Goal: Task Accomplishment & Management: Complete application form

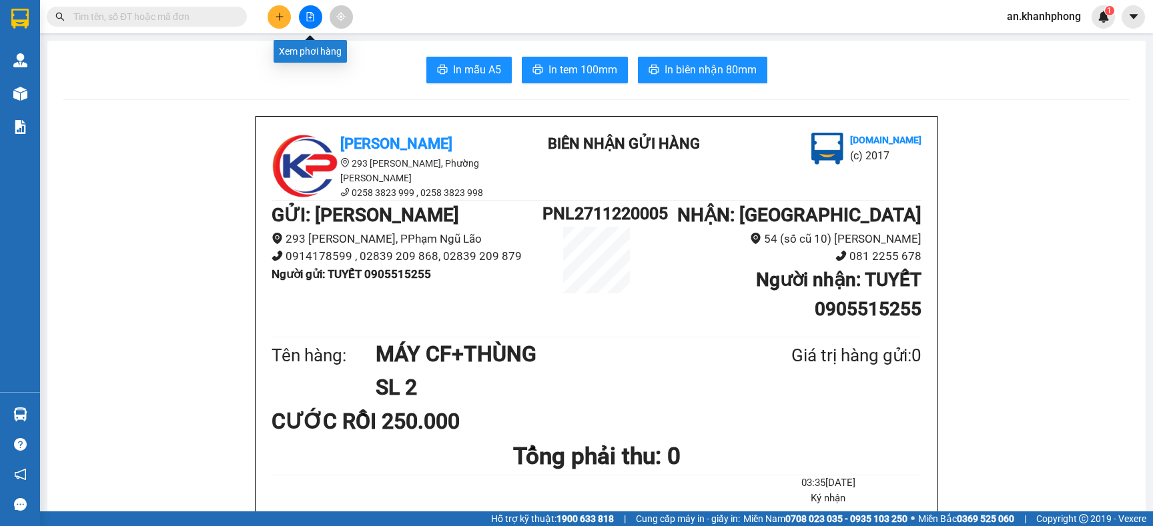
click at [308, 22] on button at bounding box center [310, 16] width 23 height 23
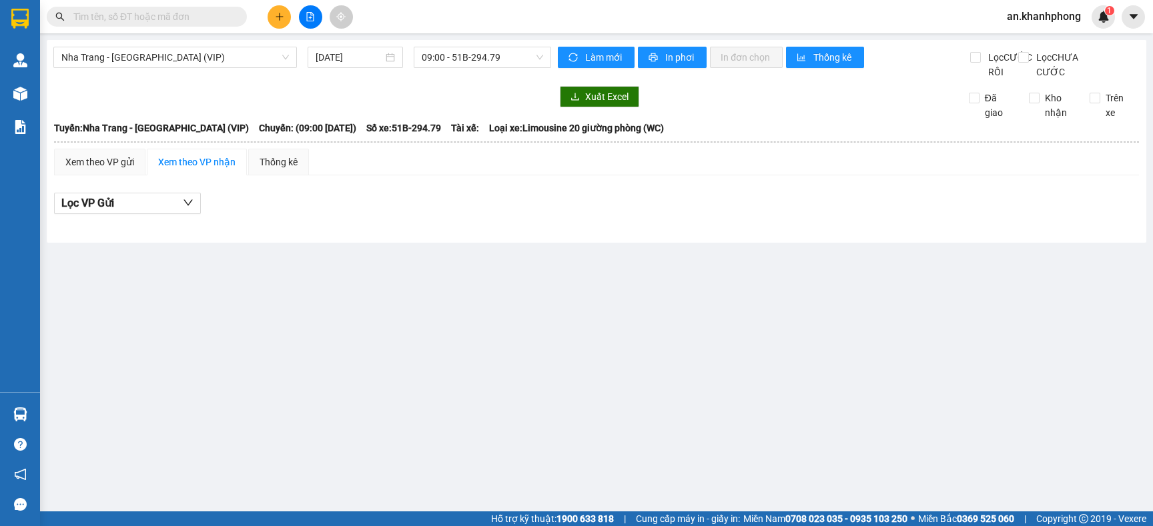
click at [307, 23] on button at bounding box center [310, 16] width 23 height 23
click at [382, 57] on input "[DATE]" at bounding box center [349, 57] width 67 height 15
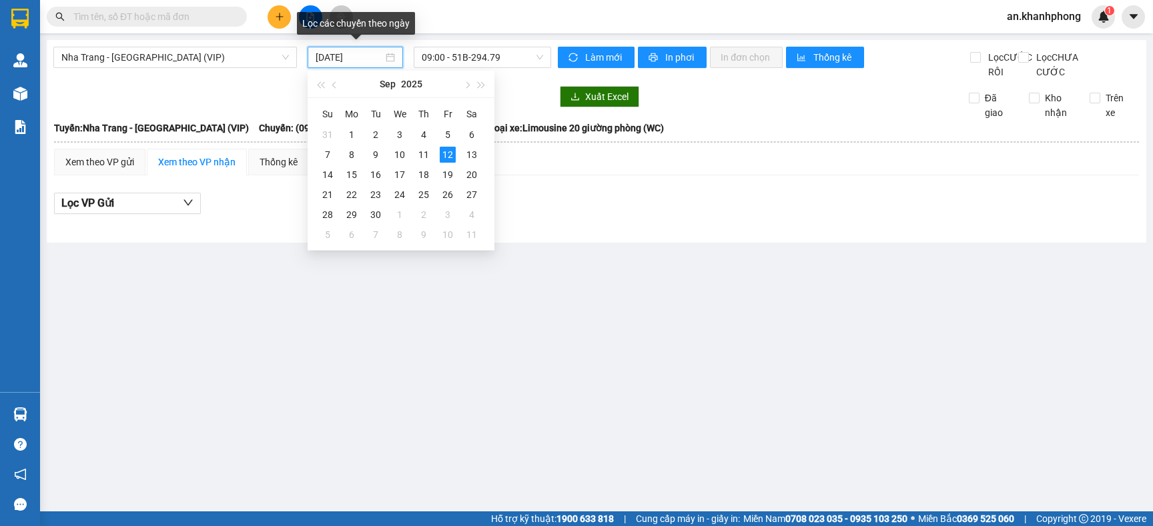
click at [382, 57] on input "[DATE]" at bounding box center [349, 57] width 67 height 15
click at [429, 153] on div "11" at bounding box center [424, 155] width 16 height 16
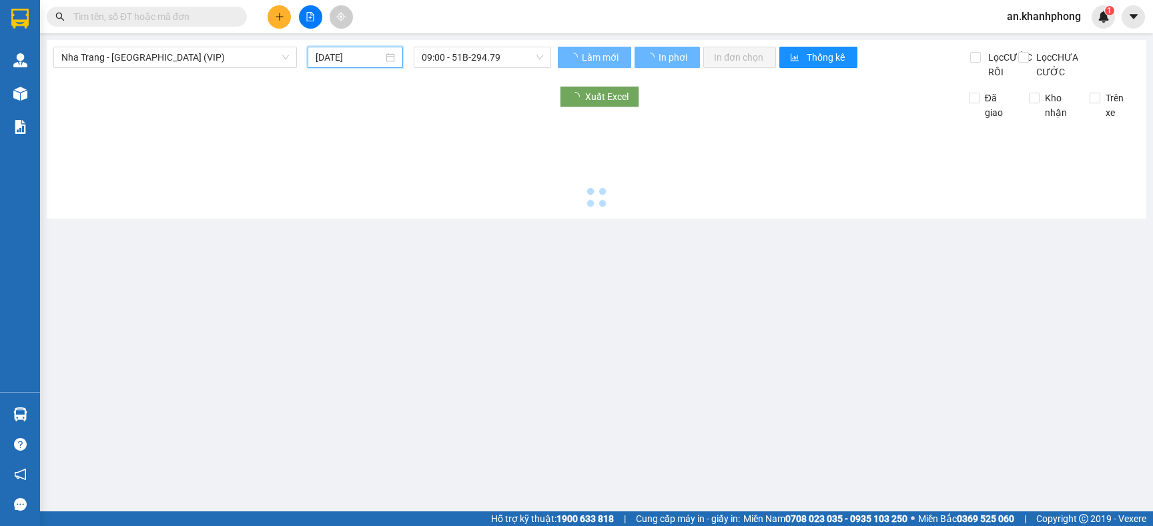
type input "[DATE]"
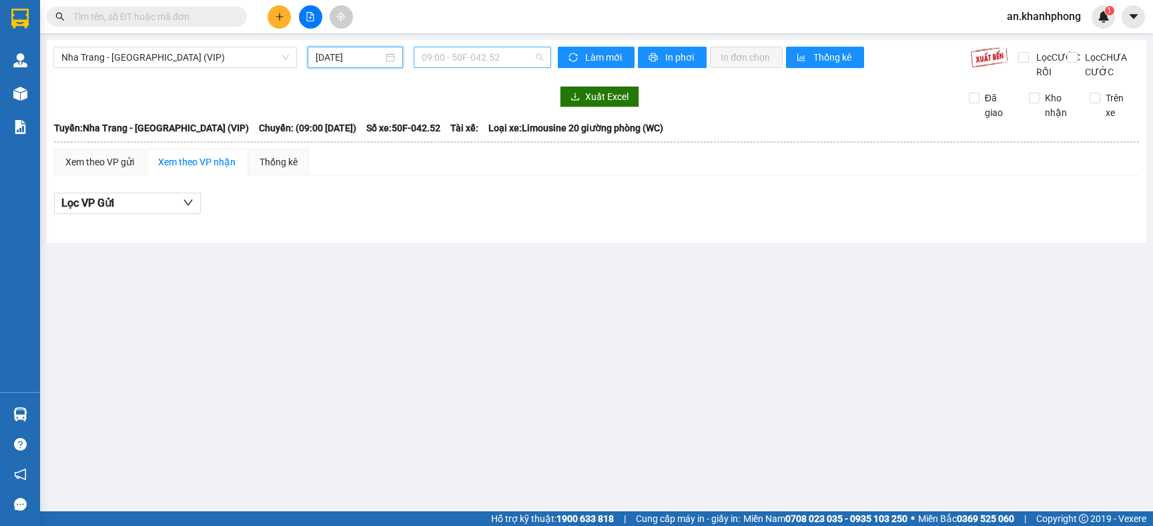
click at [518, 58] on span "09:00 - 50F-042.52" at bounding box center [482, 57] width 121 height 20
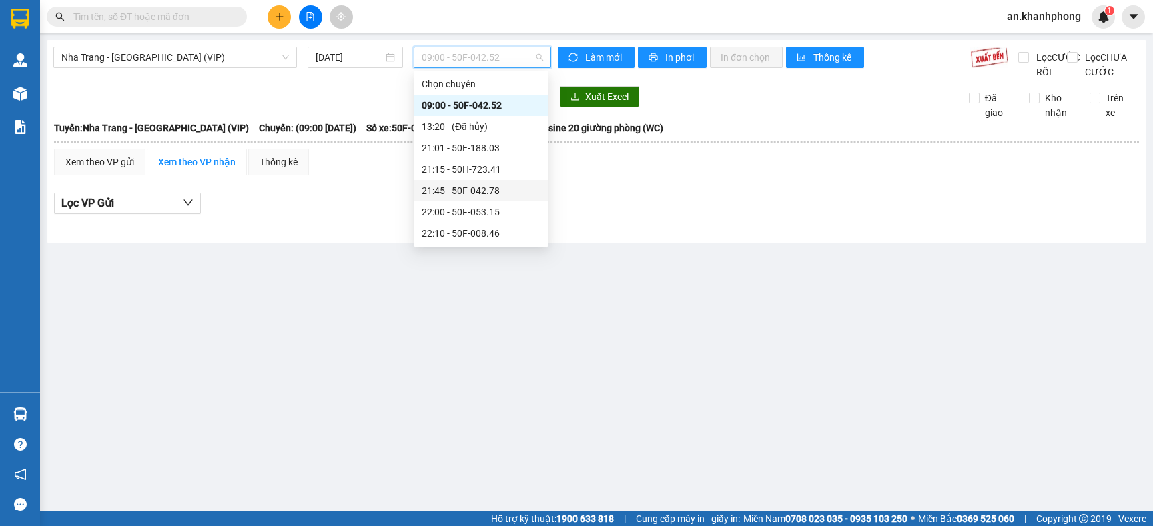
click at [485, 186] on div "21:45 - 50F-042.78" at bounding box center [481, 190] width 119 height 15
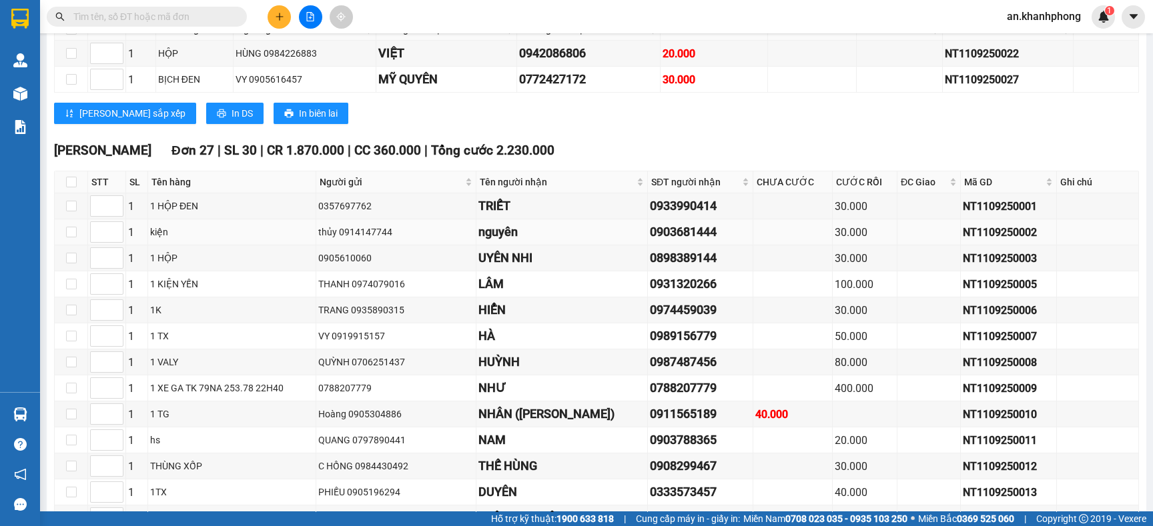
scroll to position [300, 0]
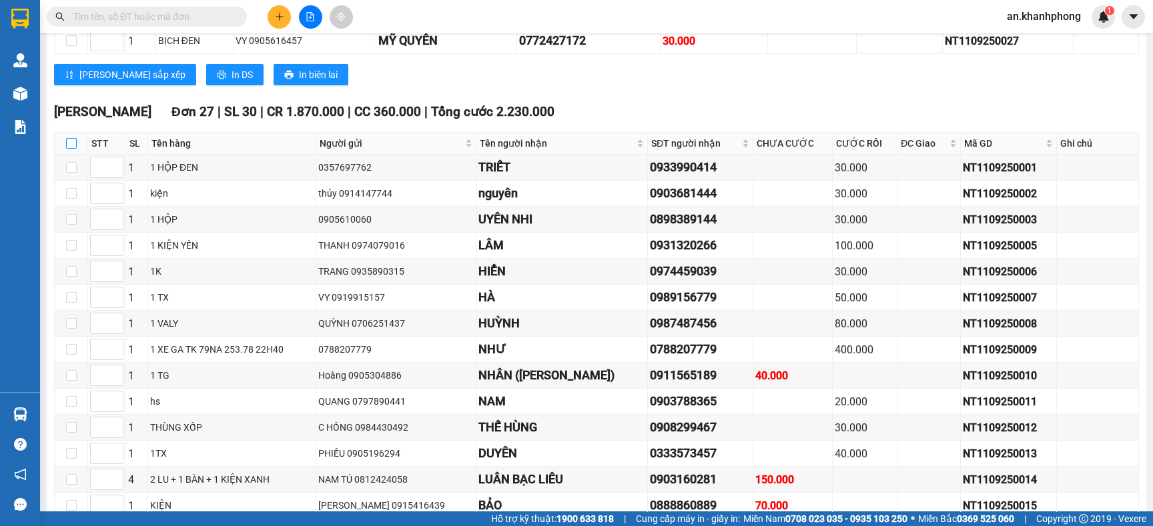
click at [69, 149] on input "checkbox" at bounding box center [71, 143] width 11 height 11
checkbox input "true"
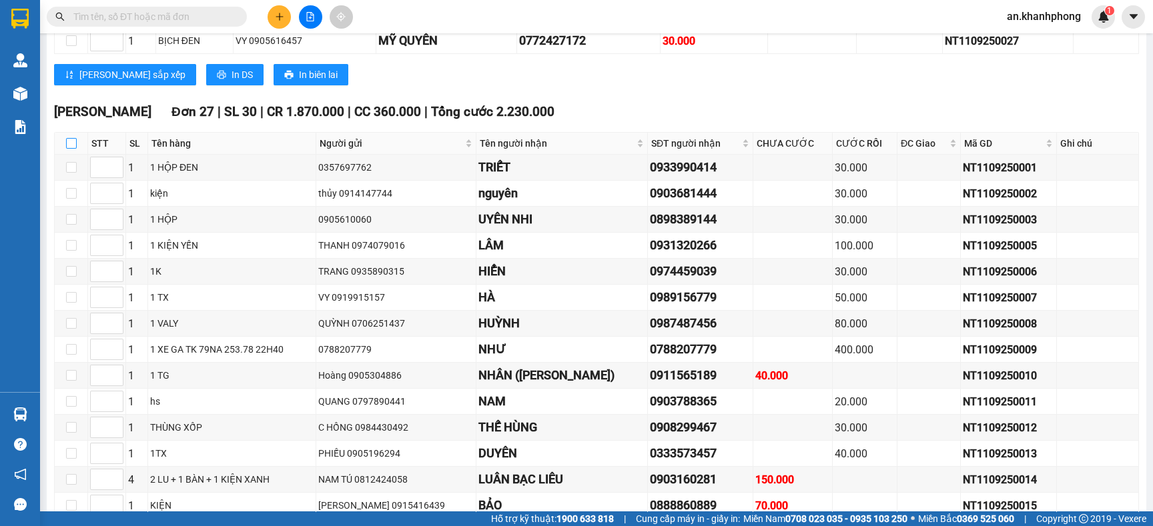
checkbox input "true"
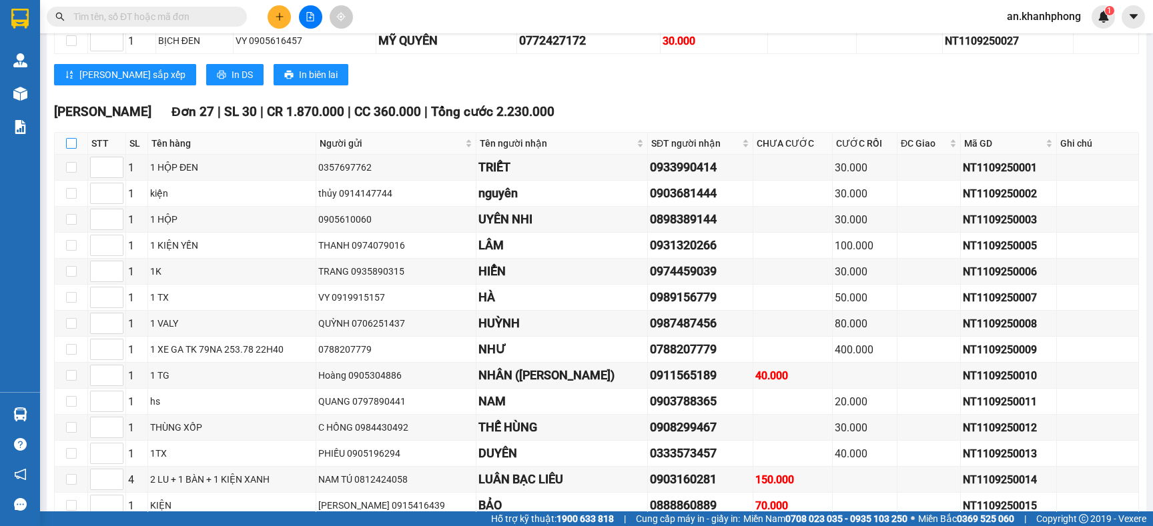
checkbox input "true"
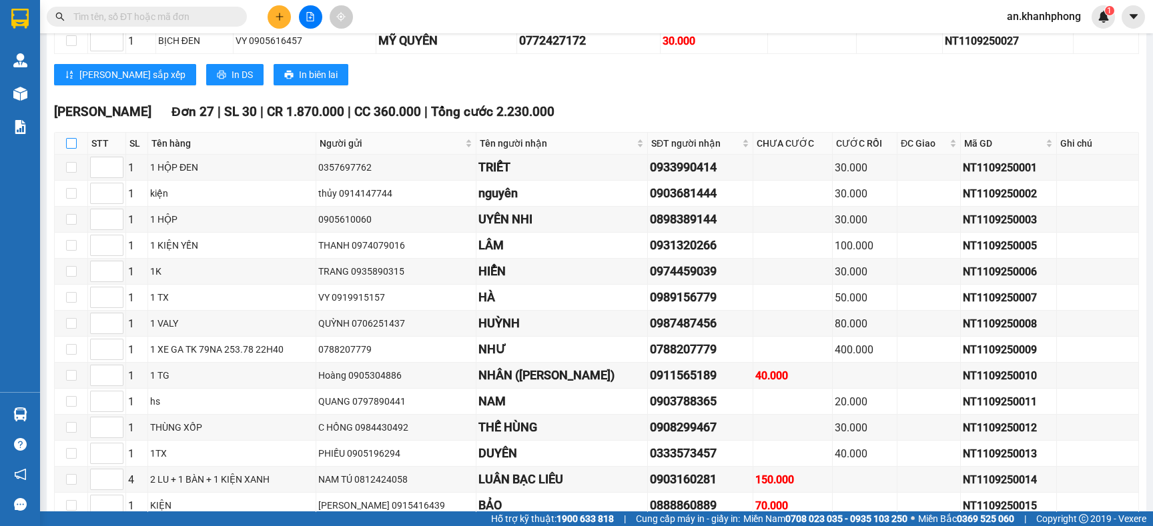
checkbox input "true"
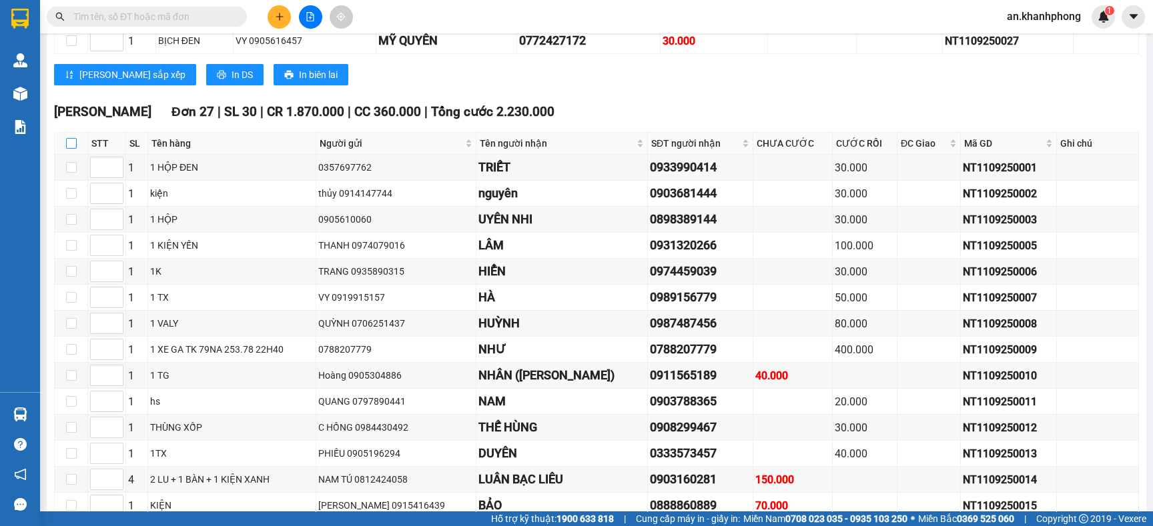
checkbox input "true"
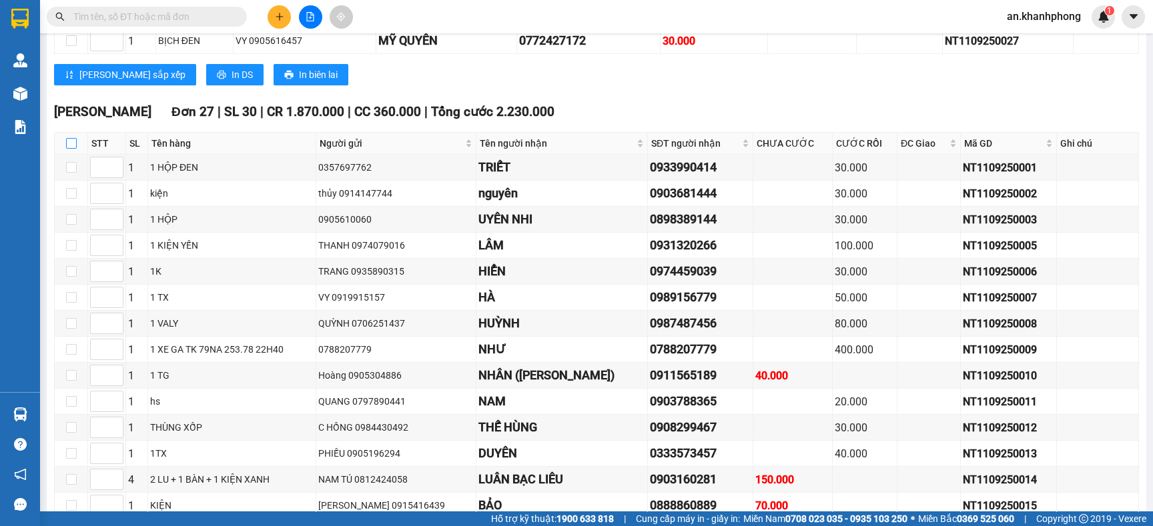
checkbox input "true"
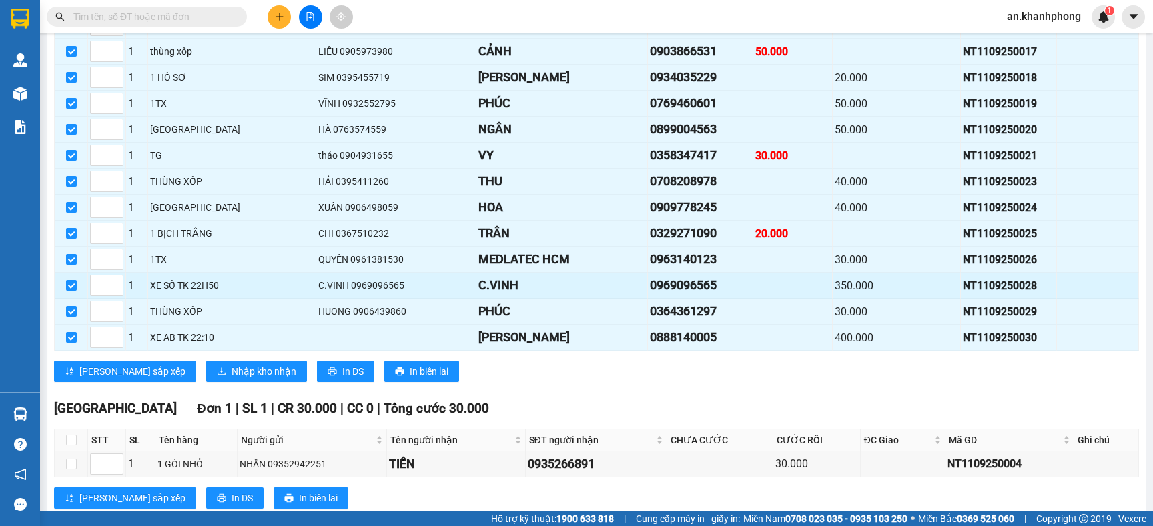
scroll to position [867, 0]
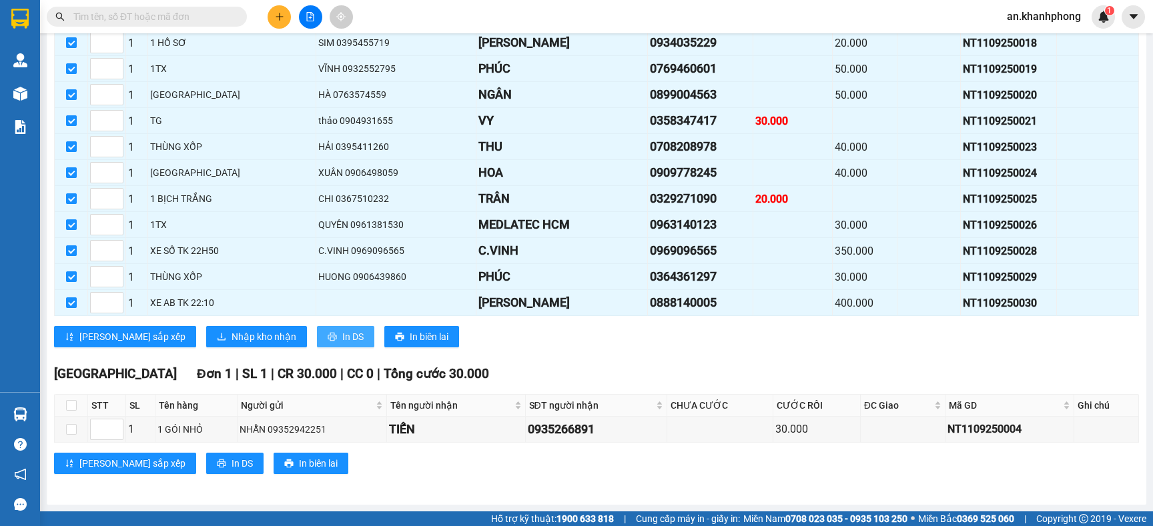
click at [328, 337] on icon "printer" at bounding box center [332, 336] width 9 height 9
click at [342, 338] on span "In DS" at bounding box center [352, 337] width 21 height 15
click at [231, 344] on span "Nhập kho nhận" at bounding box center [263, 337] width 65 height 15
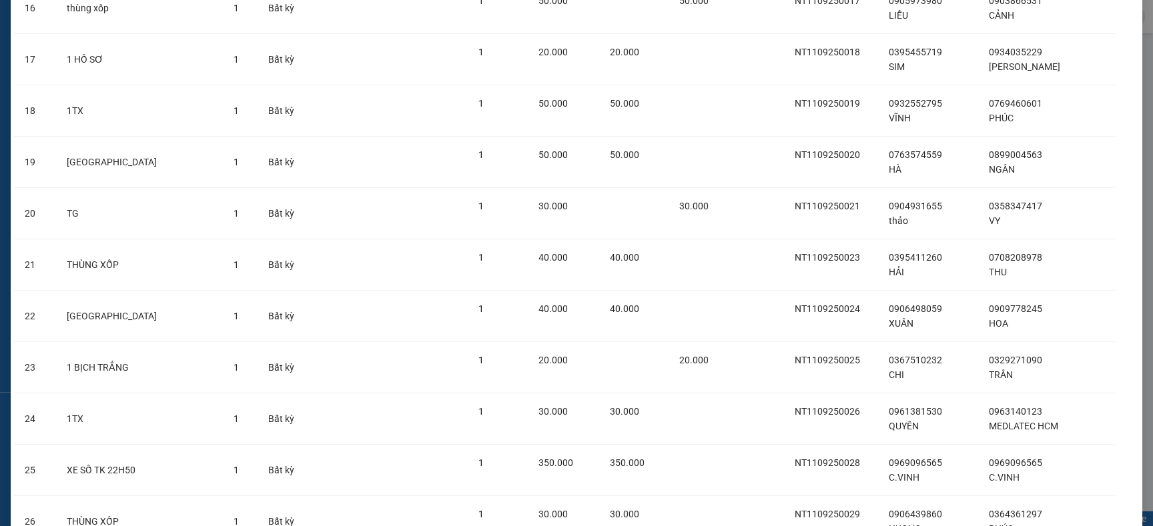
scroll to position [1072, 0]
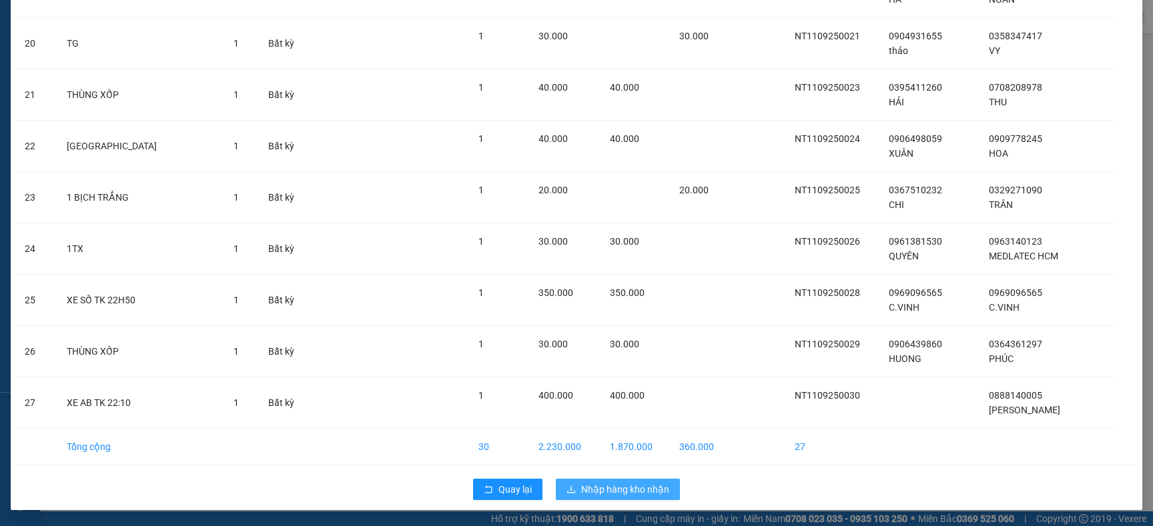
click at [612, 486] on span "Nhập hàng kho nhận" at bounding box center [625, 489] width 88 height 15
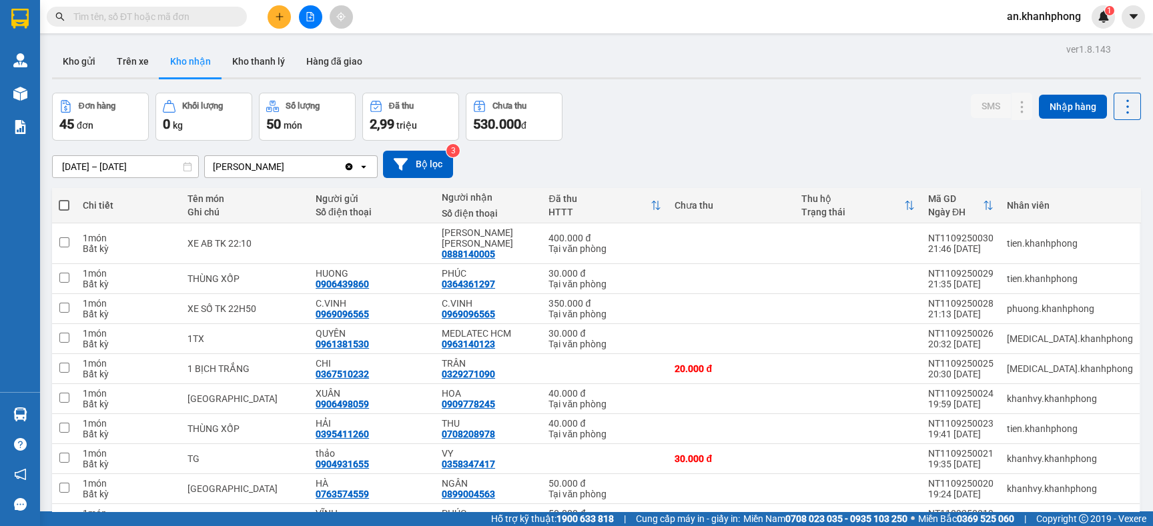
click at [309, 22] on button at bounding box center [310, 16] width 23 height 23
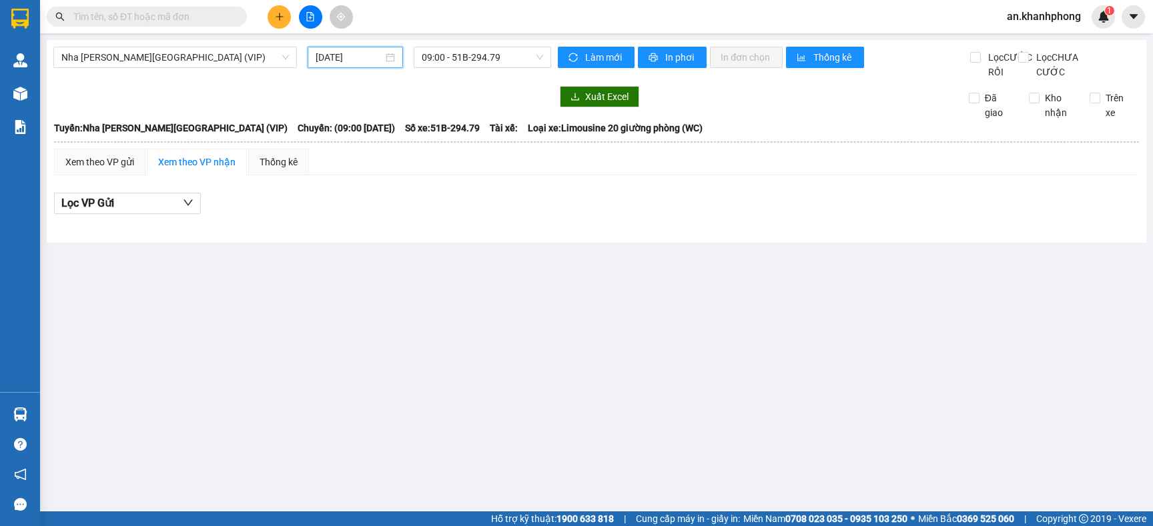
click at [373, 57] on input "[DATE]" at bounding box center [349, 57] width 67 height 15
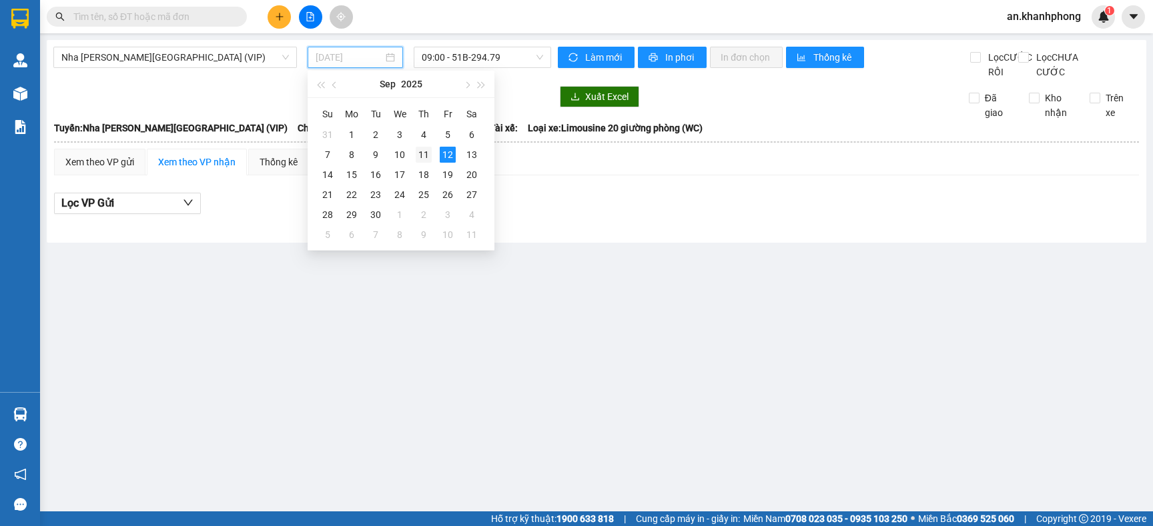
click at [414, 154] on td "11" at bounding box center [424, 155] width 24 height 20
type input "[DATE]"
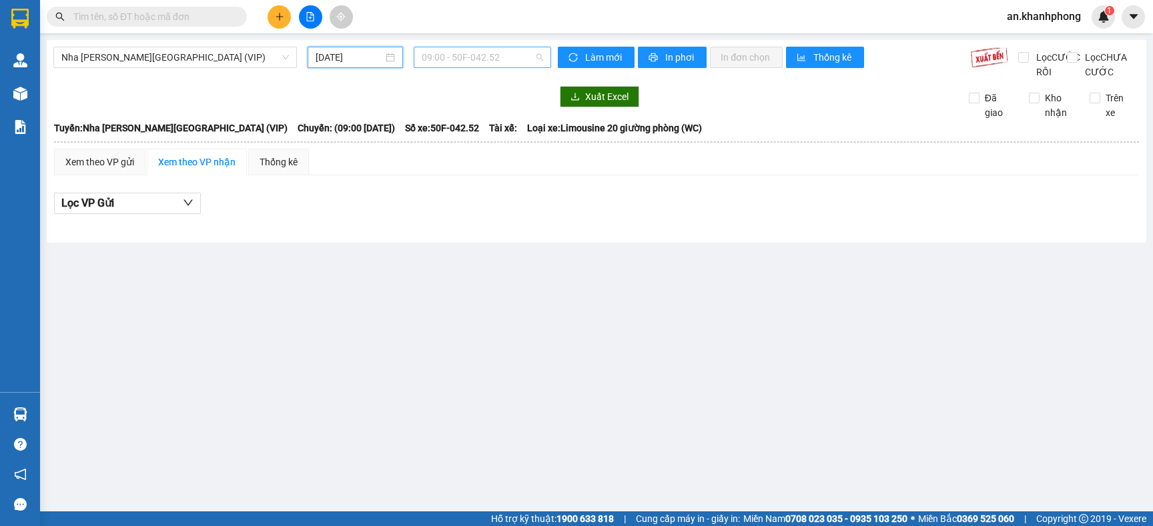
click at [517, 57] on span "09:00 - 50F-042.52" at bounding box center [482, 57] width 121 height 20
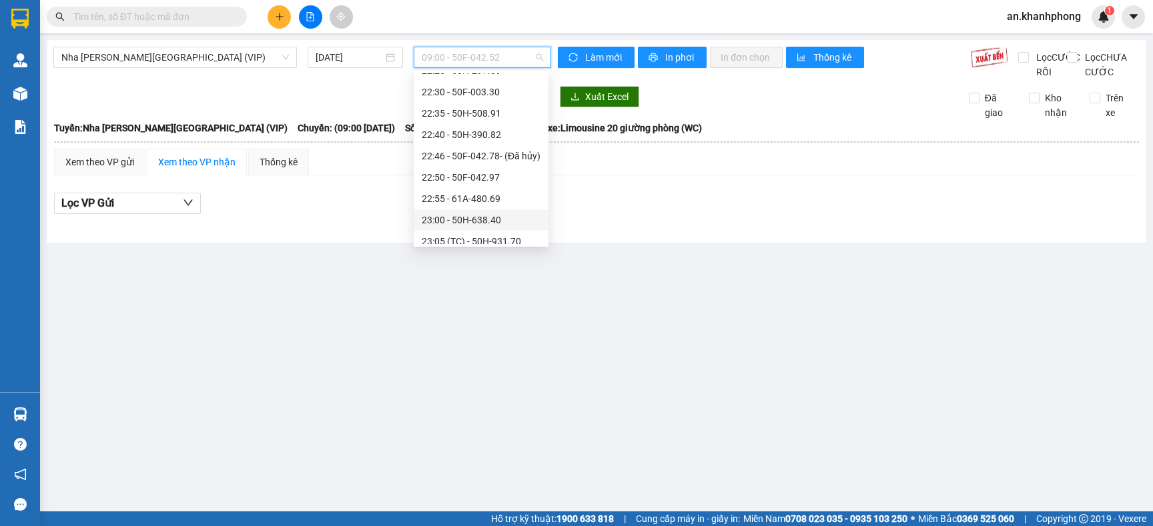
scroll to position [213, 0]
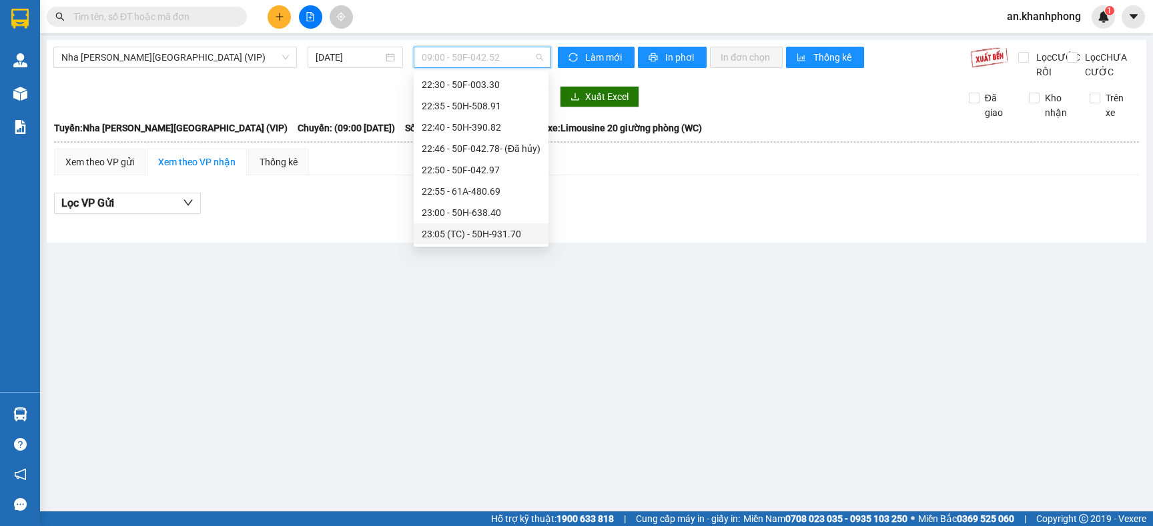
click at [486, 237] on div "23:05 (TC) - 50H-931.70" at bounding box center [481, 234] width 119 height 15
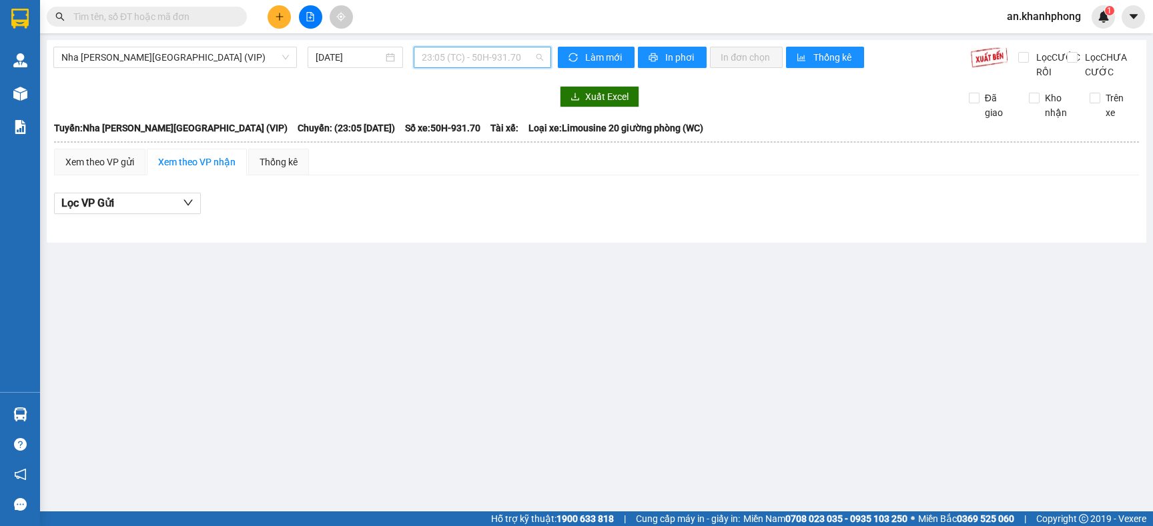
click at [527, 59] on span "23:05 (TC) - 50H-931.70" at bounding box center [482, 57] width 121 height 20
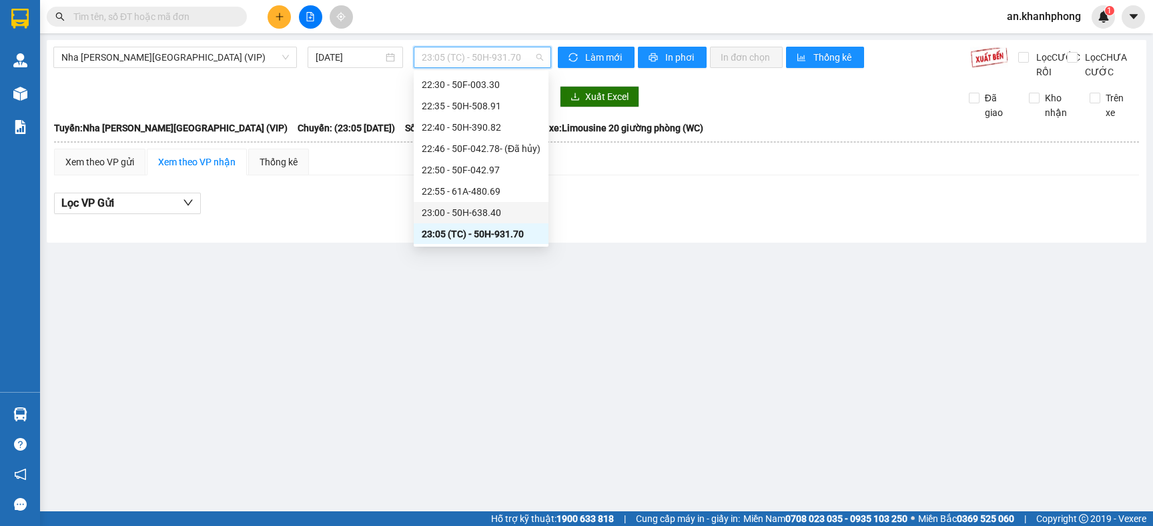
click at [484, 209] on div "23:00 - 50H-638.40" at bounding box center [481, 212] width 119 height 15
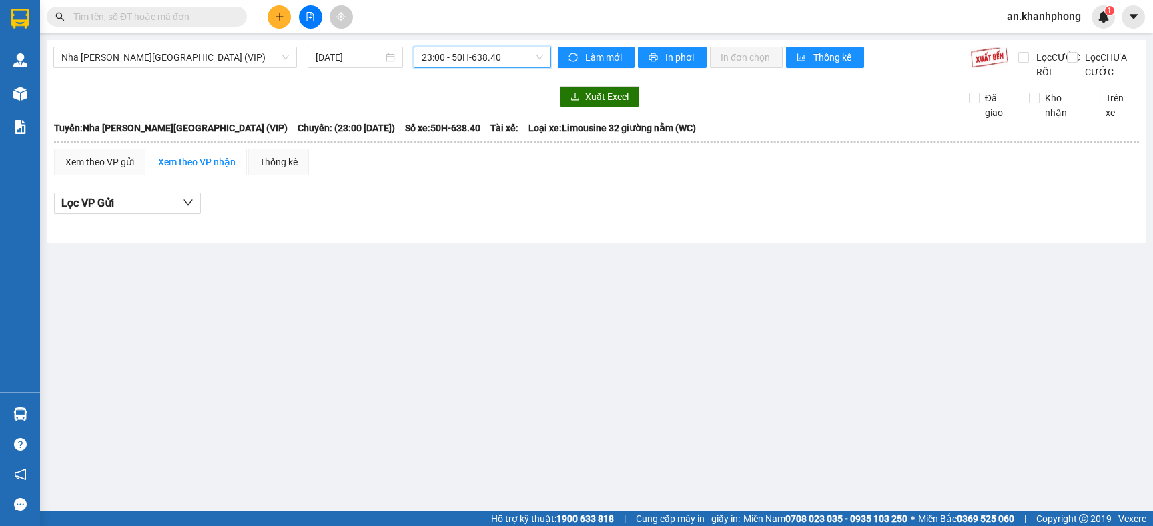
click at [525, 57] on span "23:00 - 50H-638.40" at bounding box center [482, 57] width 121 height 20
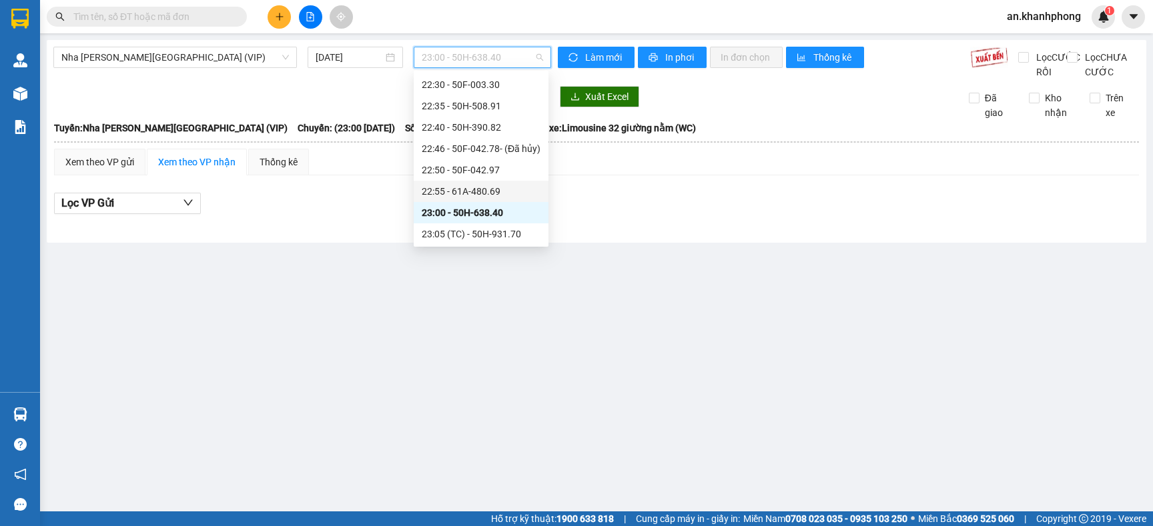
click at [490, 196] on div "22:55 - 61A-480.69" at bounding box center [481, 191] width 119 height 15
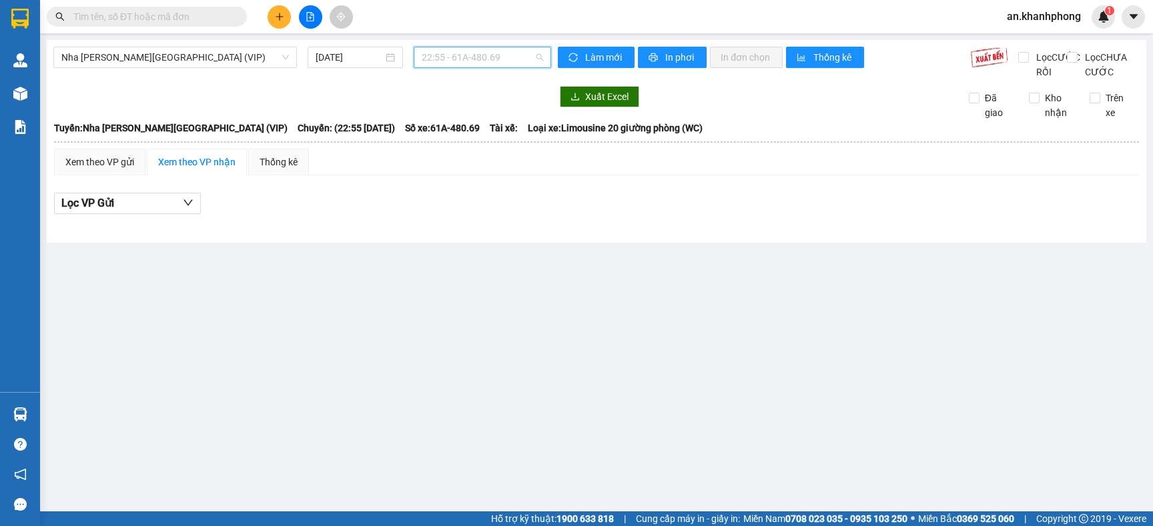
click at [517, 65] on span "22:55 - 61A-480.69" at bounding box center [482, 57] width 121 height 20
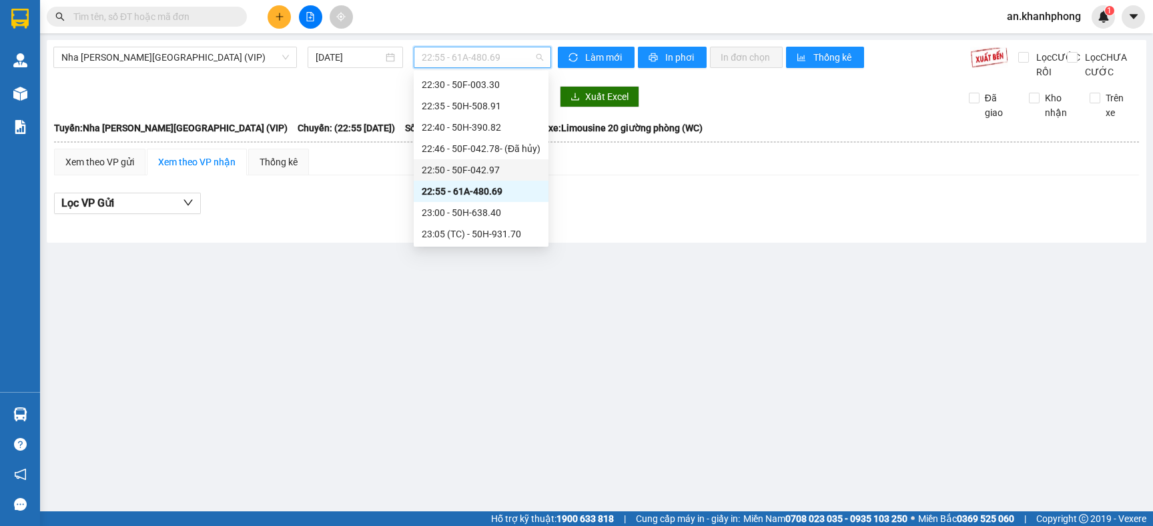
click at [482, 170] on div "22:50 - 50F-042.97" at bounding box center [481, 170] width 119 height 15
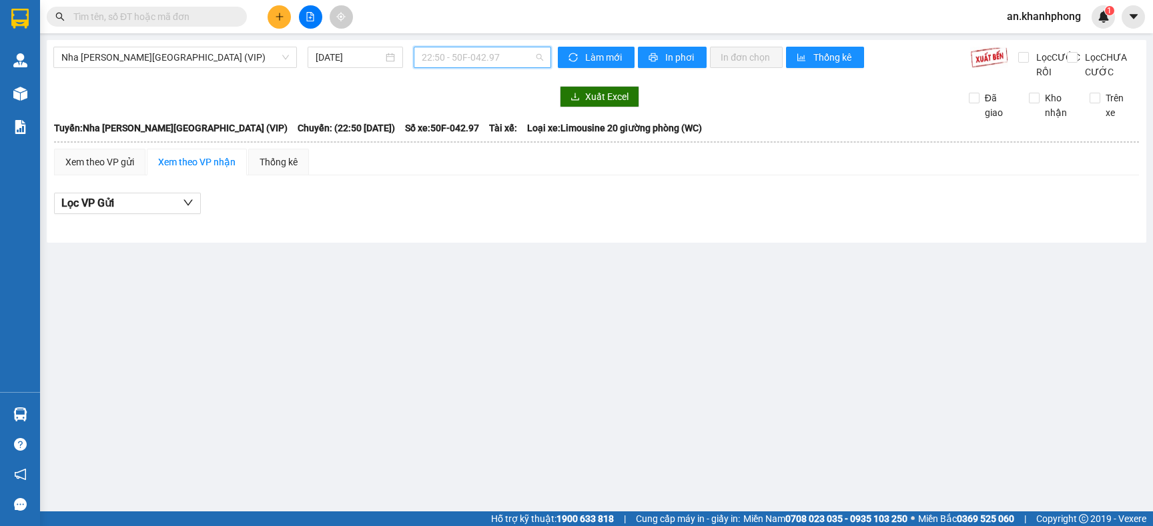
click at [521, 64] on span "22:50 - 50F-042.97" at bounding box center [482, 57] width 121 height 20
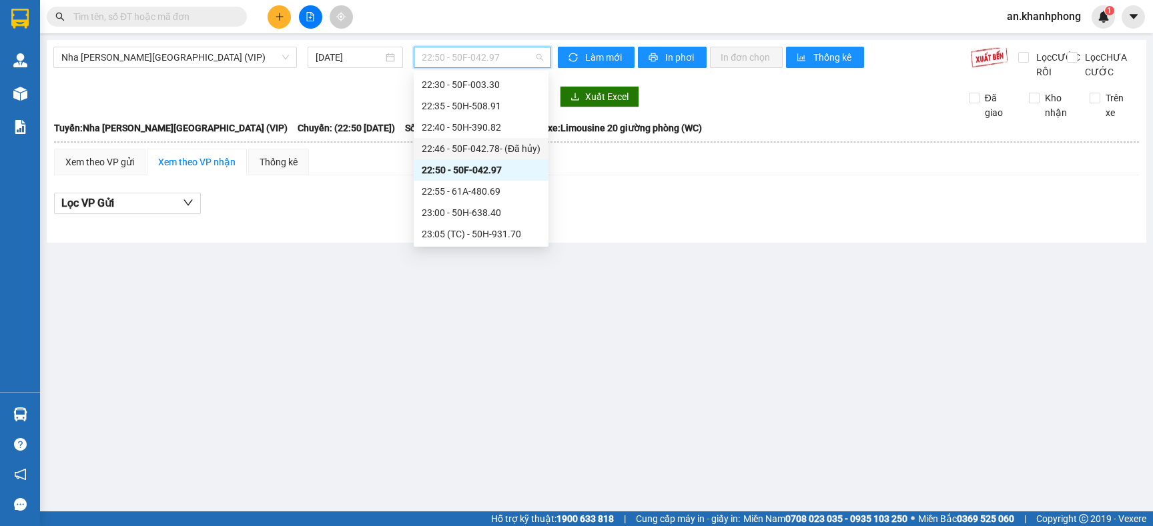
click at [478, 146] on div "22:46 - 50F-042.78 - (Đã hủy)" at bounding box center [481, 148] width 119 height 15
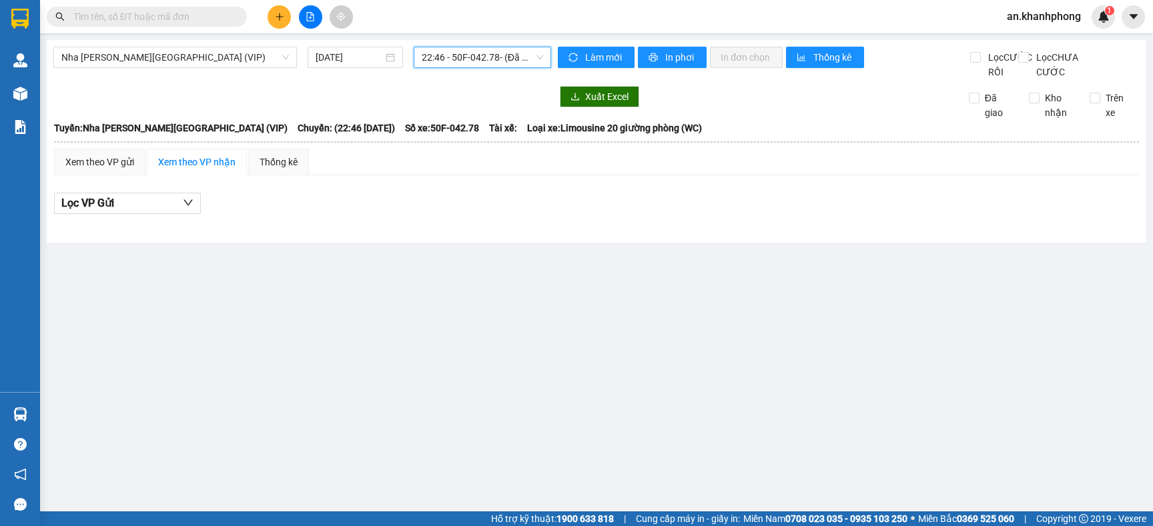
click at [534, 62] on span "22:46 - 50F-042.78 - (Đã hủy)" at bounding box center [482, 57] width 121 height 20
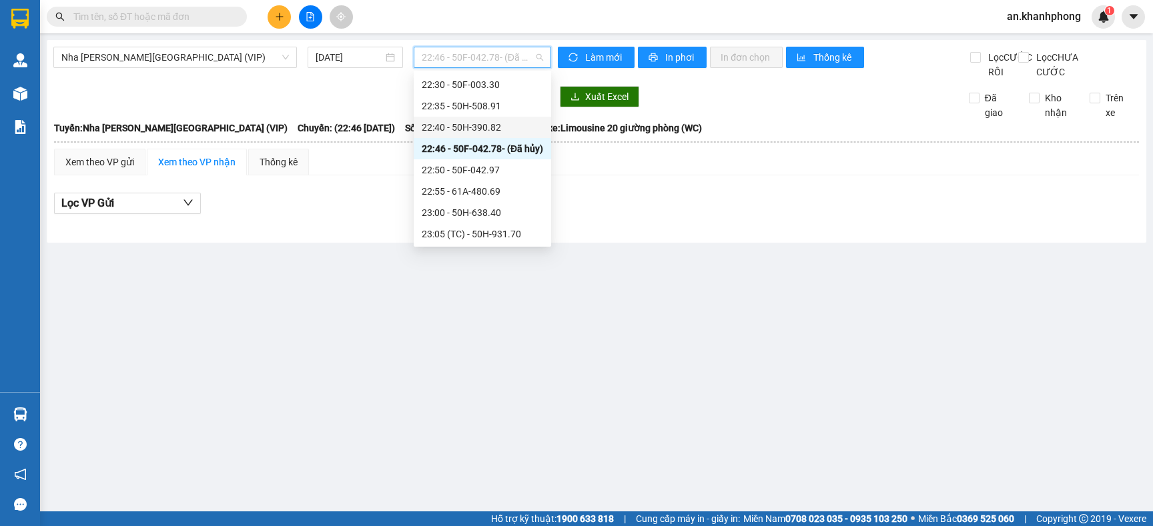
click at [474, 124] on div "22:40 - 50H-390.82" at bounding box center [482, 127] width 121 height 15
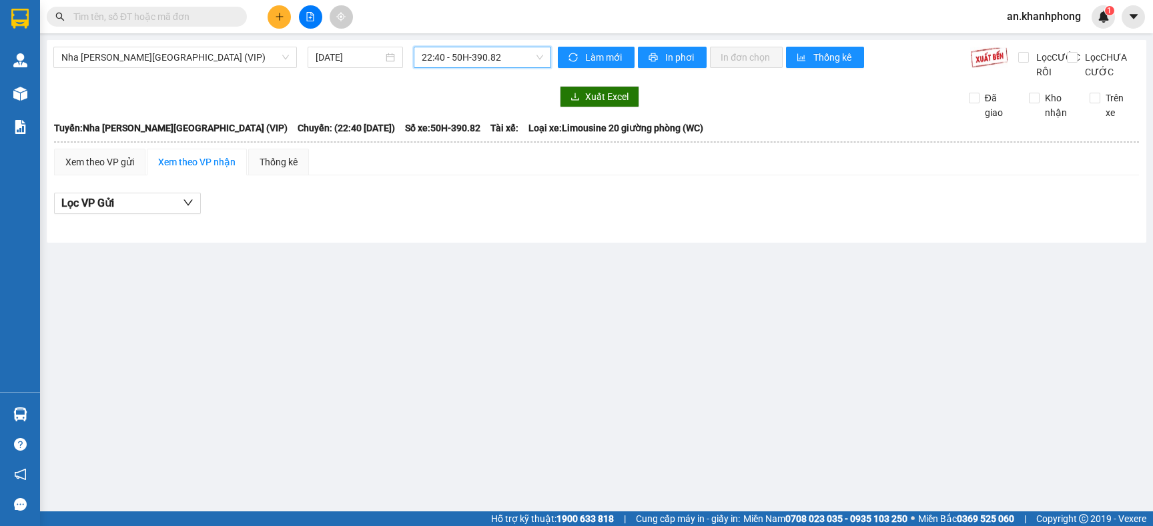
click at [511, 60] on span "22:40 - 50H-390.82" at bounding box center [482, 57] width 121 height 20
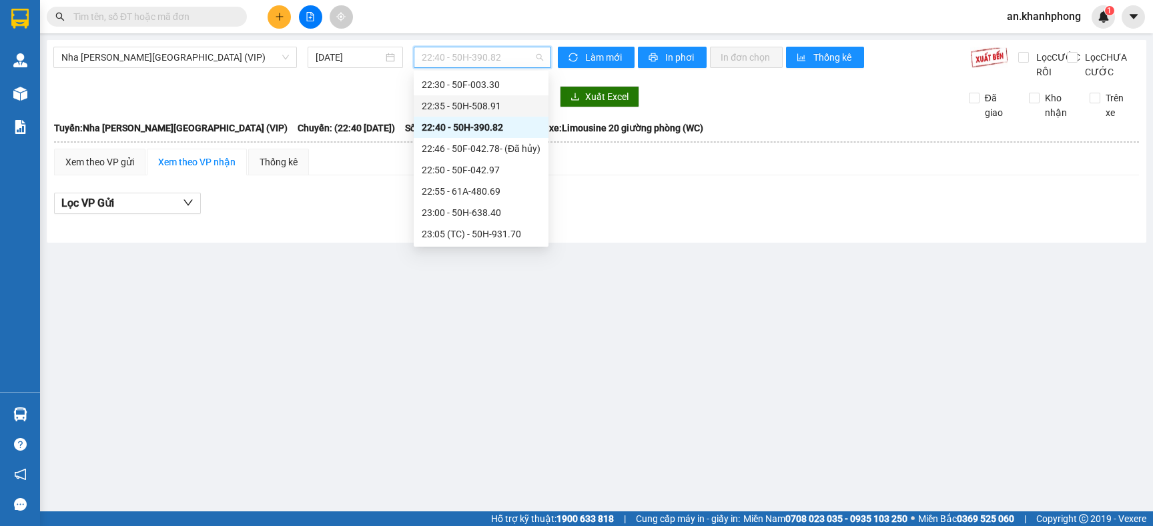
click at [478, 108] on div "22:35 - 50H-508.91" at bounding box center [481, 106] width 119 height 15
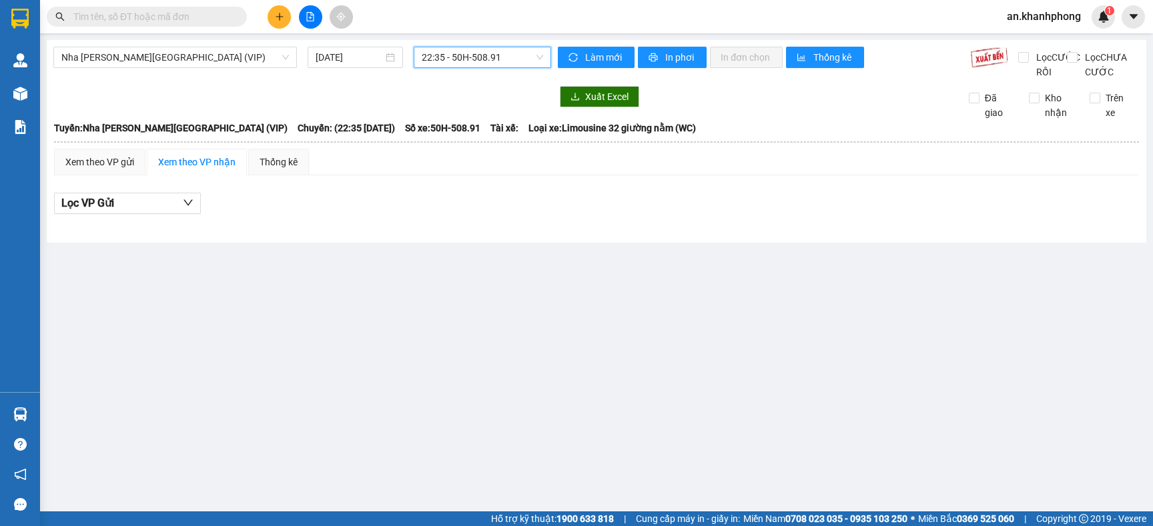
click at [534, 50] on span "22:35 - 50H-508.91" at bounding box center [482, 57] width 121 height 20
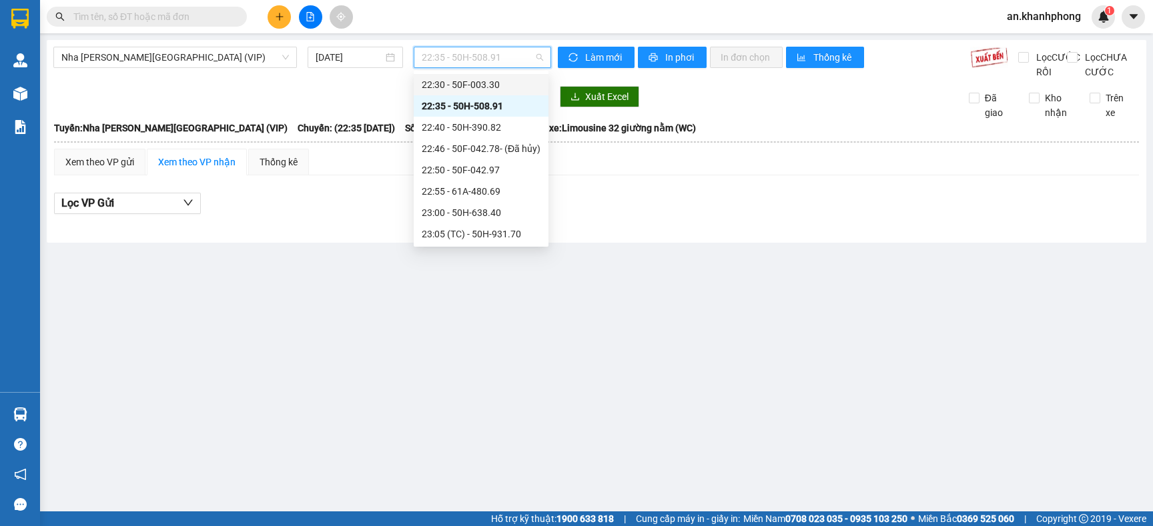
click at [490, 87] on div "22:30 - 50F-003.30" at bounding box center [481, 84] width 119 height 15
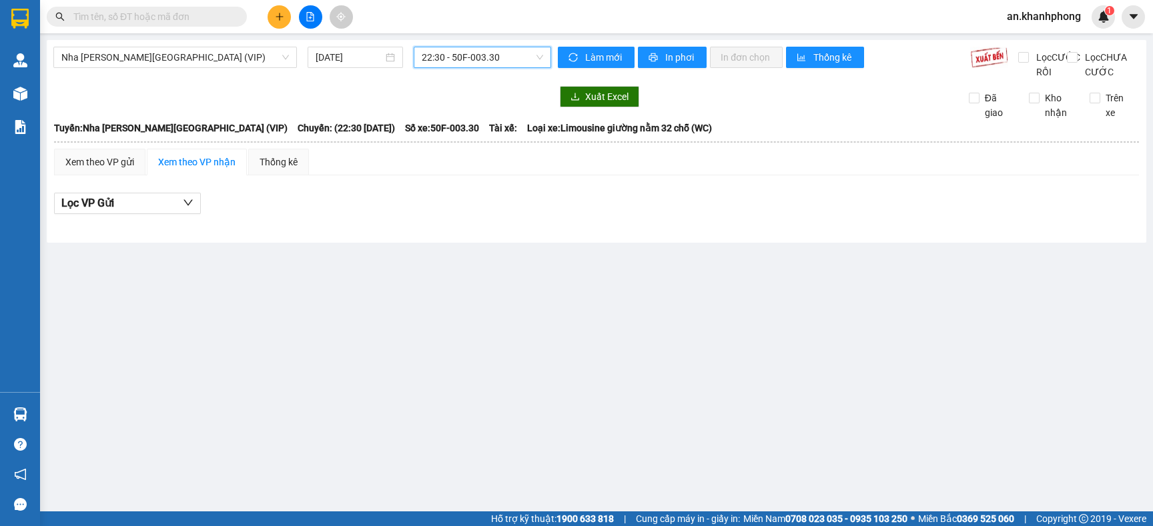
click at [506, 65] on span "22:30 - 50F-003.30" at bounding box center [482, 57] width 121 height 20
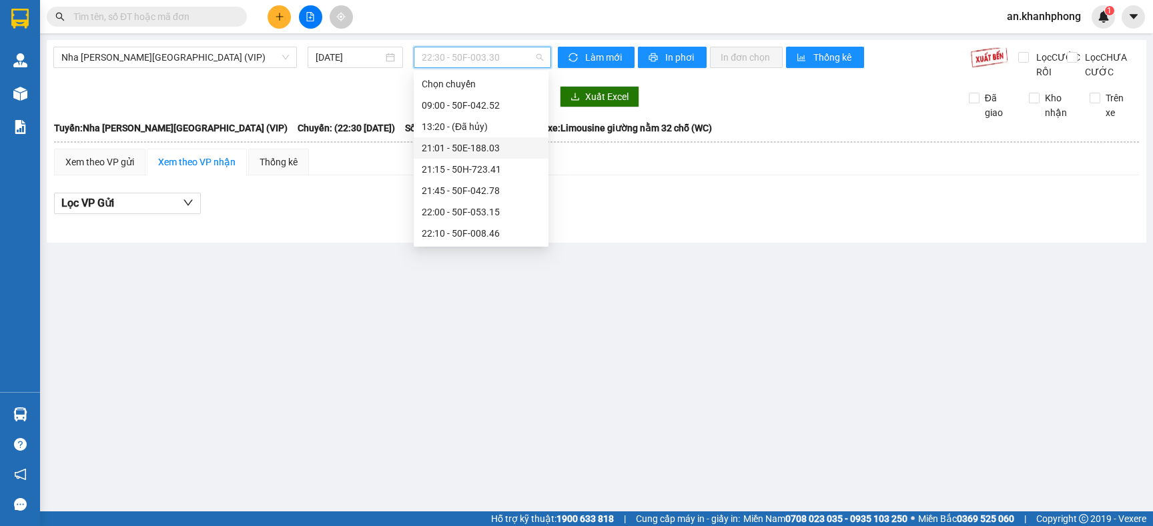
click at [473, 150] on div "21:01 - 50E-188.03" at bounding box center [481, 148] width 119 height 15
click at [514, 66] on span "21:01 - 50E-188.03" at bounding box center [482, 57] width 121 height 20
click at [479, 171] on div "21:15 - 50H-723.41" at bounding box center [481, 169] width 119 height 15
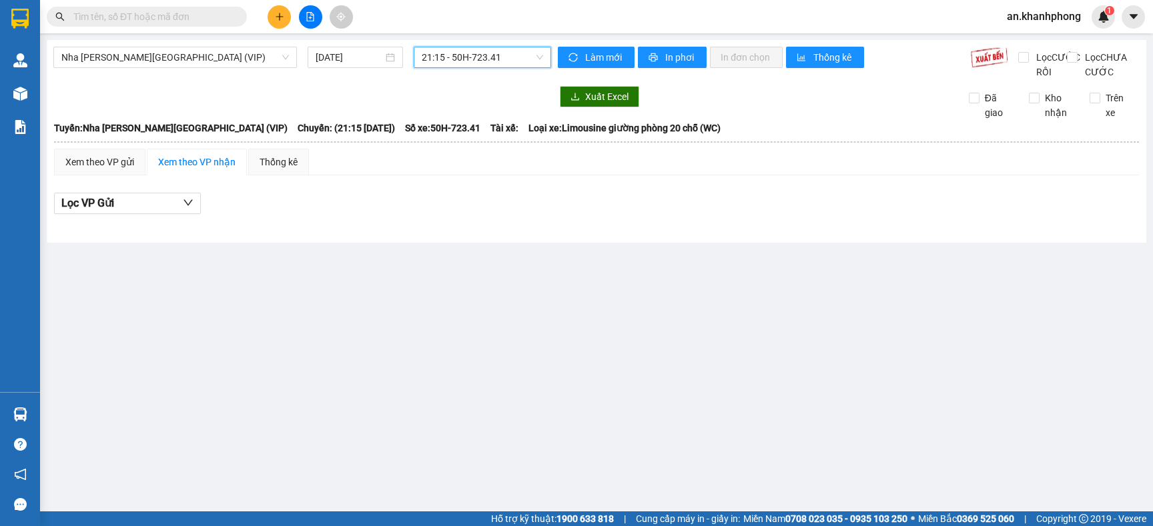
click at [514, 52] on span "21:15 - 50H-723.41" at bounding box center [482, 57] width 121 height 20
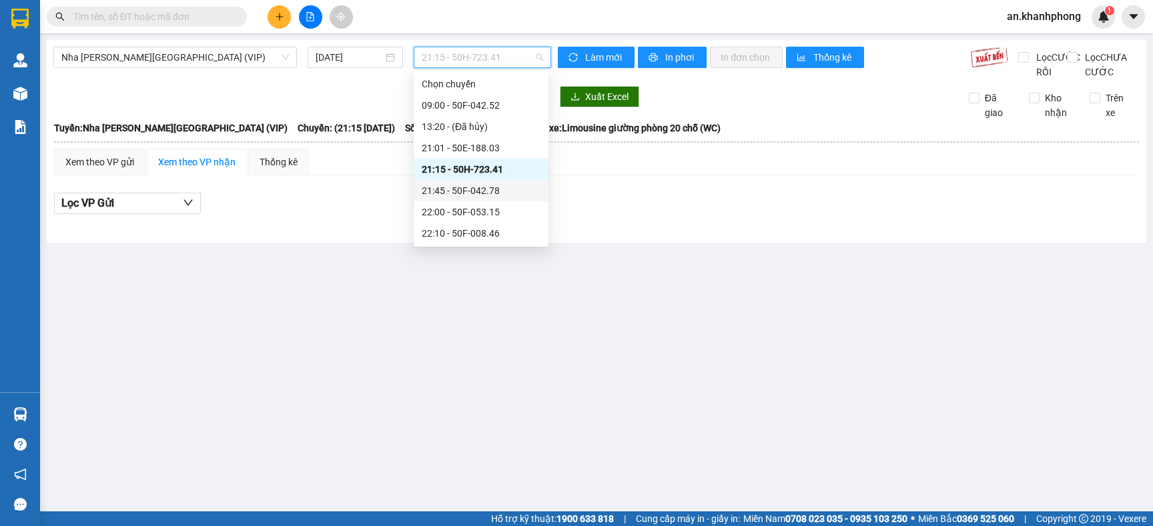
click at [475, 193] on div "21:45 - 50F-042.78" at bounding box center [481, 190] width 119 height 15
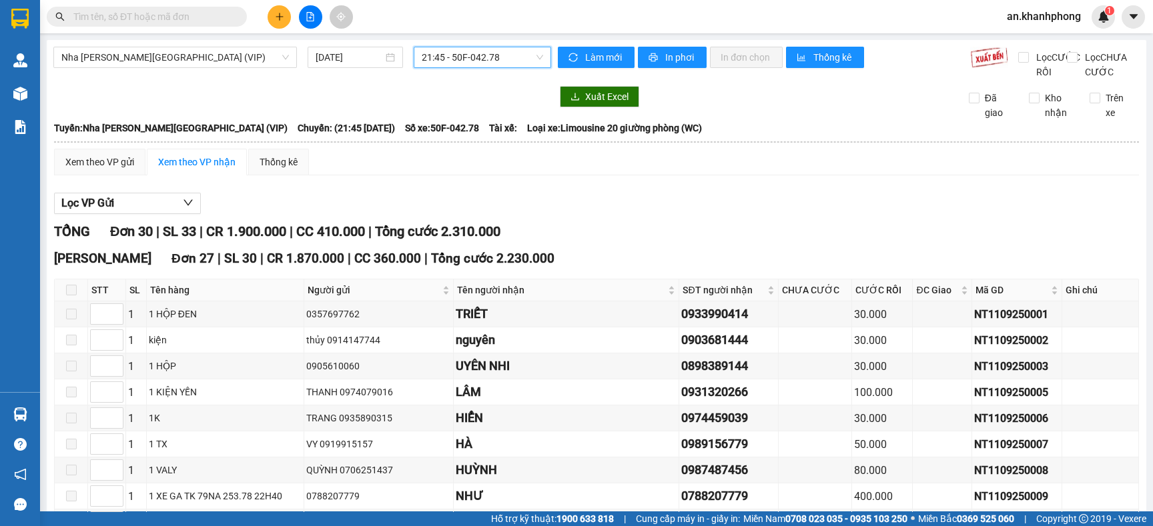
click at [509, 54] on span "21:45 - 50F-042.78" at bounding box center [482, 57] width 121 height 20
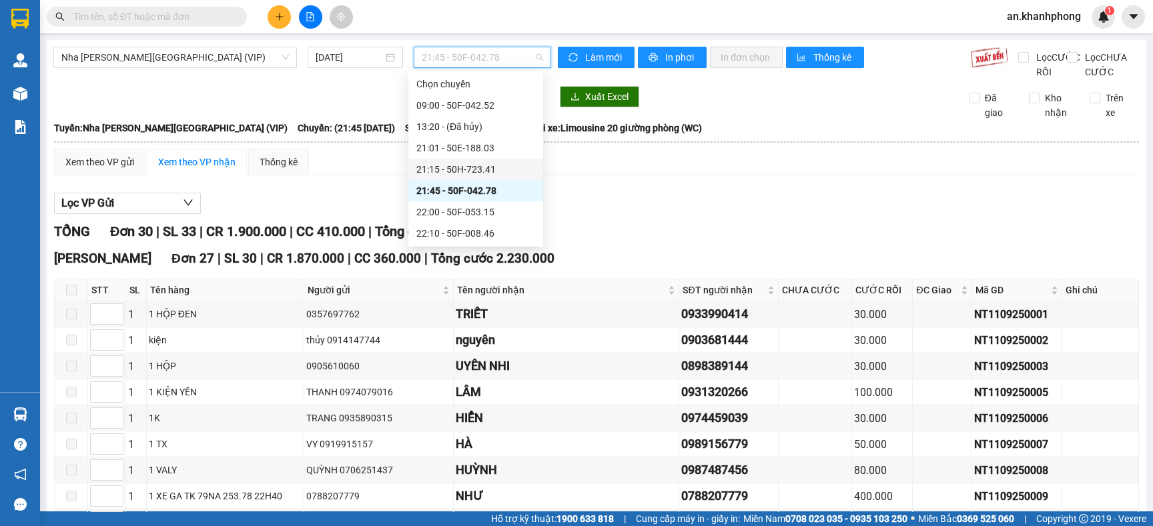
click at [450, 168] on div "21:15 - 50H-723.41" at bounding box center [475, 169] width 119 height 15
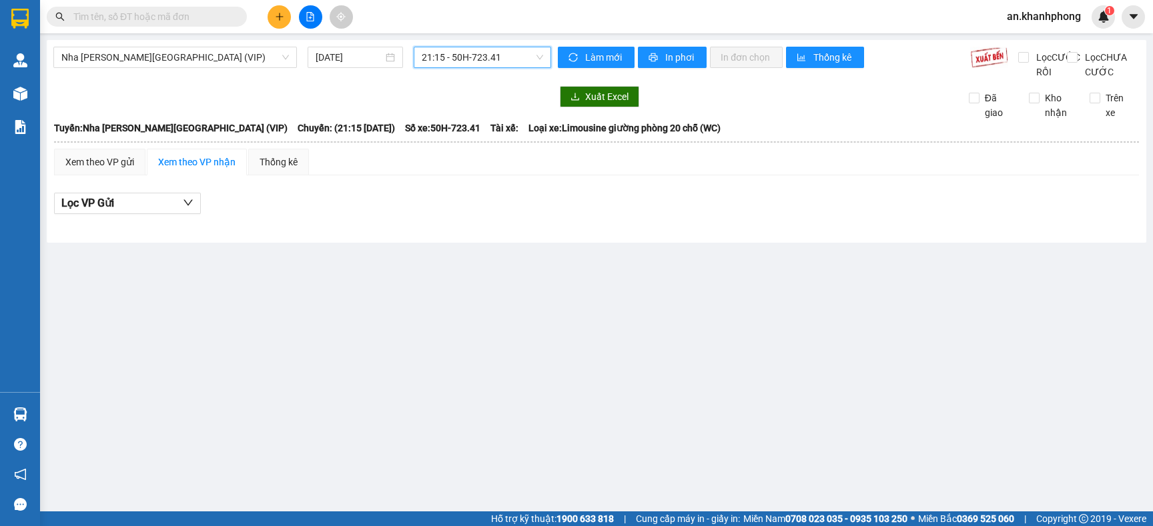
click at [518, 61] on span "21:15 - 50H-723.41" at bounding box center [482, 57] width 121 height 20
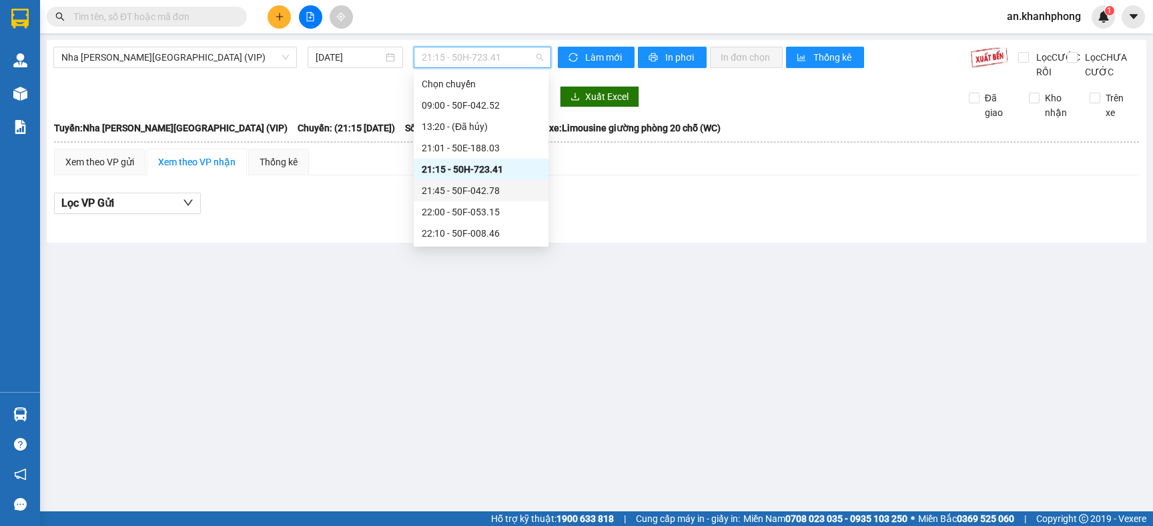
click at [479, 187] on div "21:45 - 50F-042.78" at bounding box center [481, 190] width 119 height 15
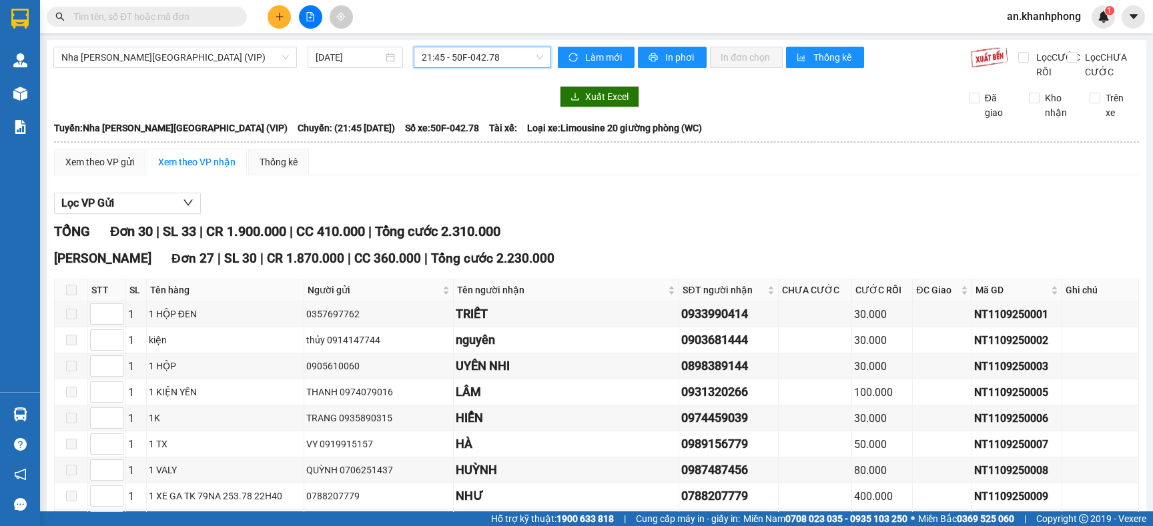
click at [518, 59] on span "21:45 - 50F-042.78" at bounding box center [482, 57] width 121 height 20
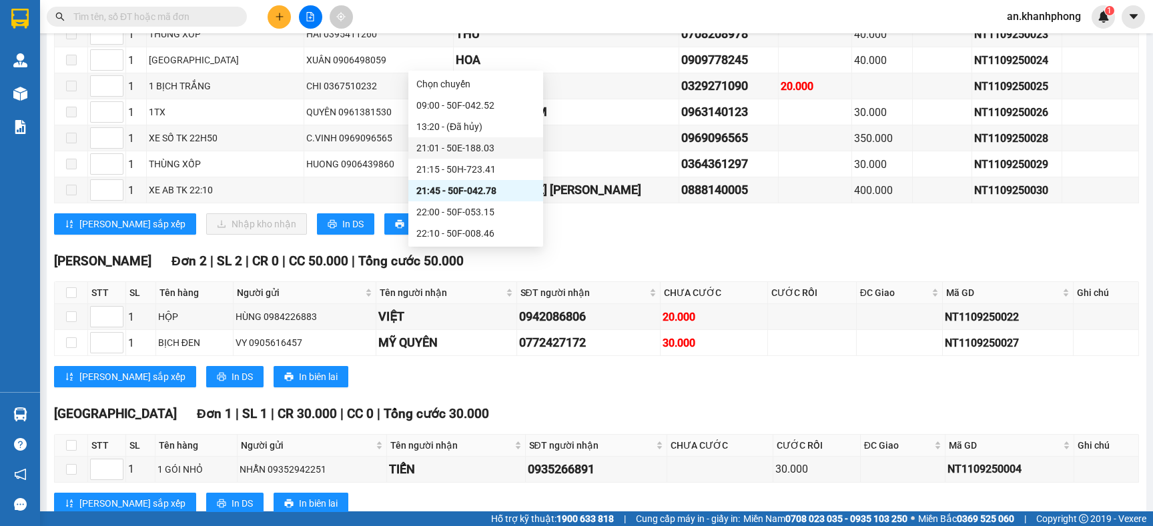
scroll to position [213, 0]
click at [490, 231] on div "23:05 (TC) - 50H-931.70" at bounding box center [475, 234] width 119 height 15
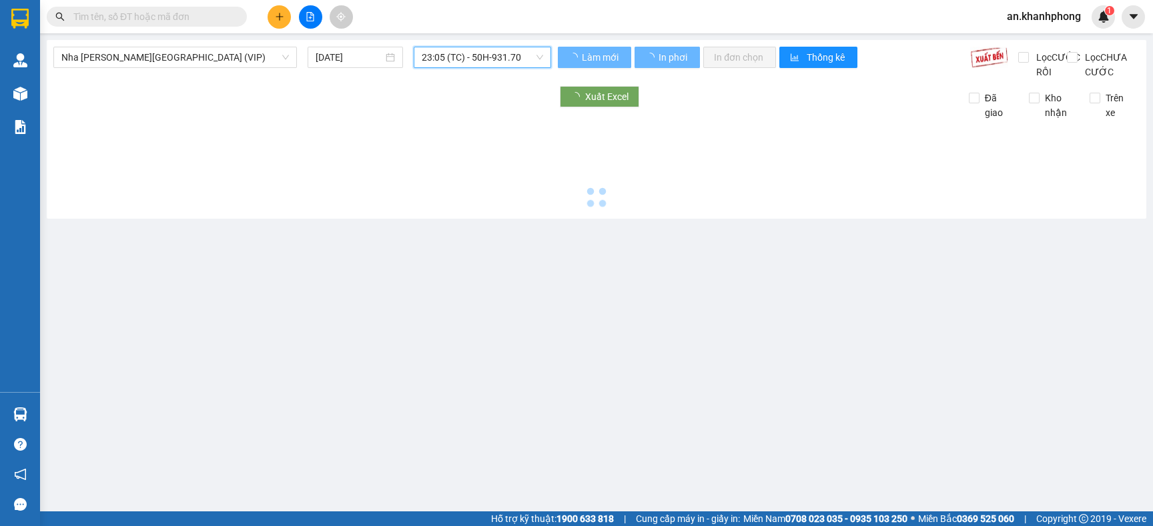
scroll to position [0, 0]
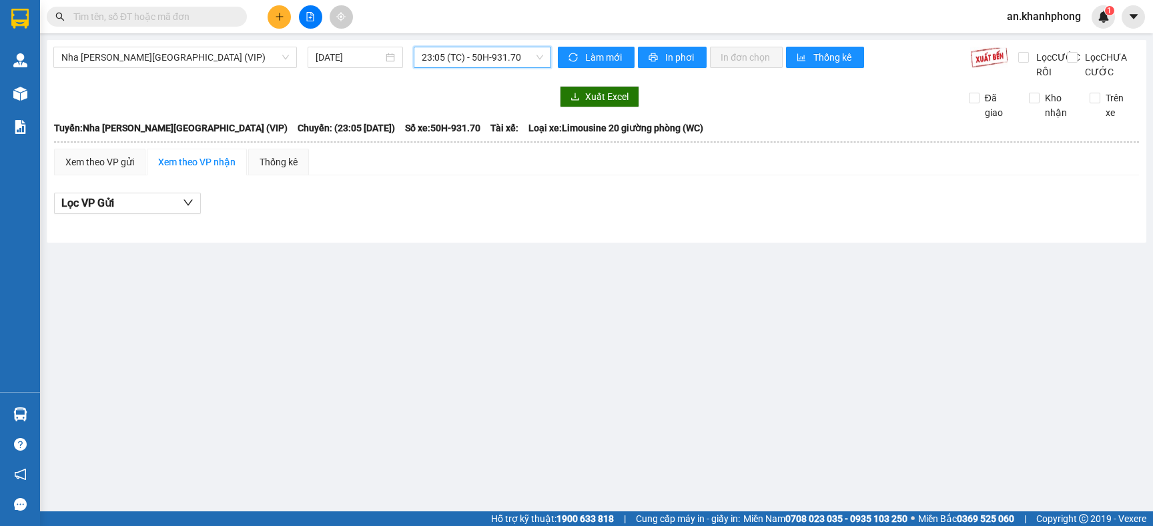
click at [522, 53] on span "23:05 (TC) - 50H-931.70" at bounding box center [482, 57] width 121 height 20
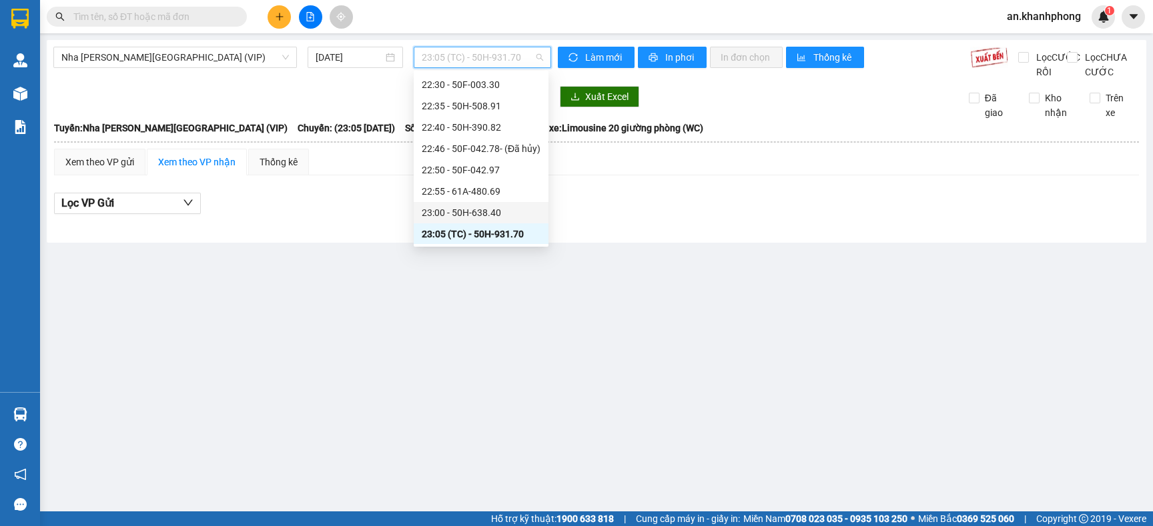
click at [463, 215] on div "23:00 - 50H-638.40" at bounding box center [481, 212] width 119 height 15
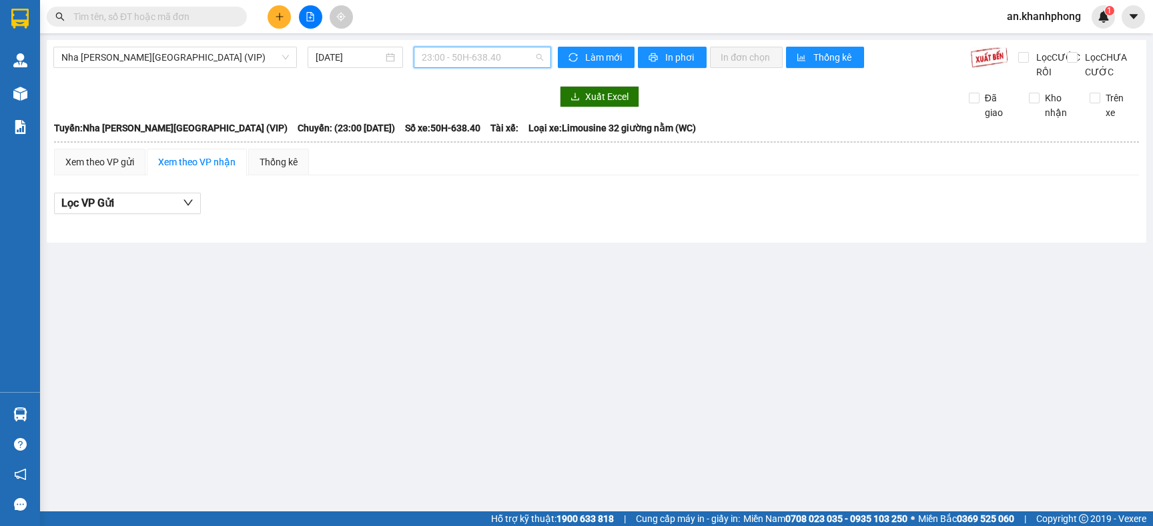
click at [520, 64] on span "23:00 - 50H-638.40" at bounding box center [482, 57] width 121 height 20
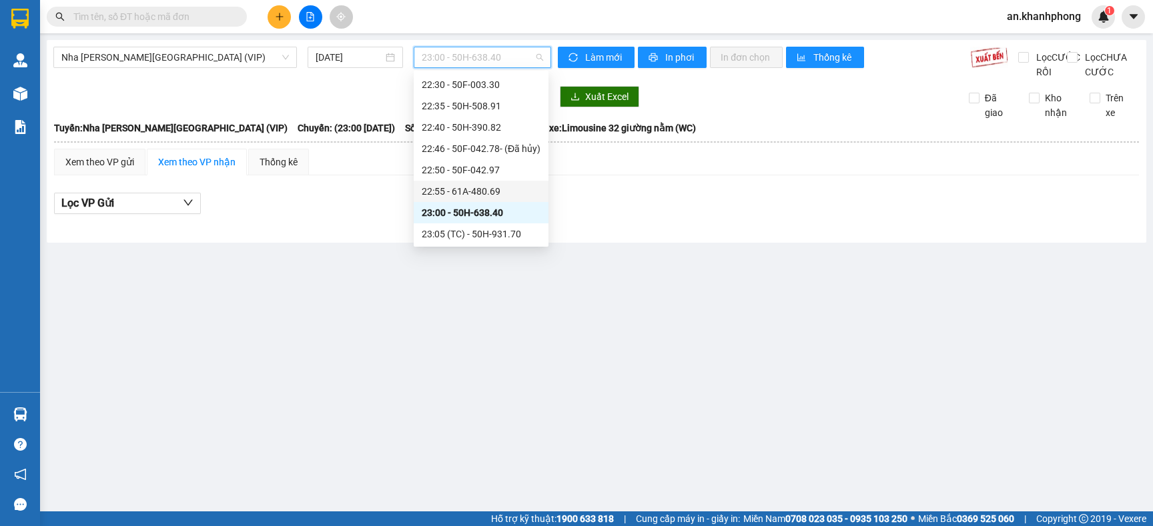
click at [478, 189] on div "22:55 - 61A-480.69" at bounding box center [481, 191] width 119 height 15
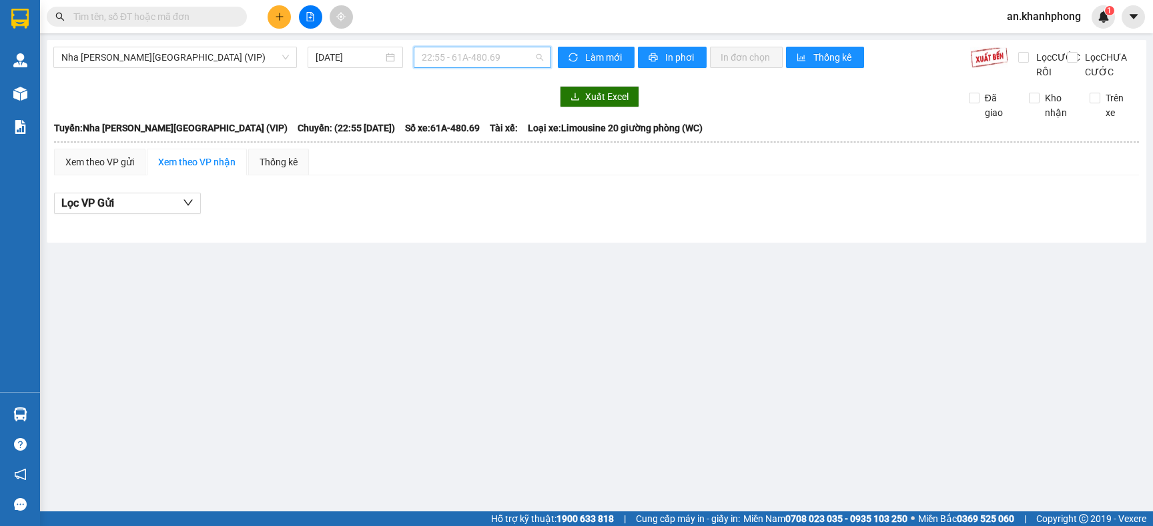
click at [522, 53] on span "22:55 - 61A-480.69" at bounding box center [482, 57] width 121 height 20
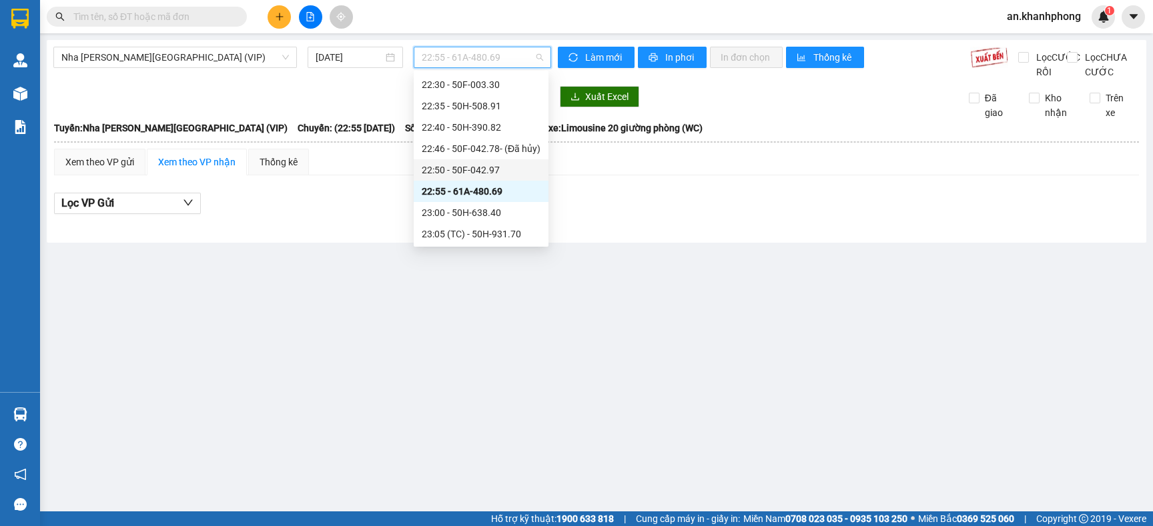
click at [478, 169] on div "22:50 - 50F-042.97" at bounding box center [481, 170] width 119 height 15
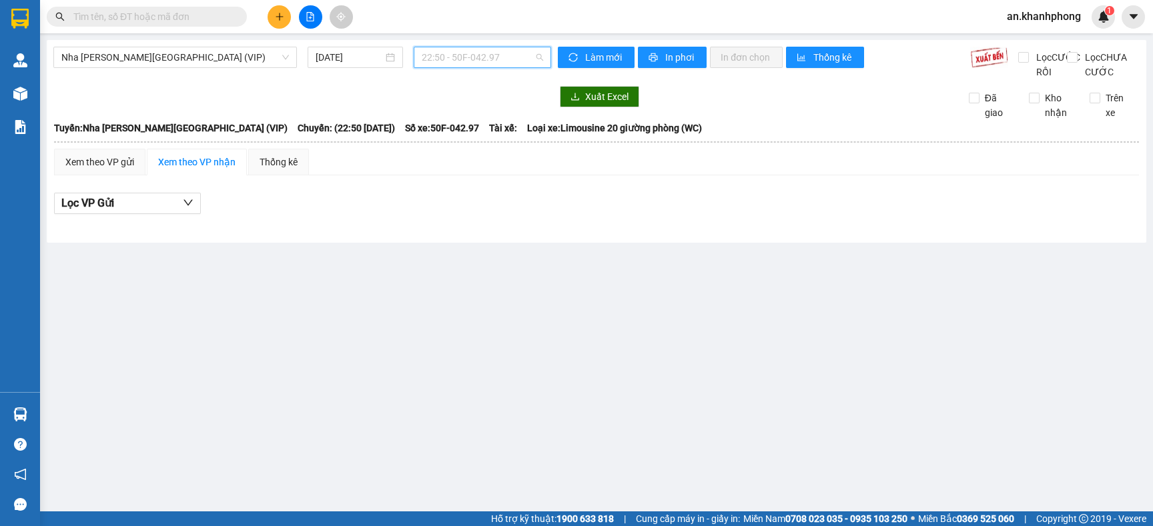
click at [516, 53] on span "22:50 - 50F-042.97" at bounding box center [482, 57] width 121 height 20
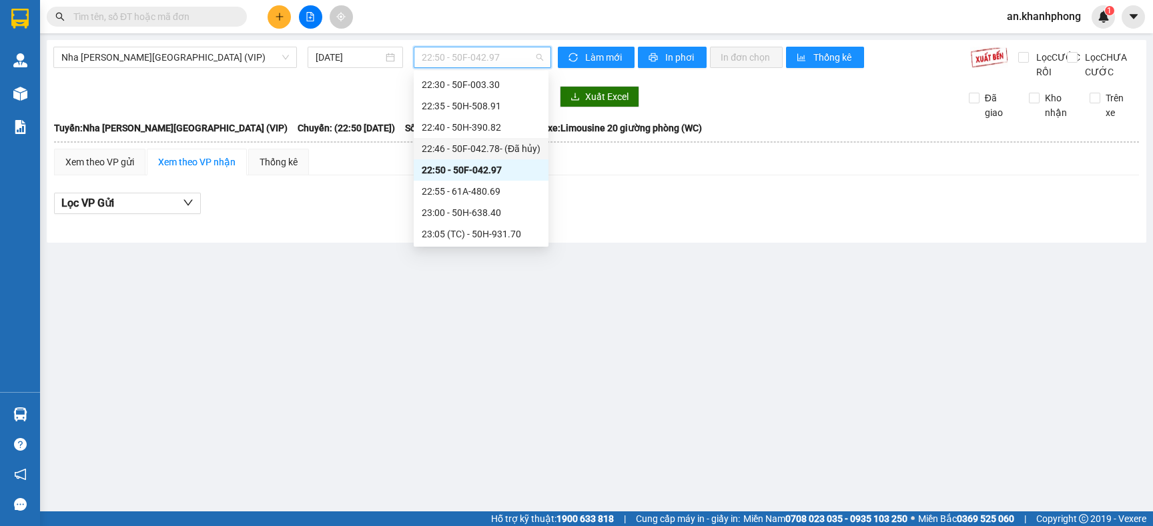
click at [473, 142] on div "22:46 - 50F-042.78 - (Đã hủy)" at bounding box center [481, 148] width 119 height 15
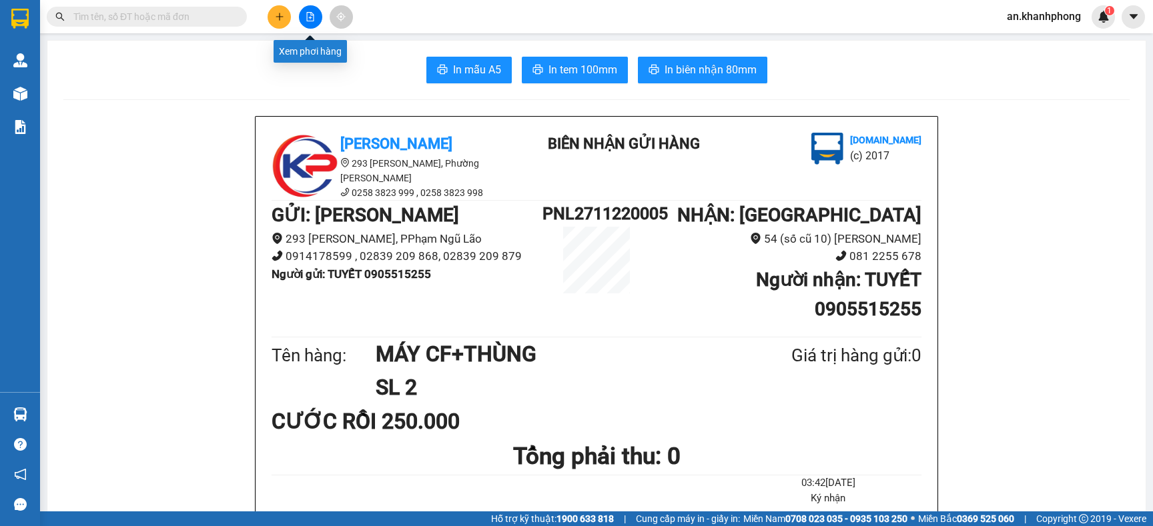
click at [314, 17] on icon "file-add" at bounding box center [310, 16] width 9 height 9
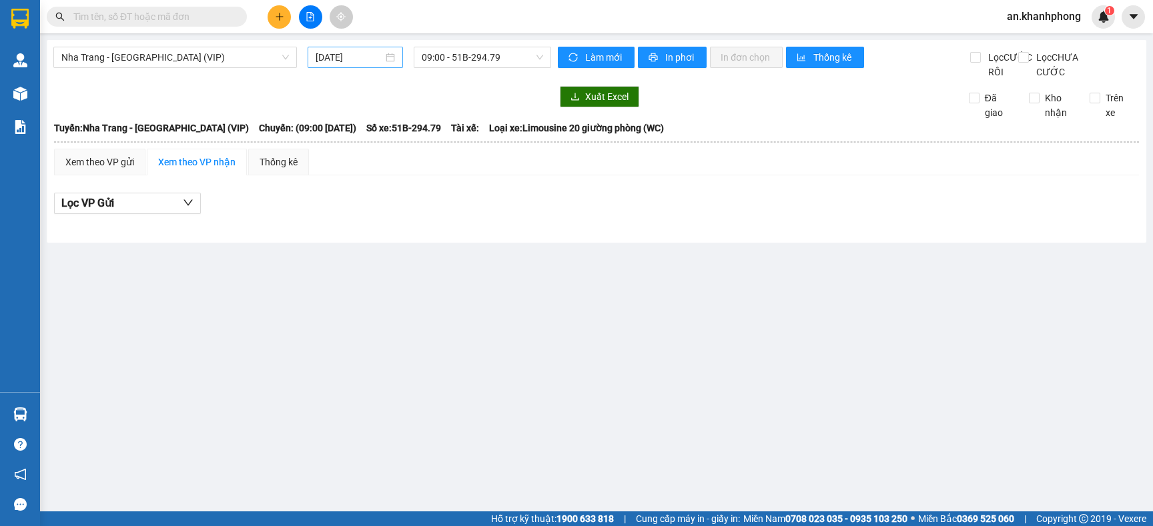
click at [381, 62] on input "[DATE]" at bounding box center [349, 57] width 67 height 15
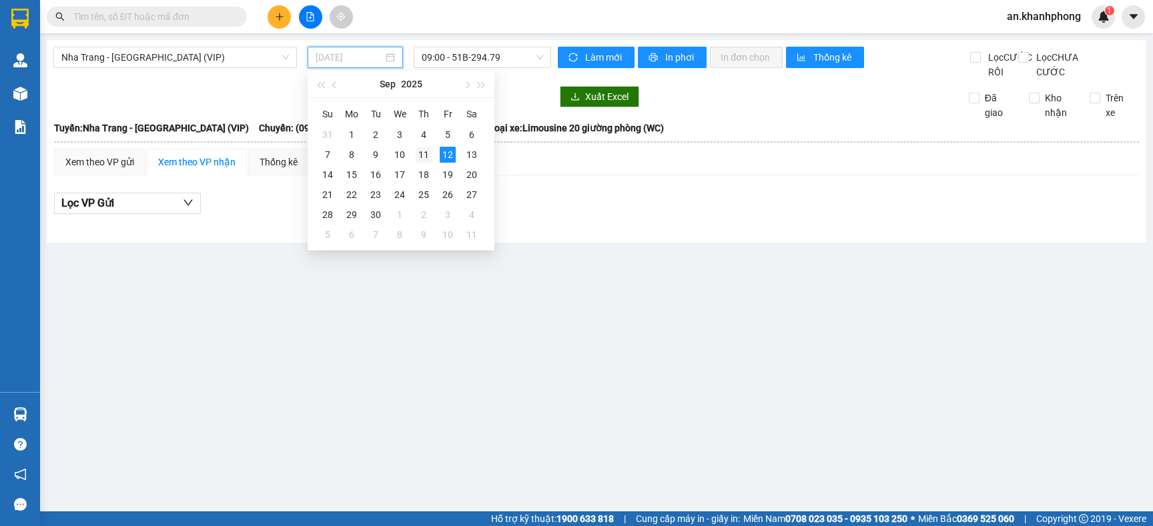
click at [427, 155] on div "11" at bounding box center [424, 155] width 16 height 16
type input "[DATE]"
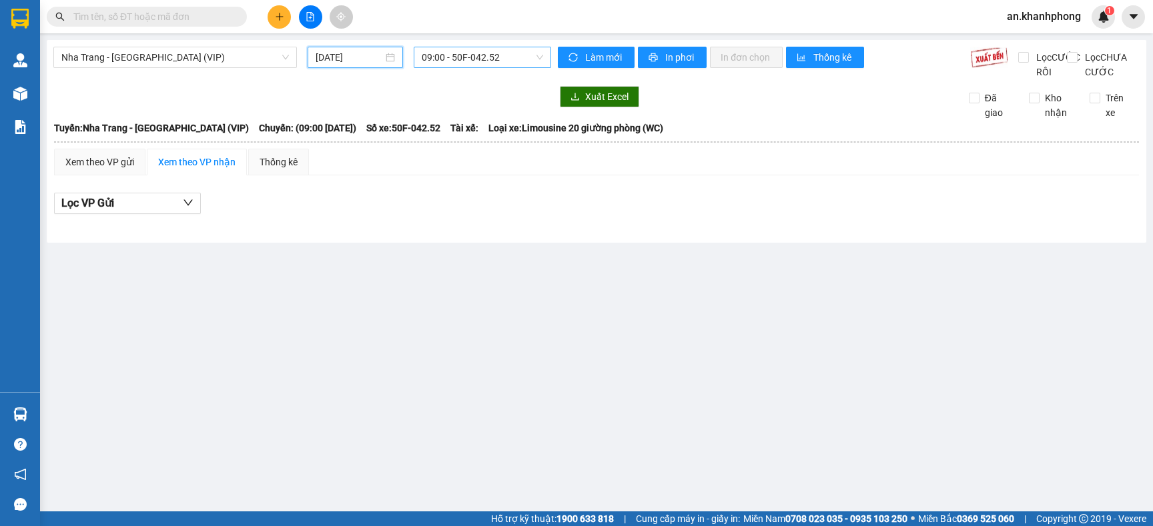
click at [530, 57] on span "09:00 - 50F-042.52" at bounding box center [482, 57] width 121 height 20
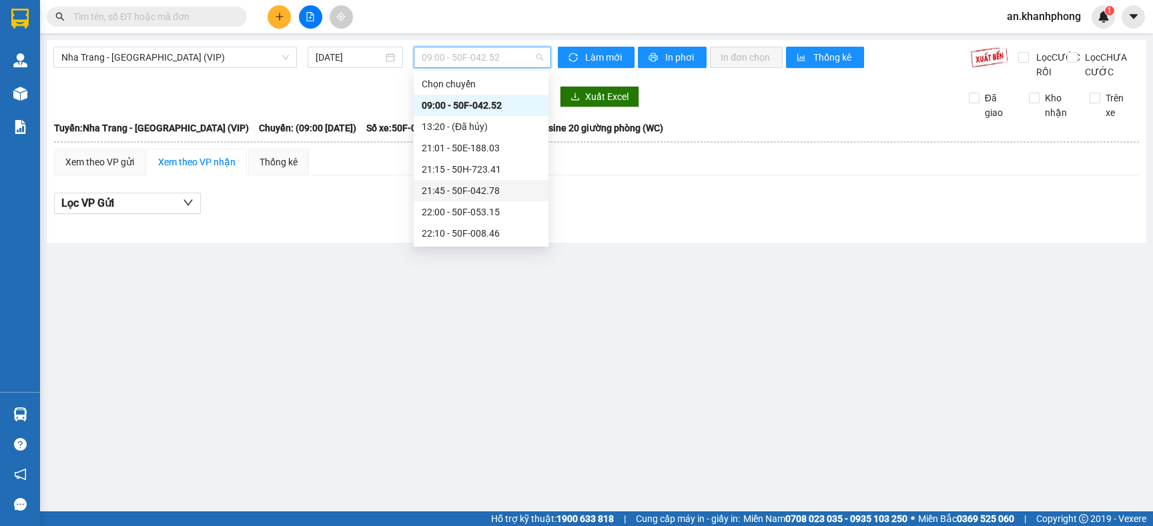
click at [474, 192] on div "21:45 - 50F-042.78" at bounding box center [481, 190] width 119 height 15
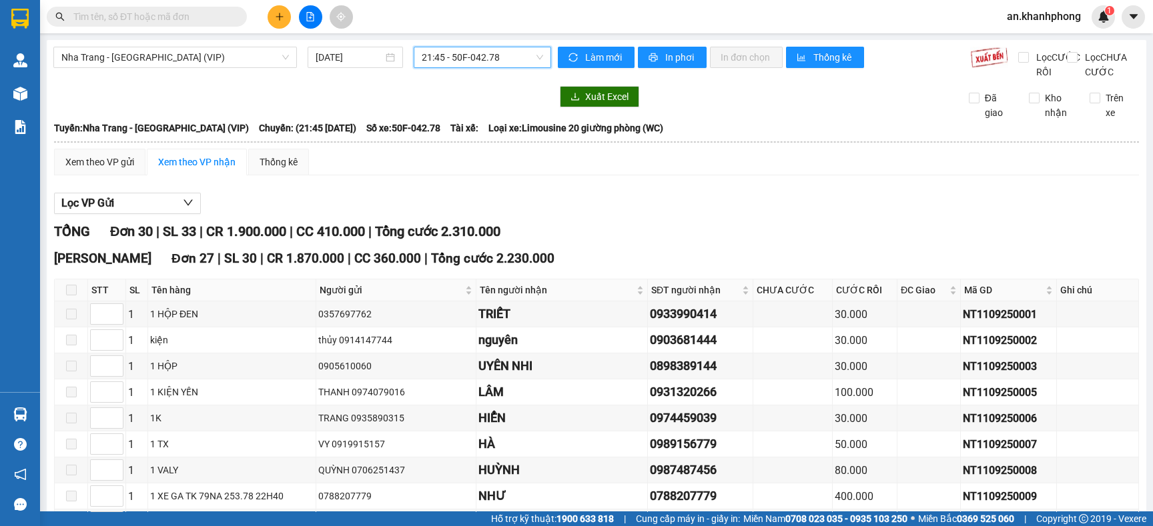
click at [501, 59] on span "21:45 - 50F-042.78" at bounding box center [482, 57] width 121 height 20
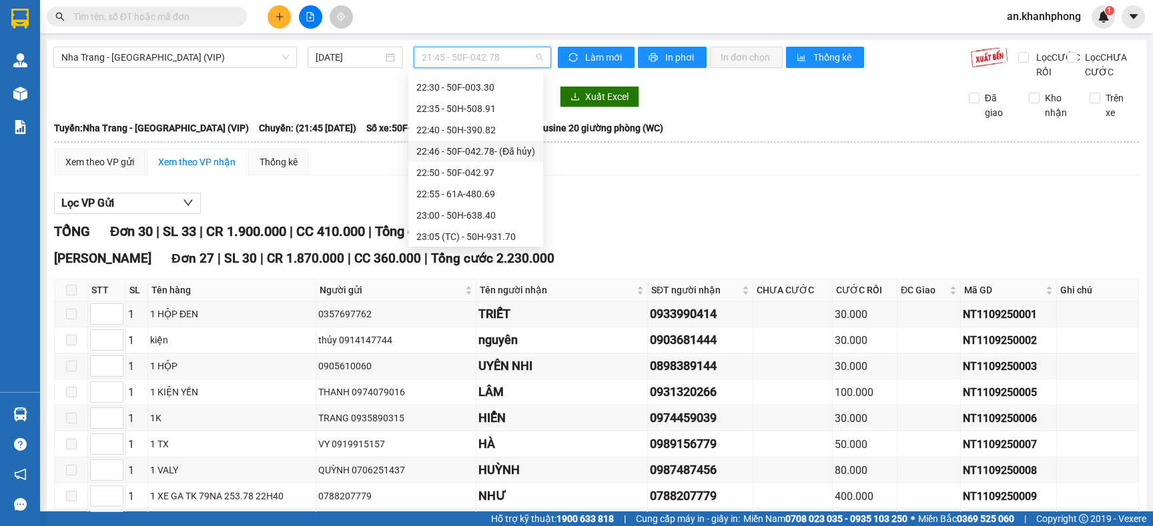
scroll to position [213, 0]
click at [481, 236] on div "23:05 (TC) - 50H-931.70" at bounding box center [475, 234] width 119 height 15
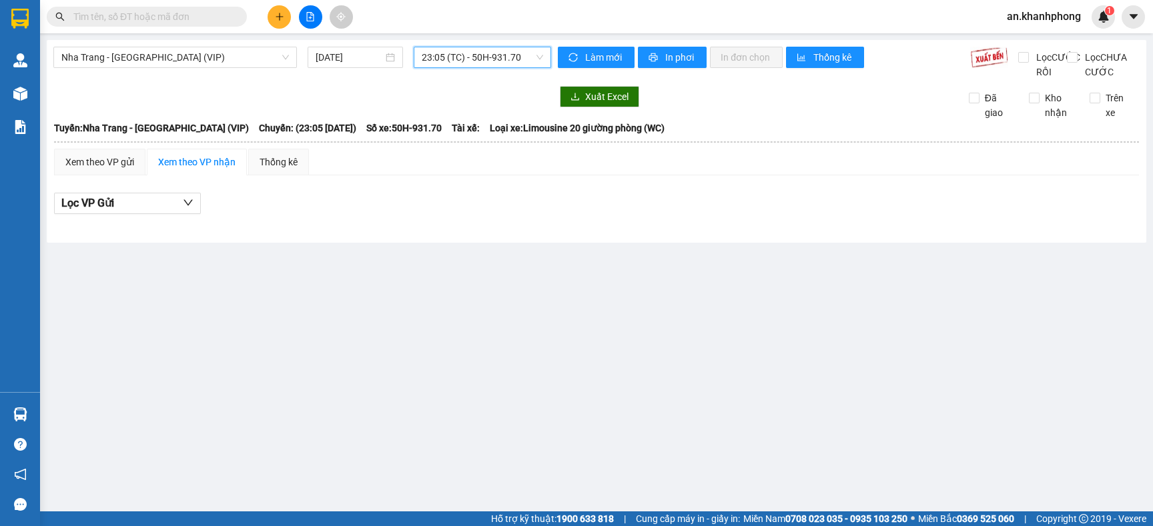
click at [527, 62] on span "23:05 (TC) - 50H-931.70" at bounding box center [482, 57] width 121 height 20
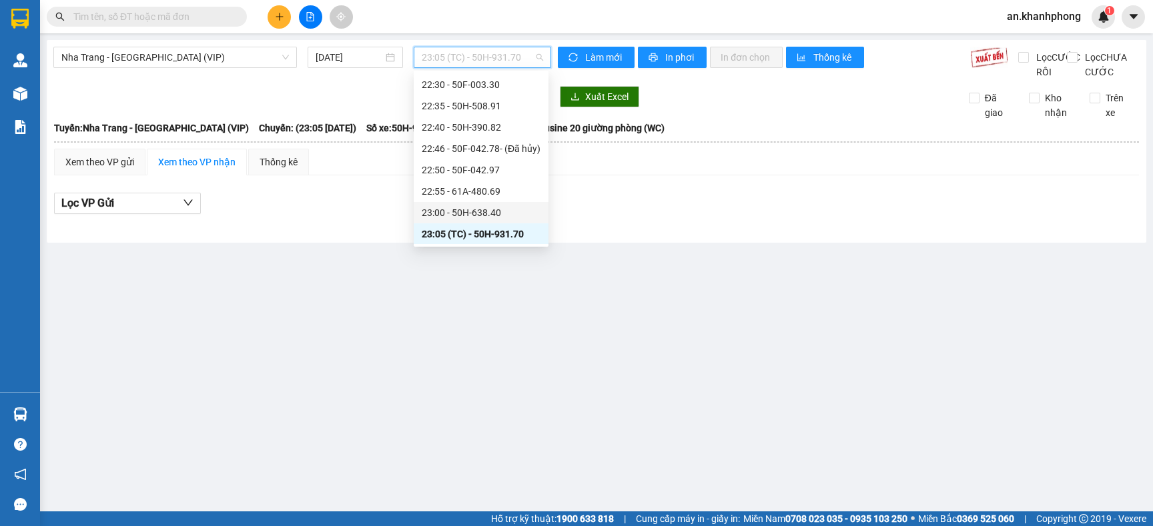
click at [501, 205] on div "23:00 - 50H-638.40" at bounding box center [481, 212] width 119 height 15
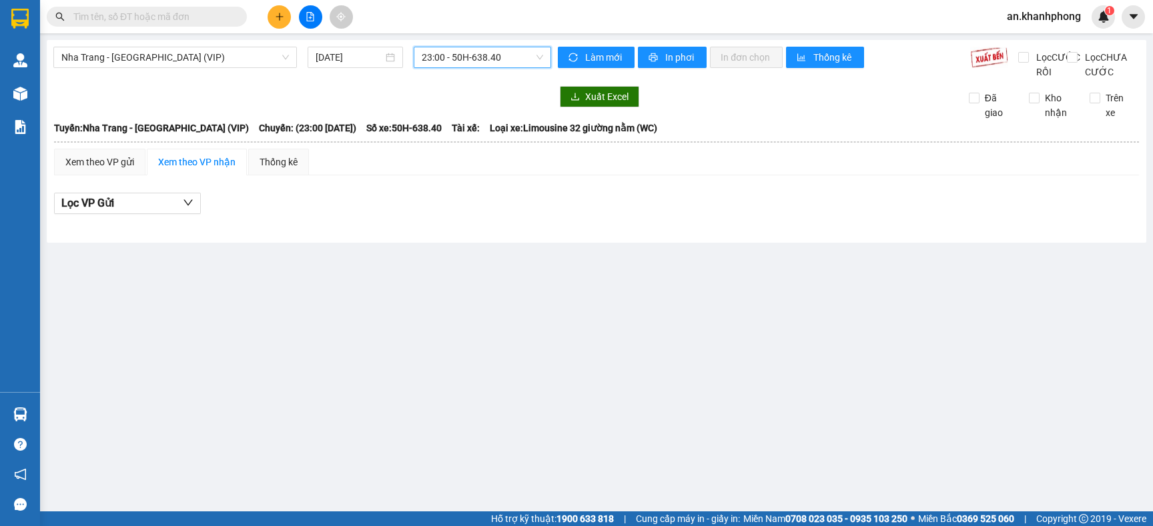
click at [530, 61] on span "23:00 - 50H-638.40" at bounding box center [482, 57] width 121 height 20
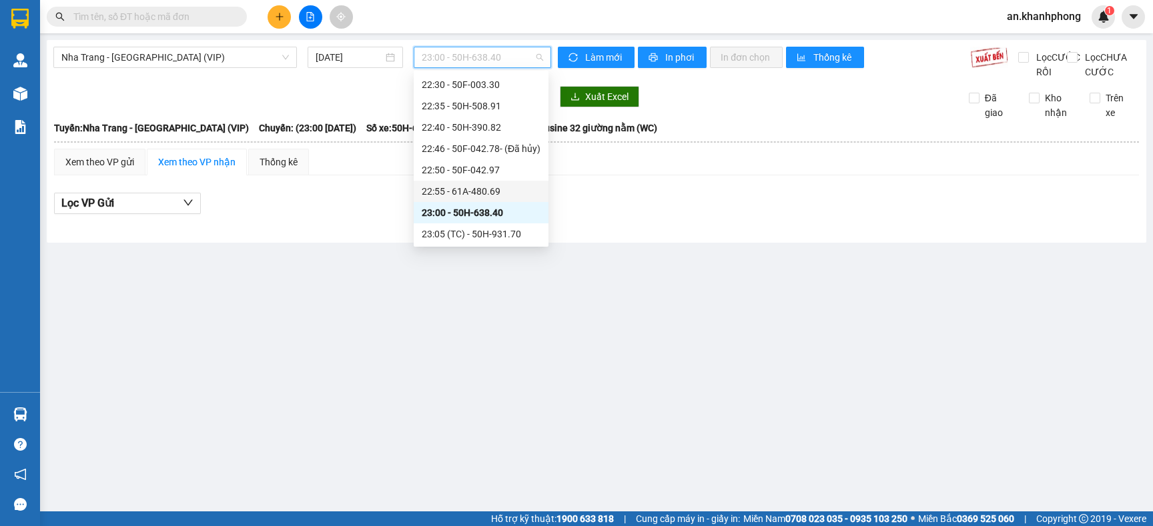
click at [497, 191] on div "22:55 - 61A-480.69" at bounding box center [481, 191] width 119 height 15
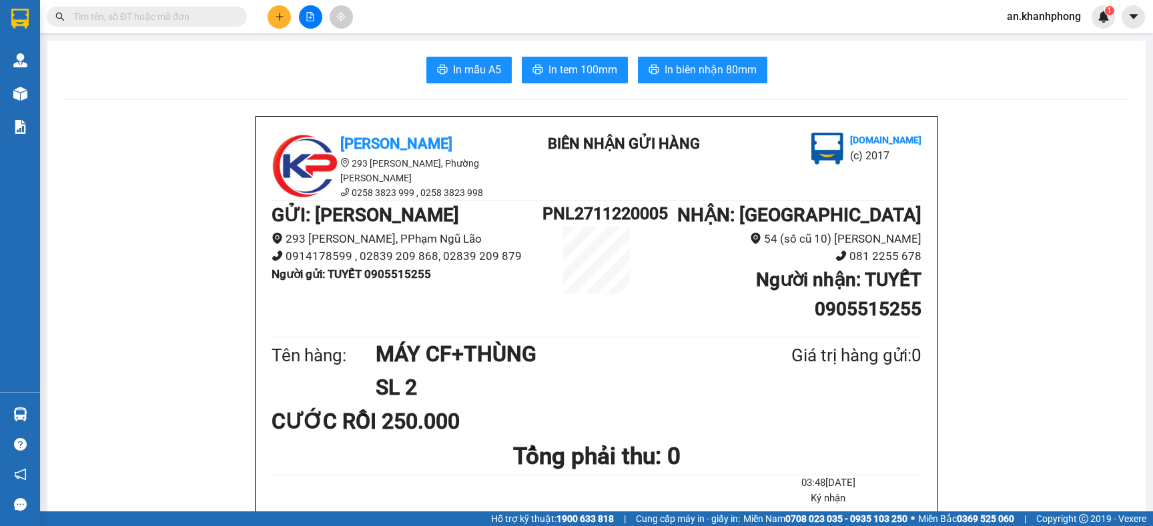
click at [313, 14] on icon "file-add" at bounding box center [310, 16] width 7 height 9
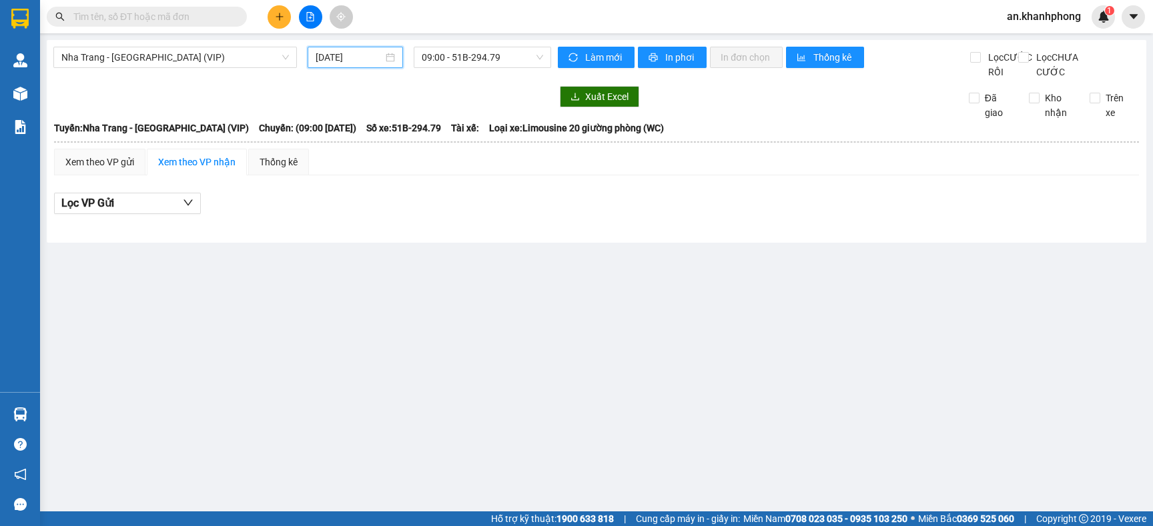
click at [382, 62] on input "[DATE]" at bounding box center [349, 57] width 67 height 15
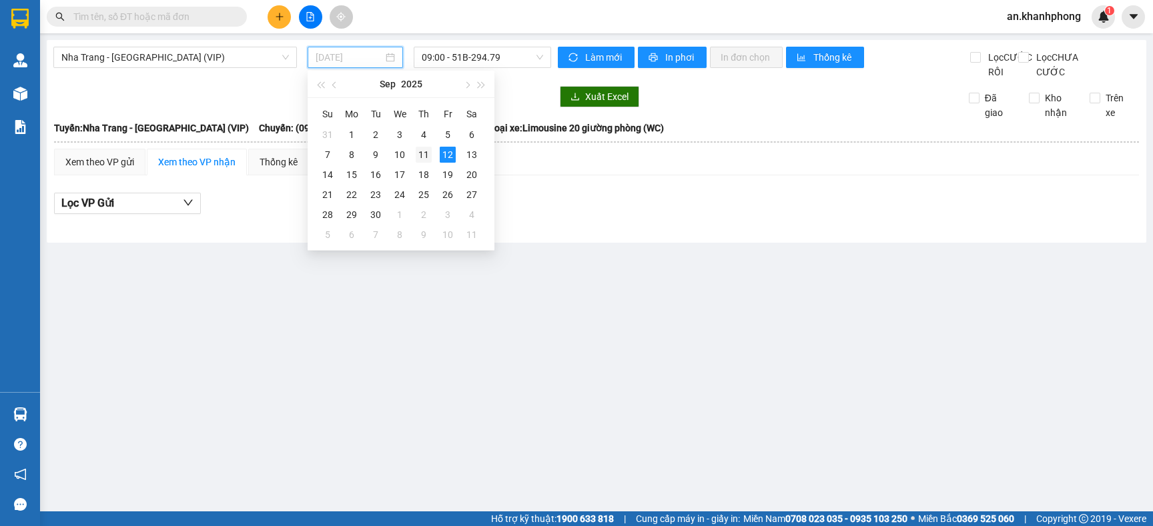
click at [418, 159] on div "11" at bounding box center [424, 155] width 16 height 16
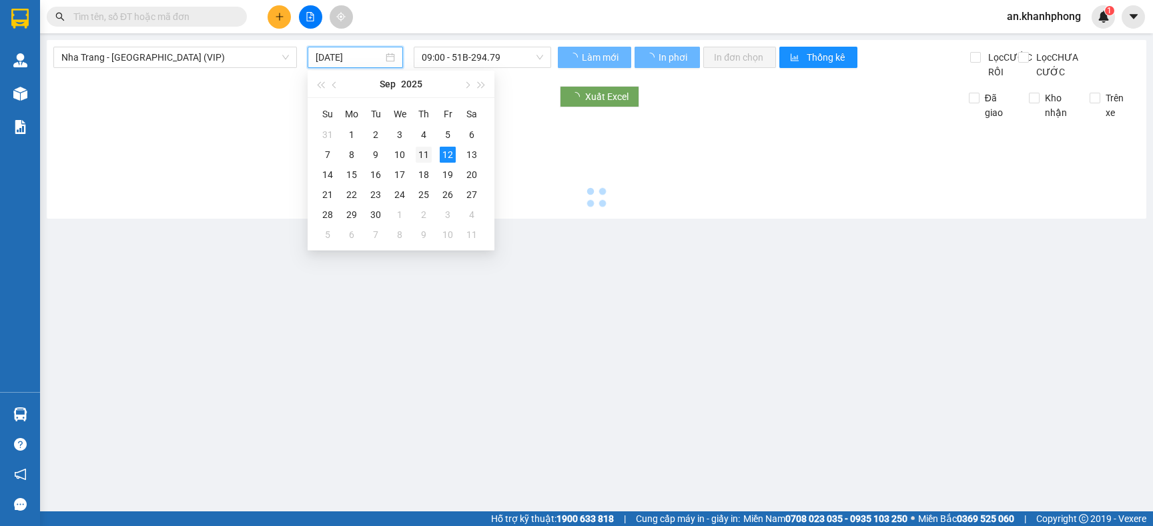
type input "[DATE]"
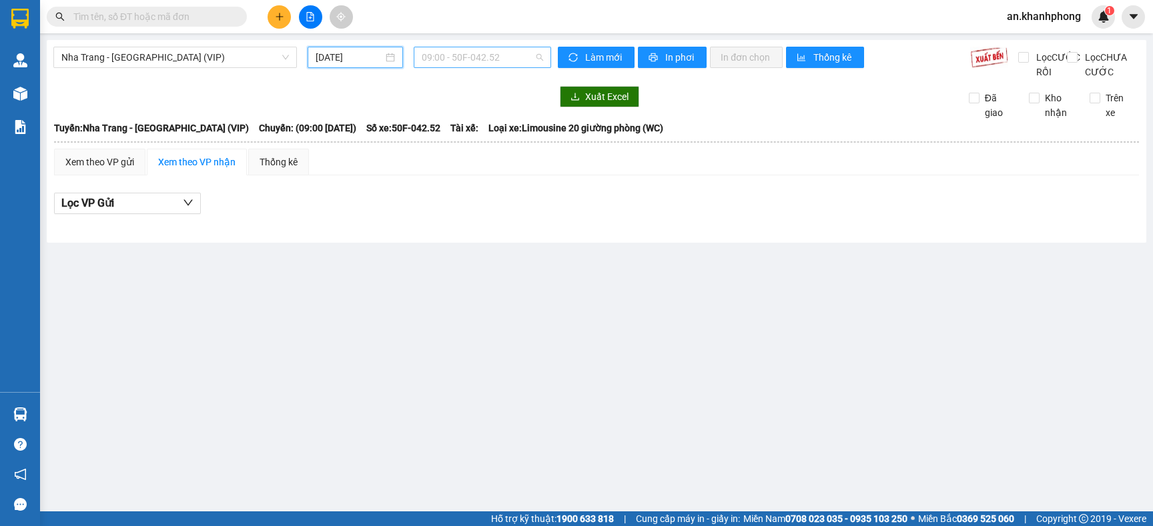
click at [510, 61] on span "09:00 - 50F-042.52" at bounding box center [482, 57] width 121 height 20
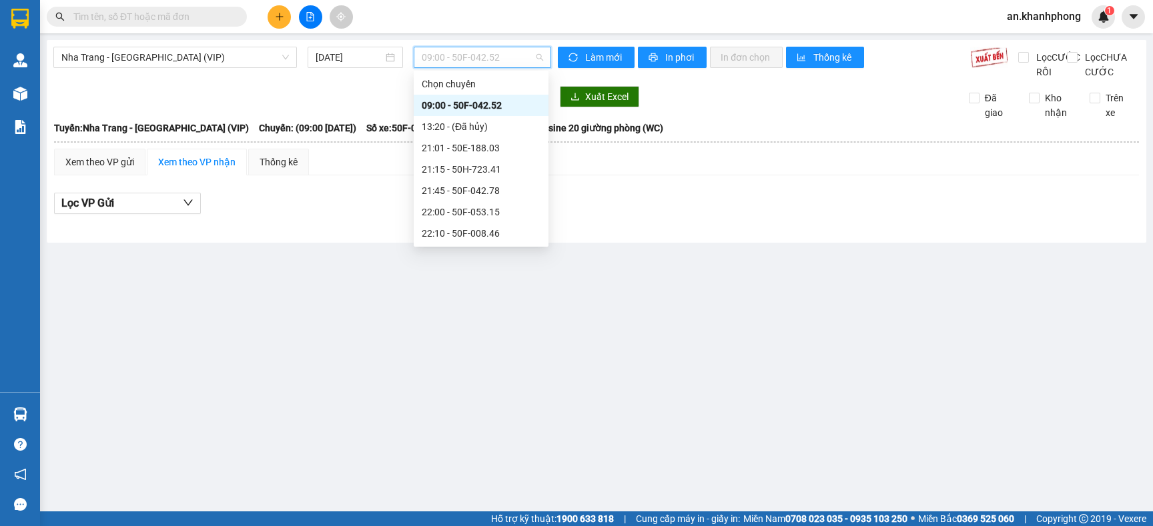
scroll to position [213, 0]
click at [494, 231] on div "23:05 (TC) - 50H-931.70" at bounding box center [481, 234] width 119 height 15
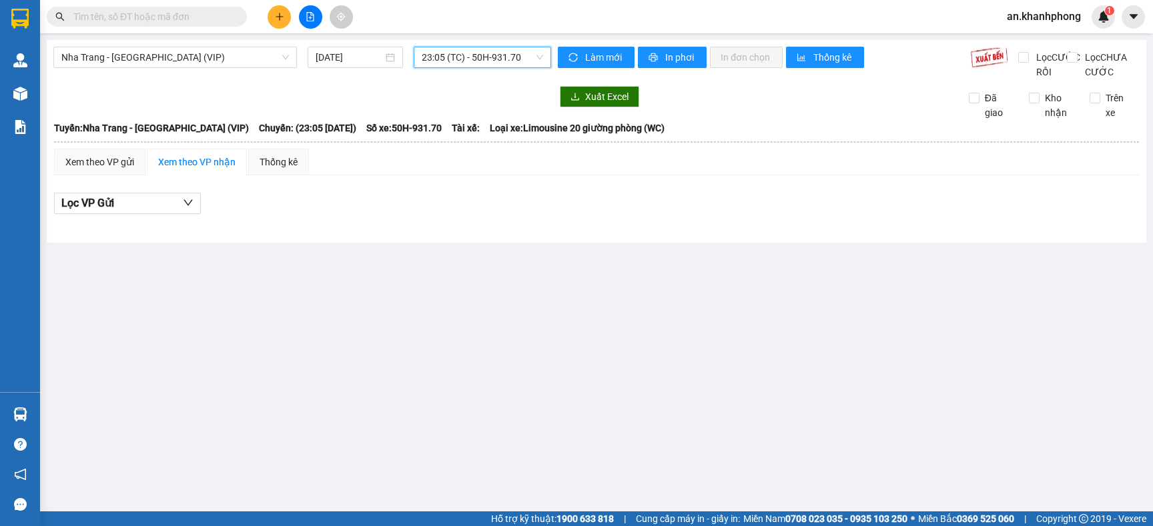
click at [522, 48] on span "23:05 (TC) - 50H-931.70" at bounding box center [482, 57] width 121 height 20
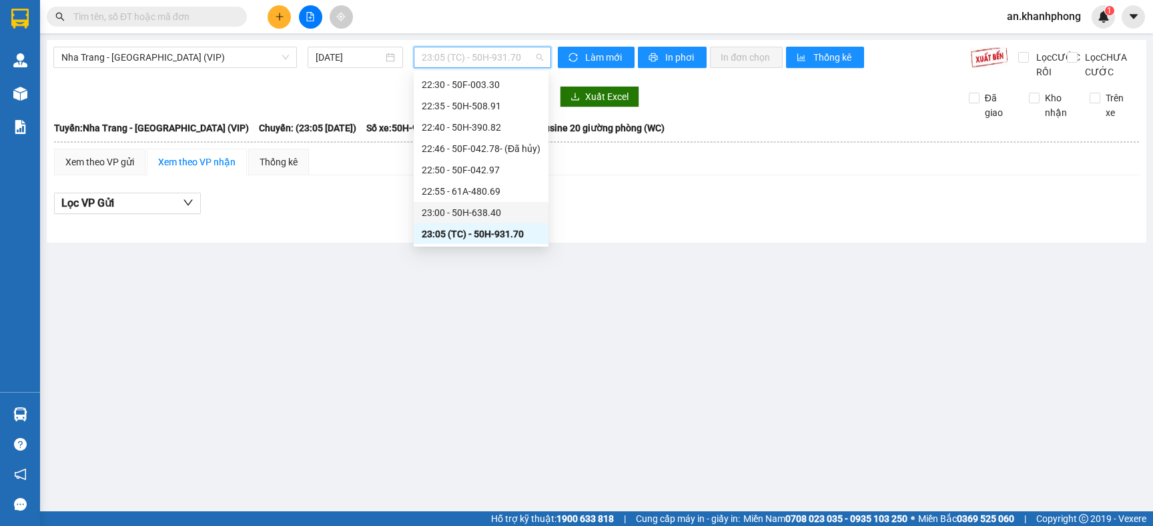
click at [481, 209] on div "23:00 - 50H-638.40" at bounding box center [481, 212] width 119 height 15
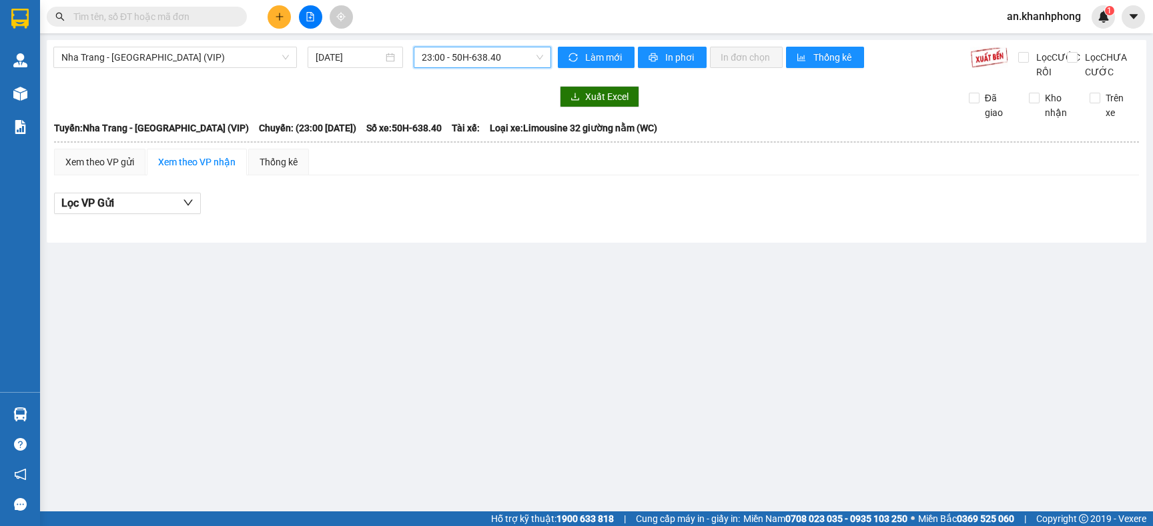
click at [519, 56] on span "23:00 - 50H-638.40" at bounding box center [482, 57] width 121 height 20
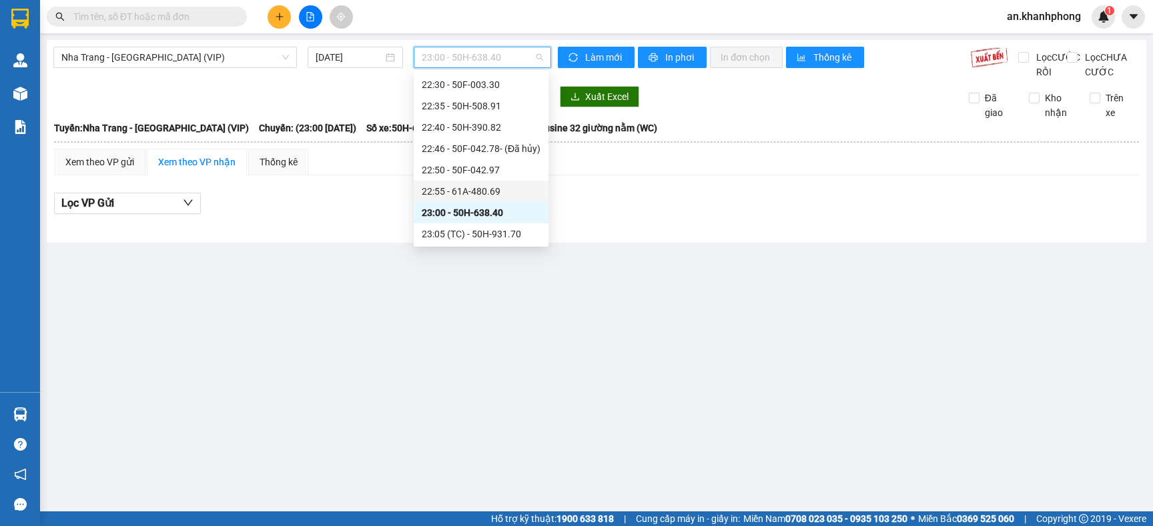
click at [455, 195] on div "22:55 - 61A-480.69" at bounding box center [481, 191] width 119 height 15
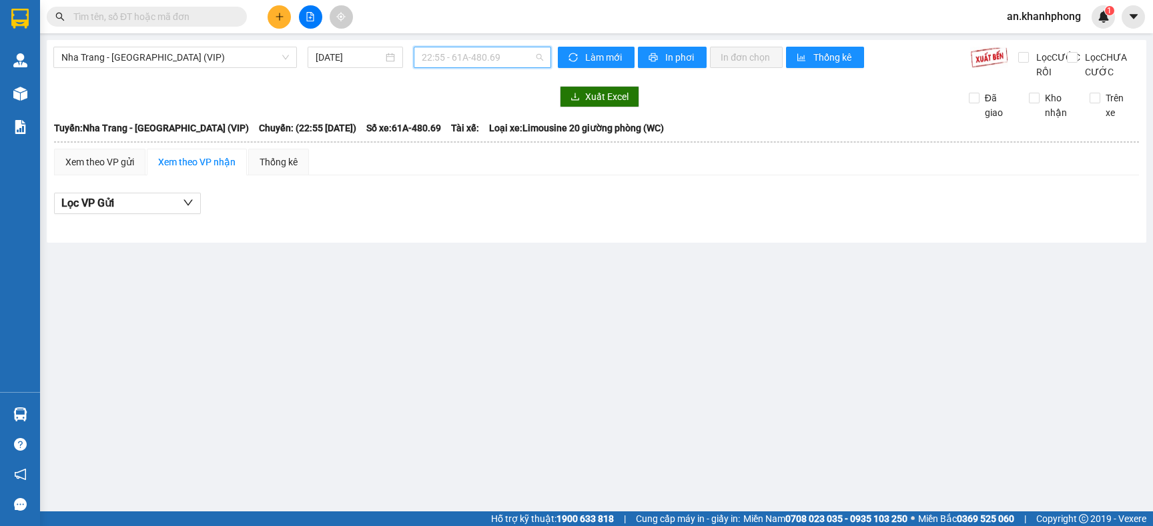
click at [518, 53] on span "22:55 - 61A-480.69" at bounding box center [482, 57] width 121 height 20
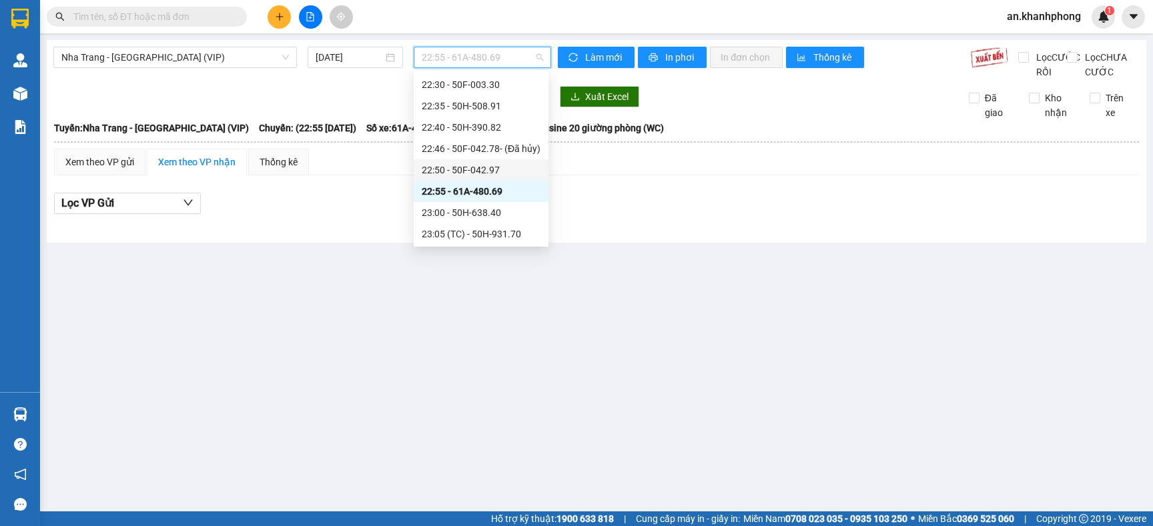
click at [492, 169] on div "22:50 - 50F-042.97" at bounding box center [481, 170] width 119 height 15
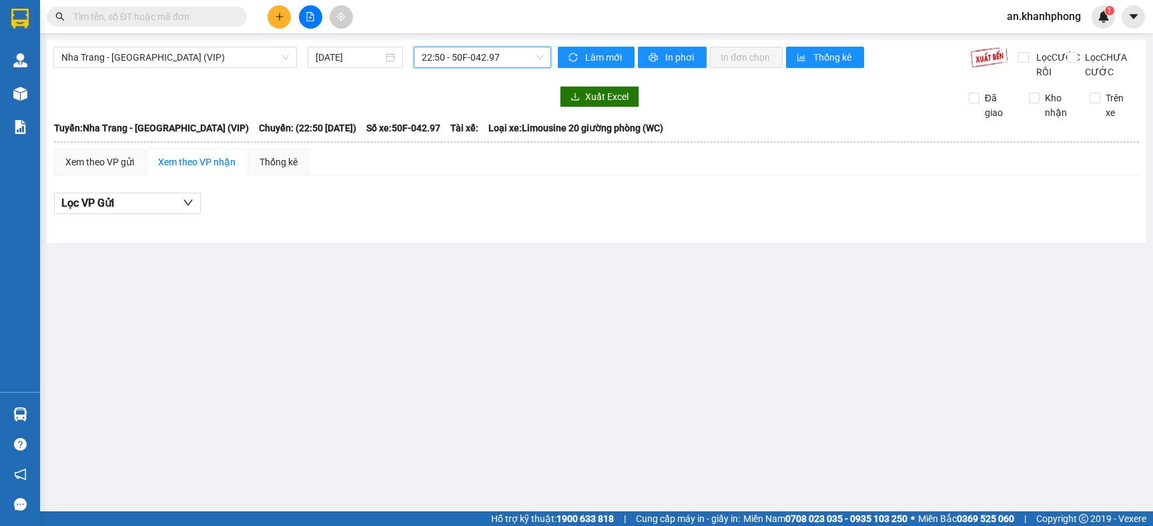
click at [522, 58] on span "22:50 - 50F-042.97" at bounding box center [482, 57] width 121 height 20
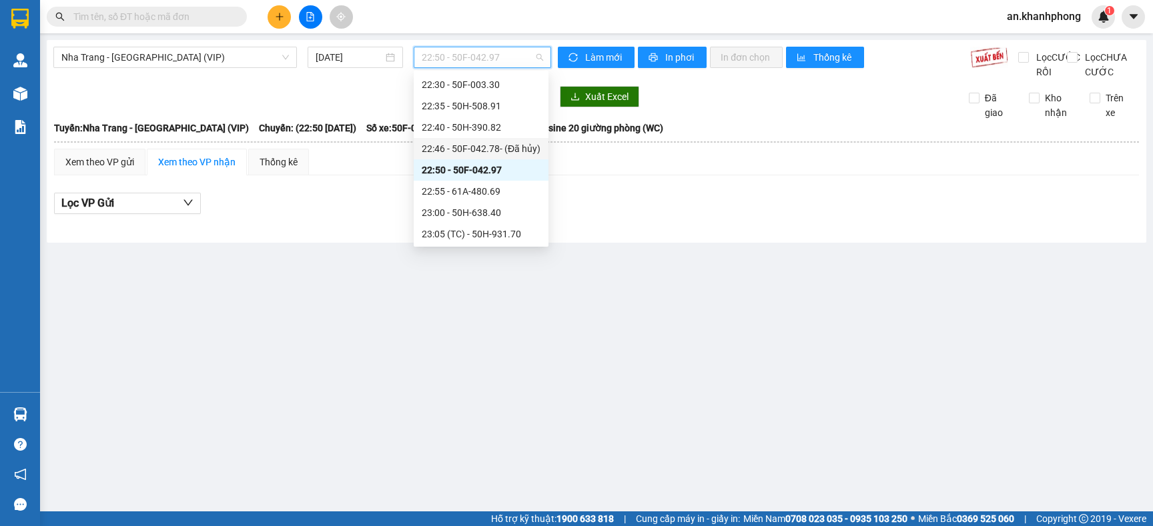
click at [495, 146] on div "22:46 - 50F-042.78 - (Đã hủy)" at bounding box center [481, 148] width 119 height 15
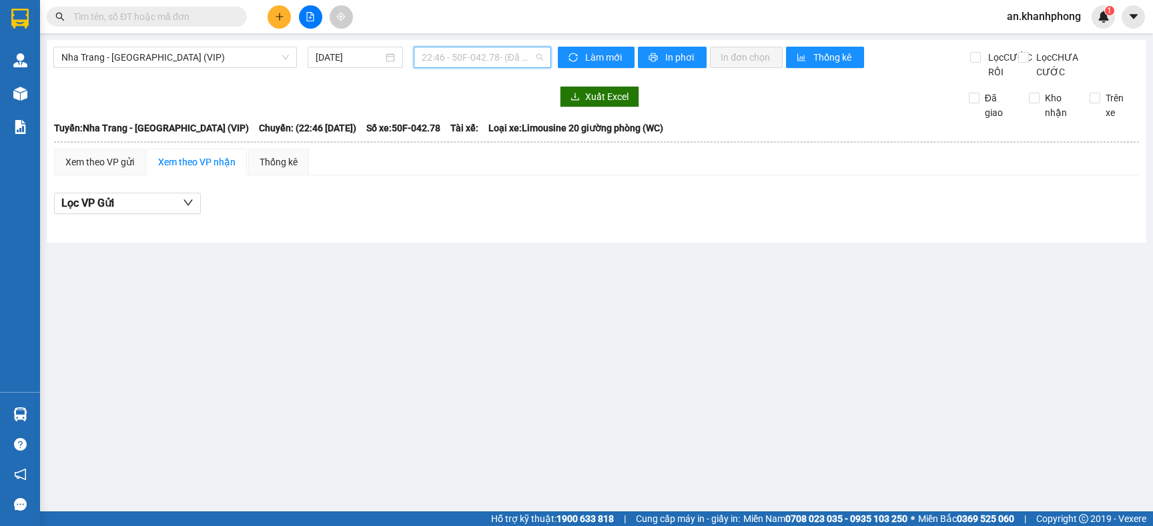
click at [508, 57] on span "22:46 - 50F-042.78 - (Đã hủy)" at bounding box center [482, 57] width 121 height 20
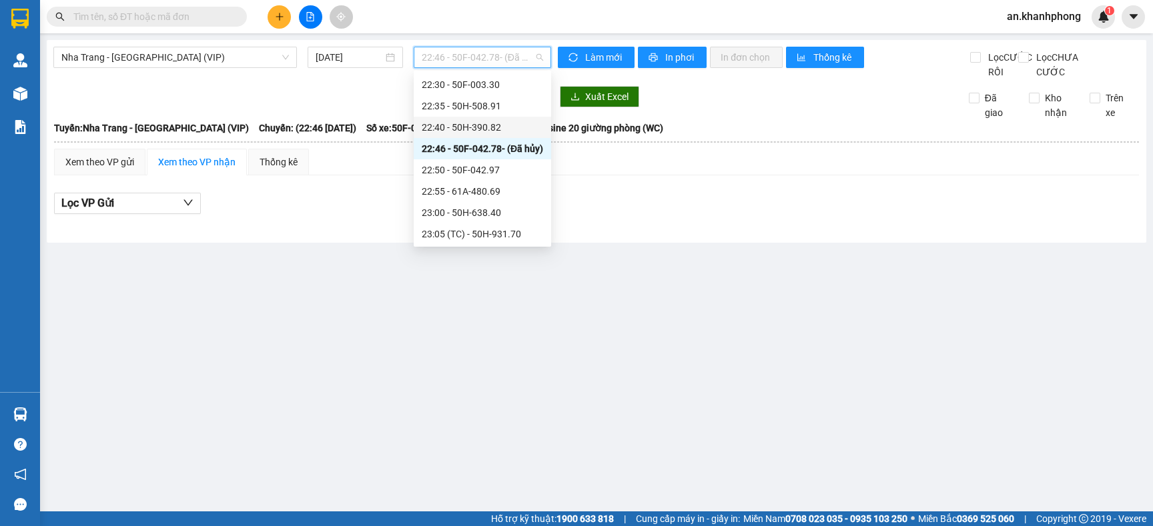
click at [508, 131] on div "22:40 - 50H-390.82" at bounding box center [482, 127] width 121 height 15
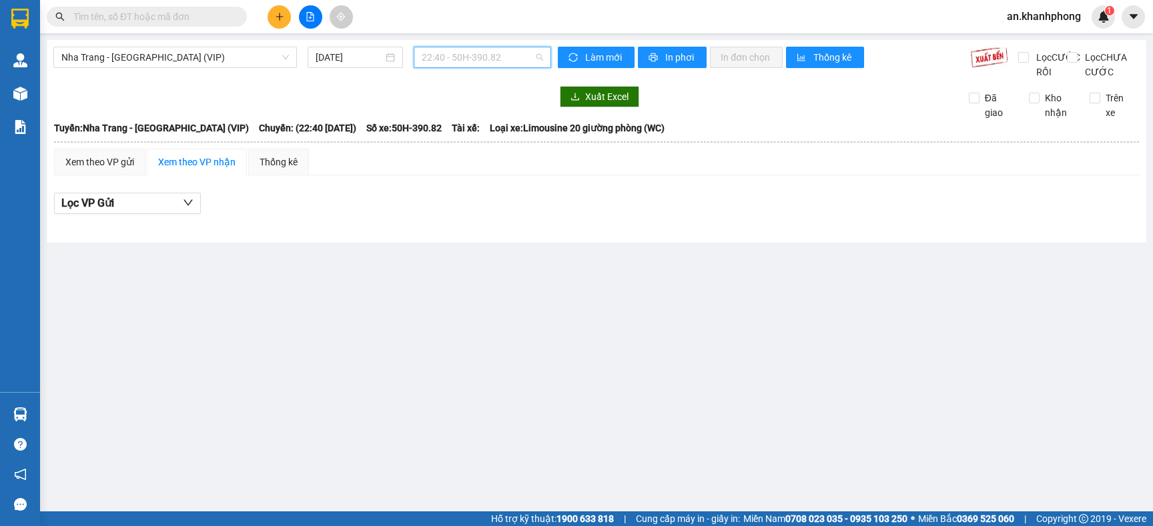
click at [513, 57] on span "22:40 - 50H-390.82" at bounding box center [482, 57] width 121 height 20
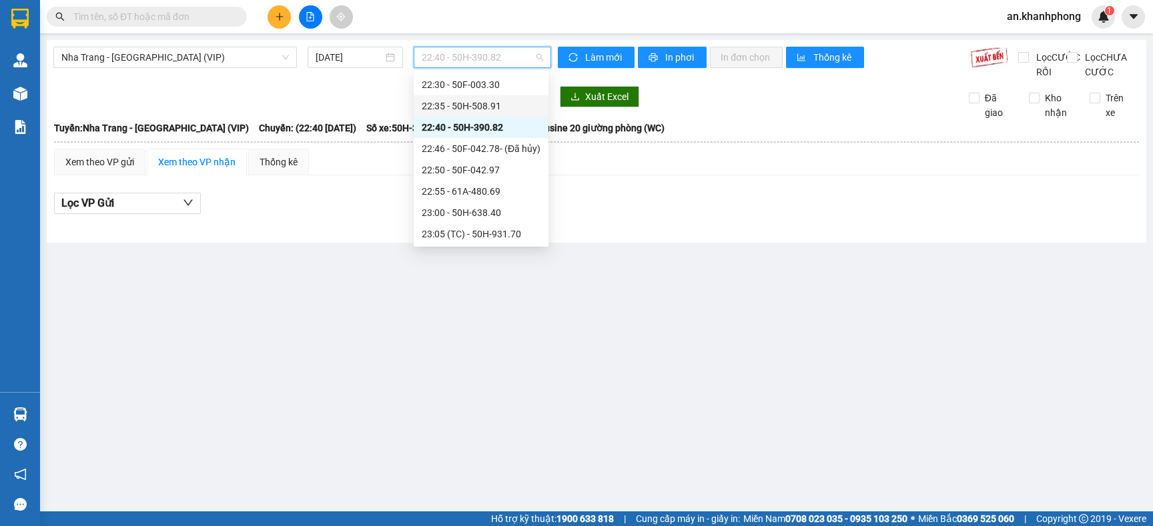
click at [489, 108] on div "22:35 - 50H-508.91" at bounding box center [481, 106] width 119 height 15
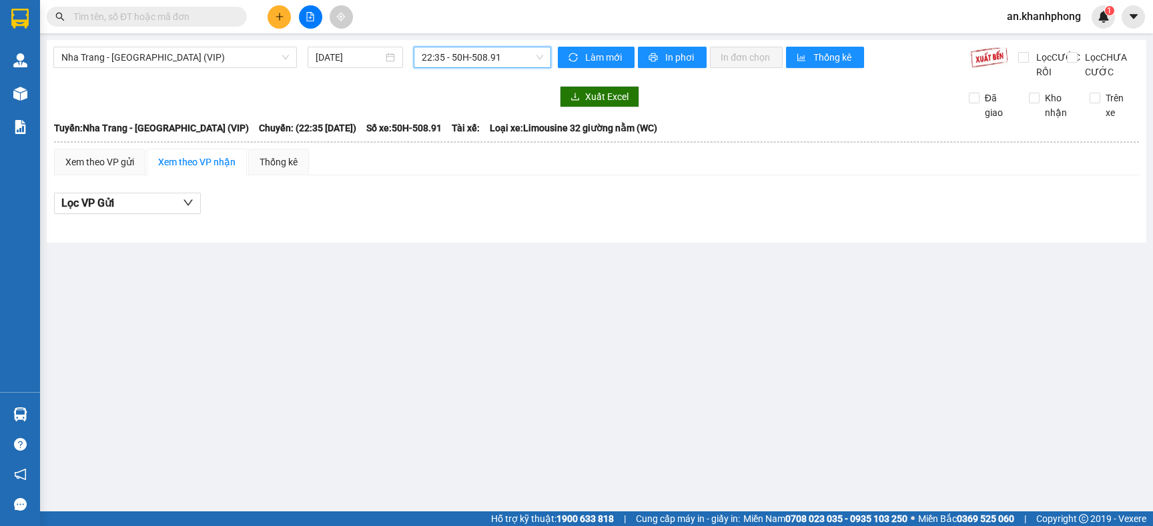
click at [518, 61] on span "22:35 - 50H-508.91" at bounding box center [482, 57] width 121 height 20
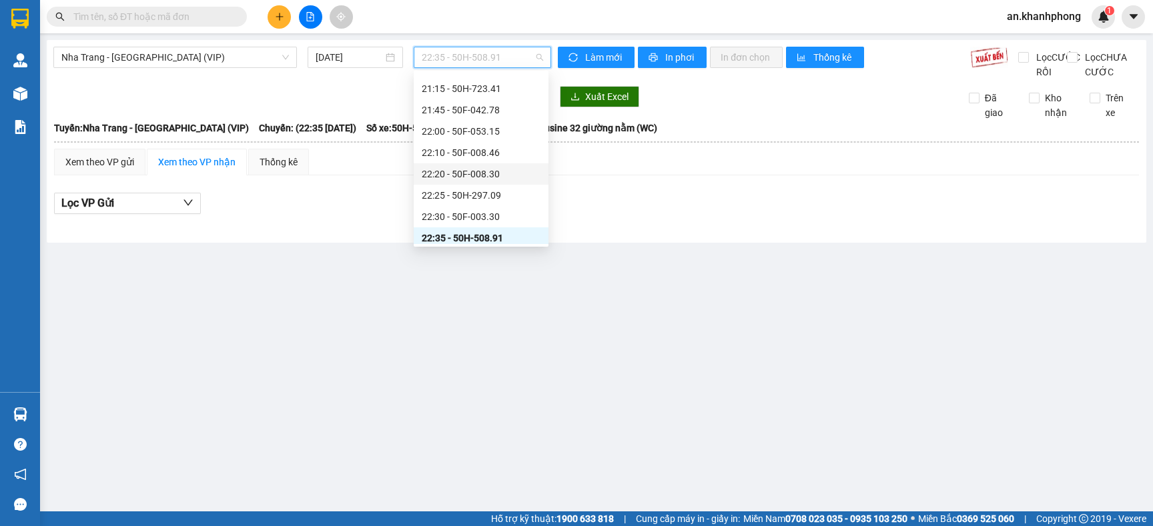
scroll to position [113, 0]
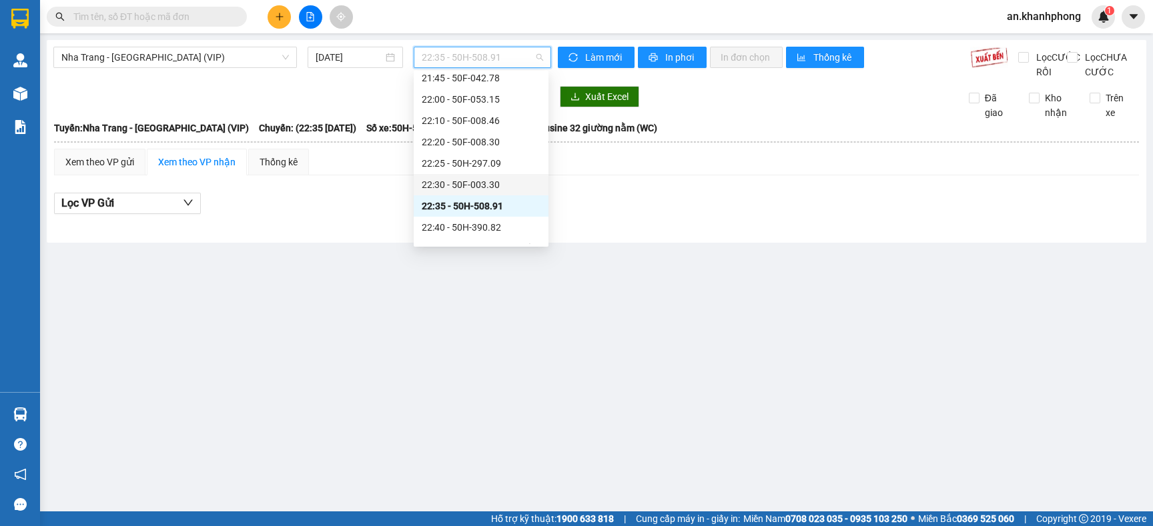
click at [481, 183] on div "22:30 - 50F-003.30" at bounding box center [481, 184] width 119 height 15
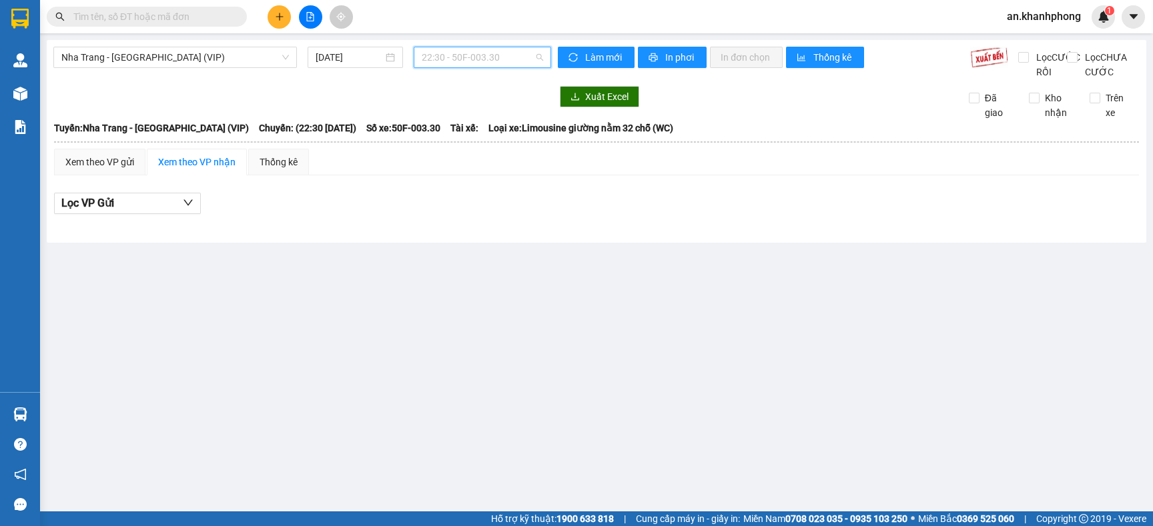
click at [513, 60] on span "22:30 - 50F-003.30" at bounding box center [482, 57] width 121 height 20
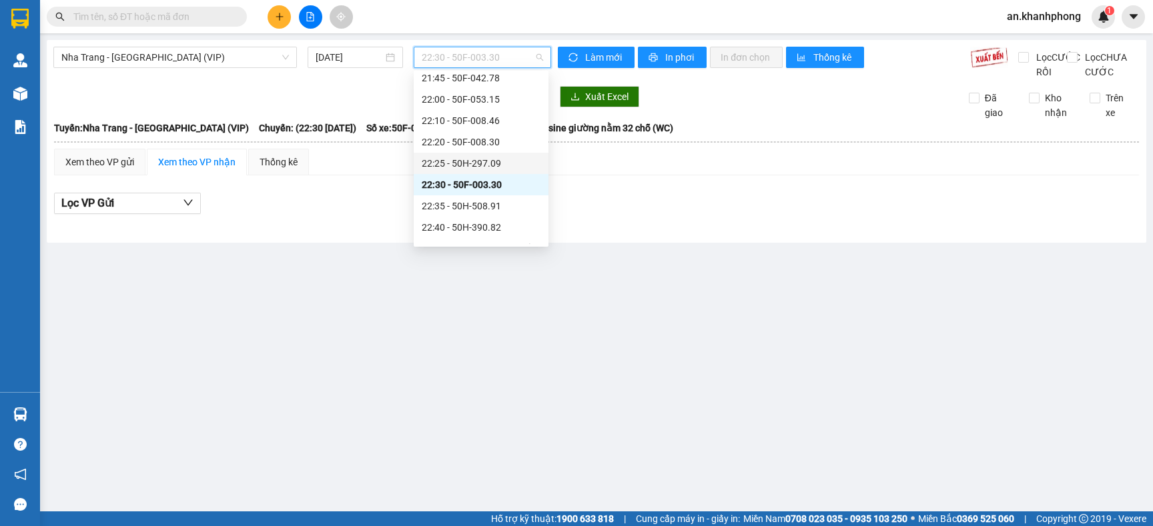
click at [493, 156] on div "22:25 - 50H-297.09" at bounding box center [481, 163] width 119 height 15
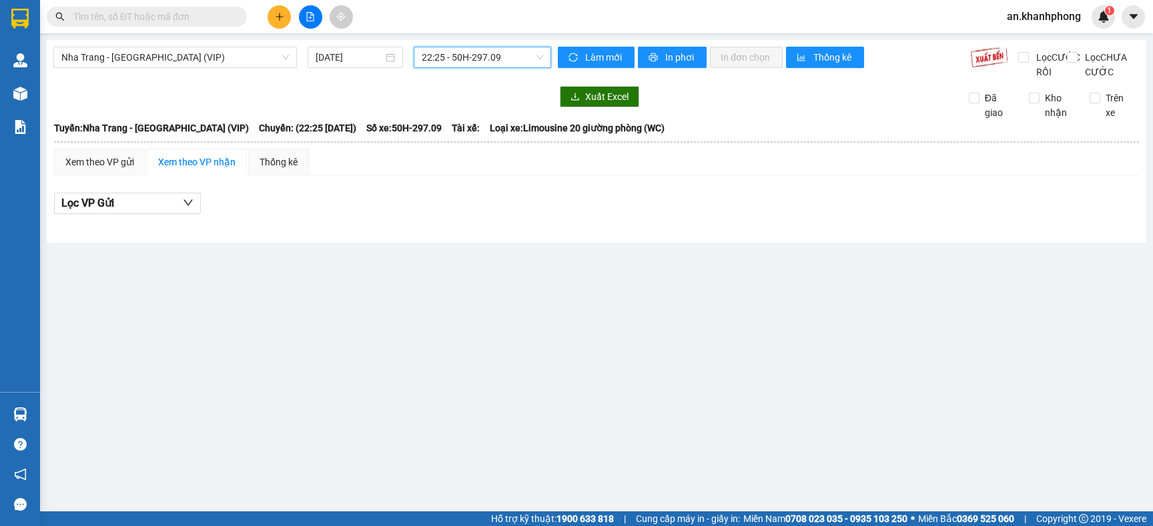
click at [511, 61] on span "22:25 - 50H-297.09" at bounding box center [482, 57] width 121 height 20
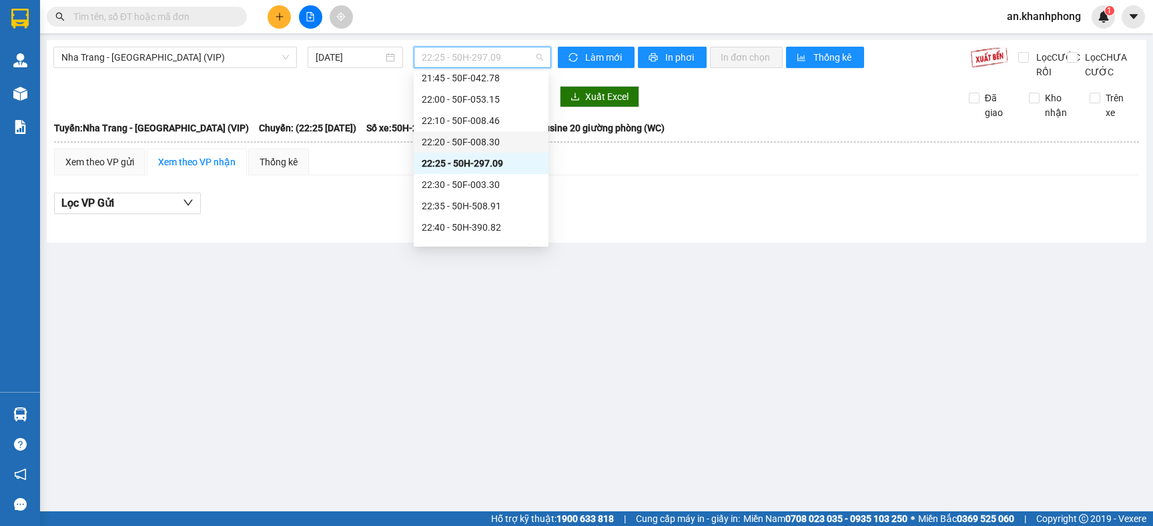
click at [488, 143] on div "22:20 - 50F-008.30" at bounding box center [481, 142] width 119 height 15
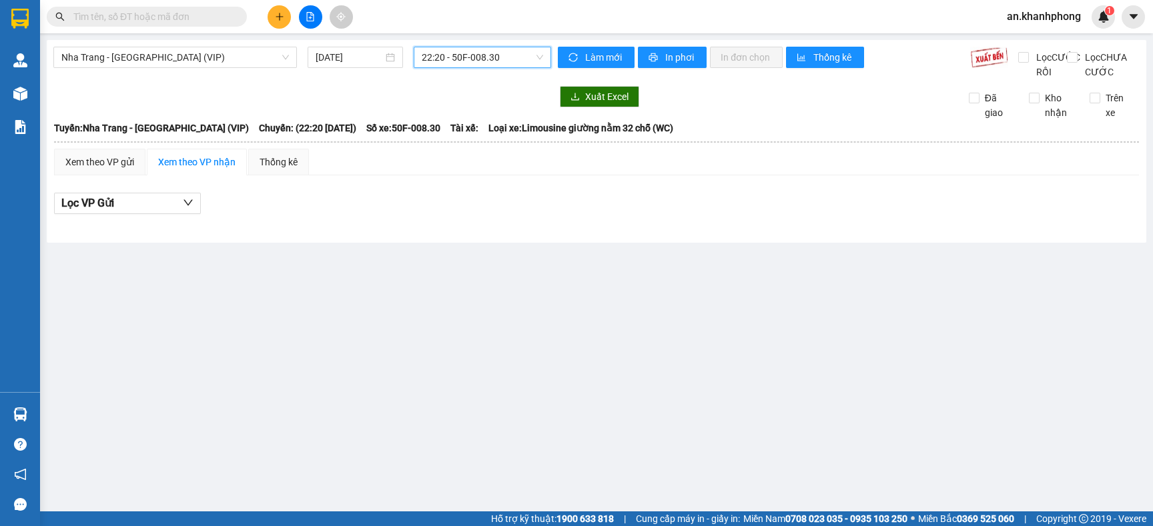
click at [514, 62] on span "22:20 - 50F-008.30" at bounding box center [482, 57] width 121 height 20
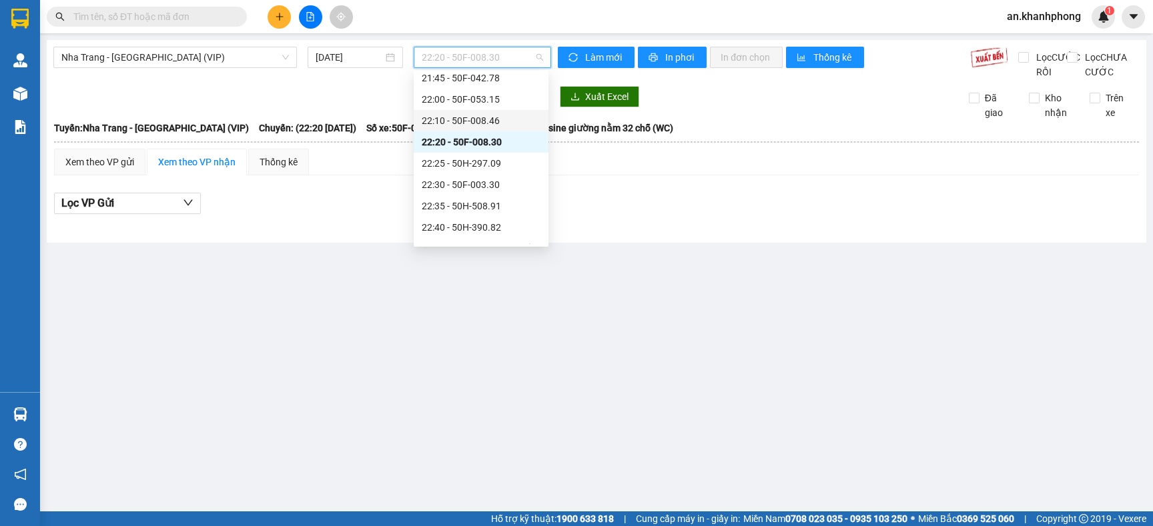
click at [487, 117] on div "22:10 - 50F-008.46" at bounding box center [481, 120] width 119 height 15
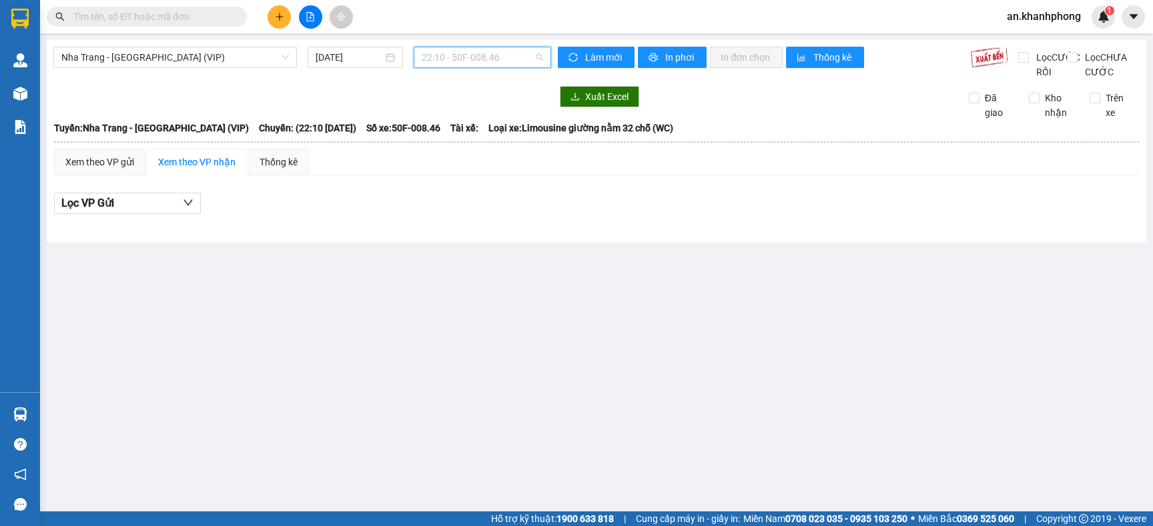
click at [502, 61] on span "22:10 - 50F-008.46" at bounding box center [482, 57] width 121 height 20
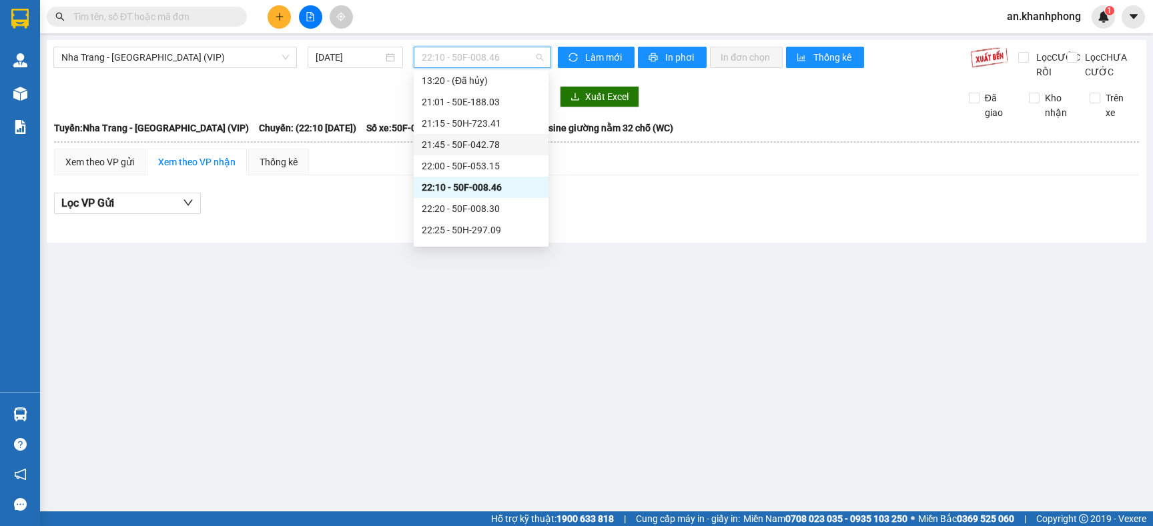
scroll to position [13, 0]
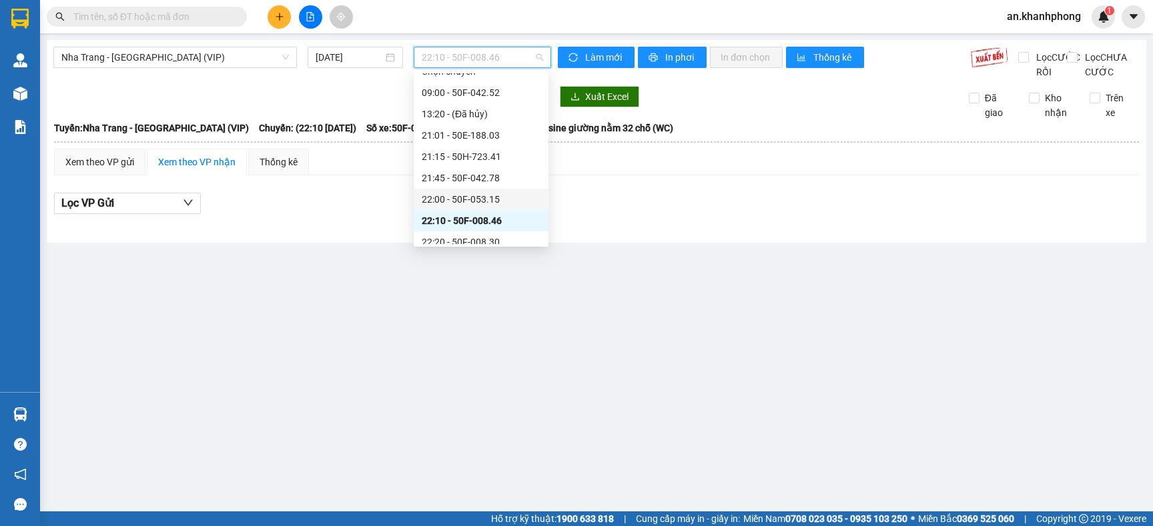
click at [477, 193] on div "22:00 - 50F-053.15" at bounding box center [481, 199] width 119 height 15
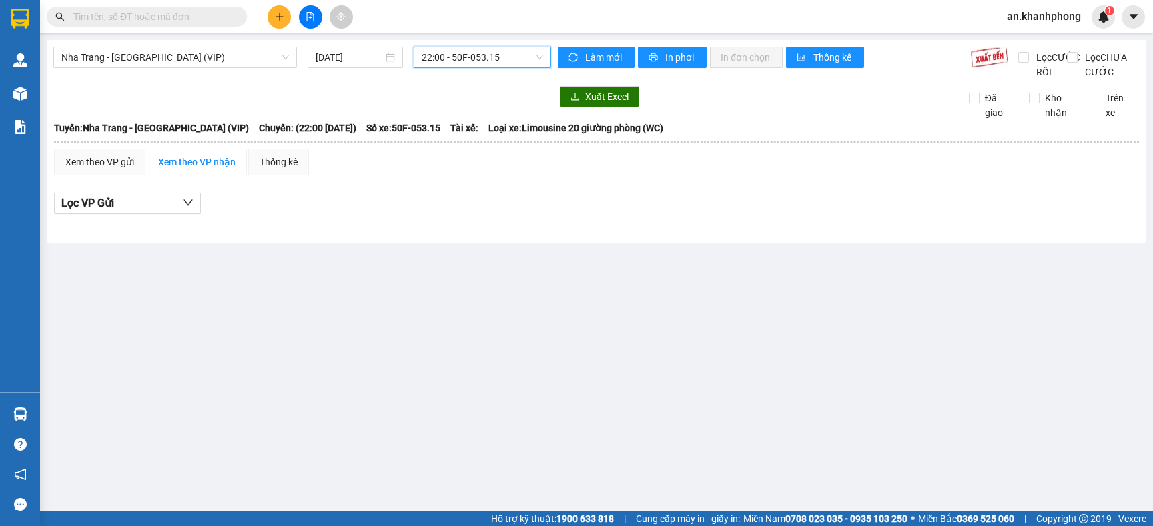
click at [509, 69] on div "Nha Trang - [GEOGRAPHIC_DATA] (VIP) [DATE] 22:00 22:00 - 50F-053.15" at bounding box center [302, 63] width 498 height 33
click at [509, 61] on span "22:00 - 50F-053.15" at bounding box center [482, 57] width 121 height 20
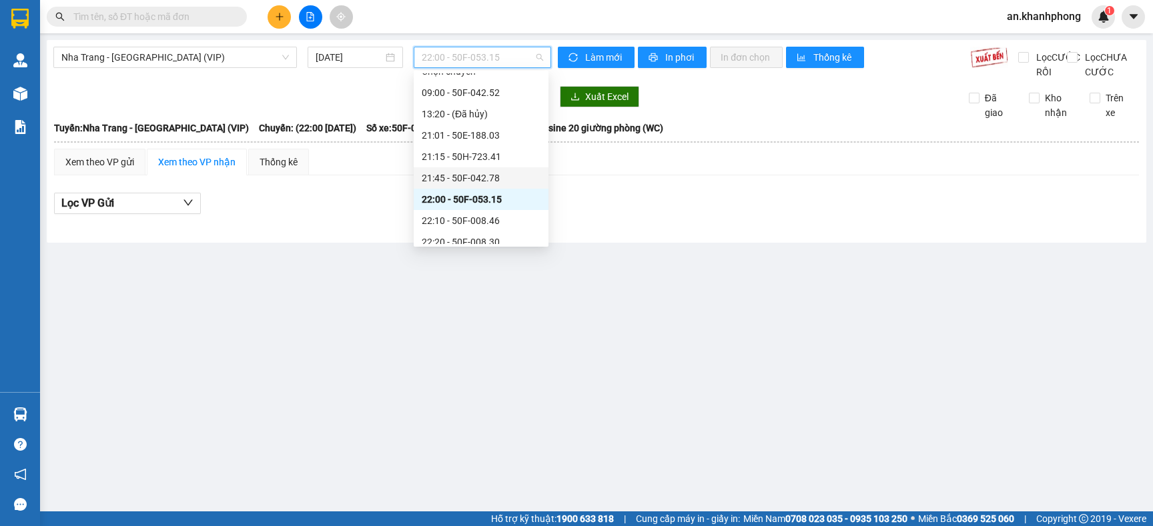
click at [470, 178] on div "21:45 - 50F-042.78" at bounding box center [481, 178] width 119 height 15
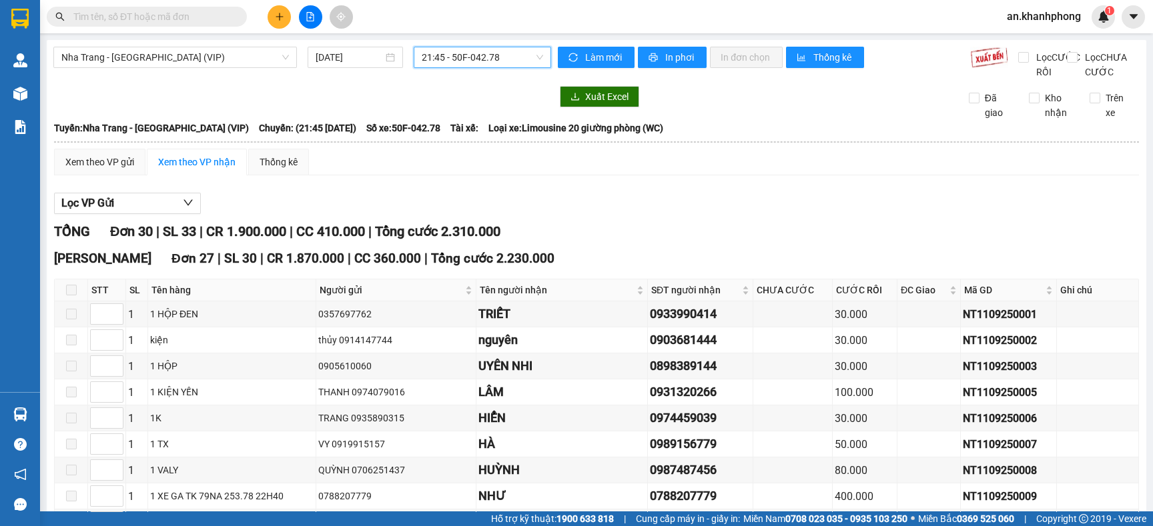
click at [181, 10] on input "text" at bounding box center [151, 16] width 157 height 15
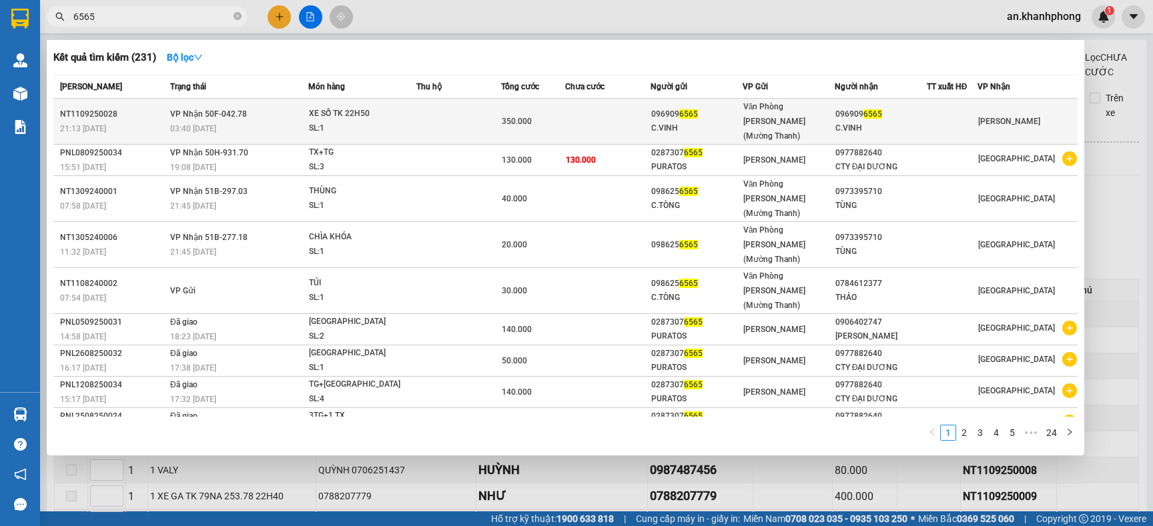
type input "6565"
click at [742, 121] on div "C.VINH" at bounding box center [696, 128] width 91 height 14
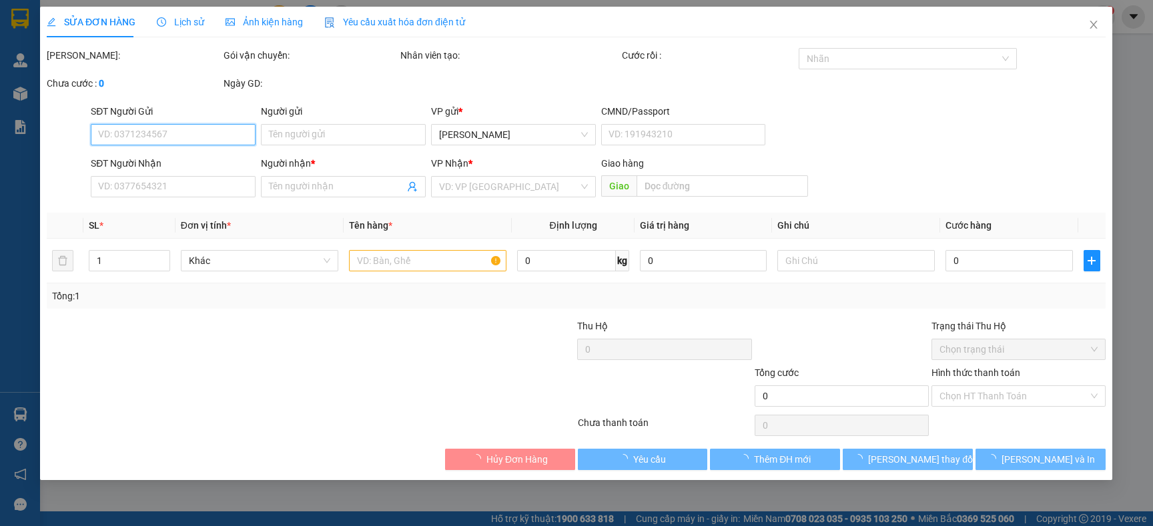
type input "0969096565"
type input "C.VINH"
type input "0969096565"
type input "C.VINH"
type input "350.000"
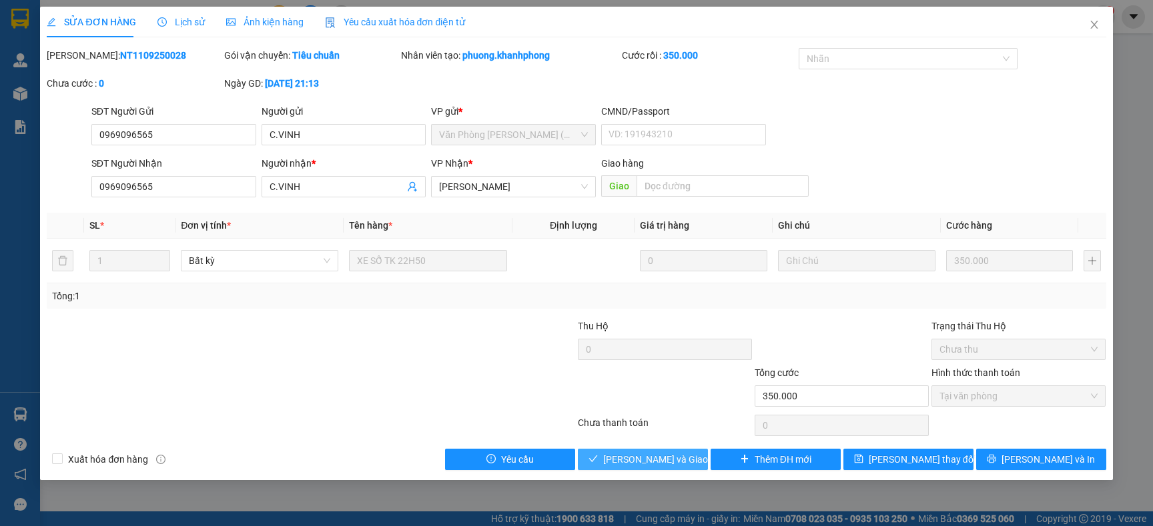
click at [662, 466] on span "[PERSON_NAME] và Giao hàng" at bounding box center [667, 459] width 128 height 15
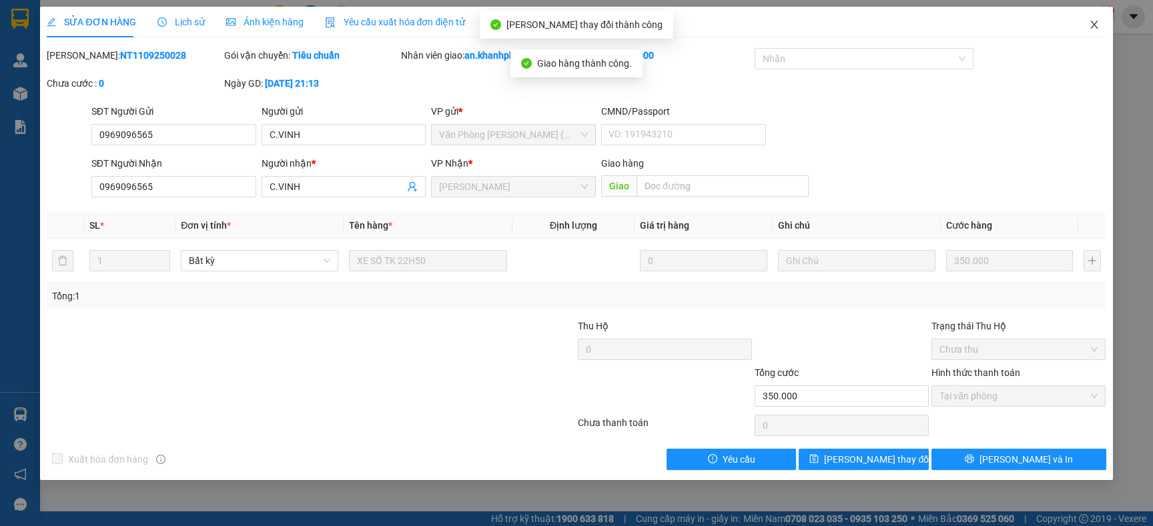
click at [1094, 27] on icon "close" at bounding box center [1094, 24] width 11 height 11
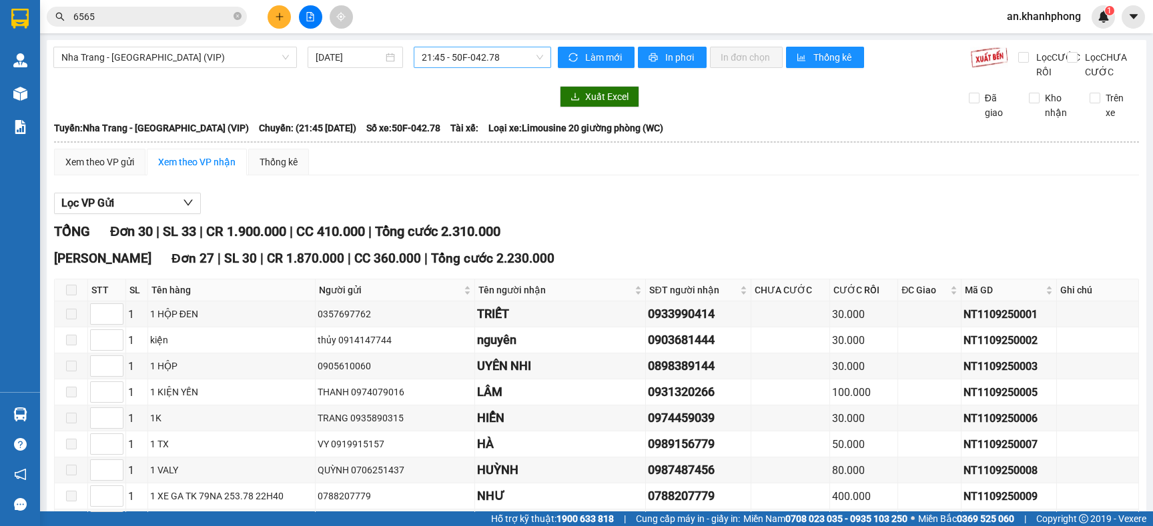
click at [502, 60] on span "21:45 - 50F-042.78" at bounding box center [482, 57] width 121 height 20
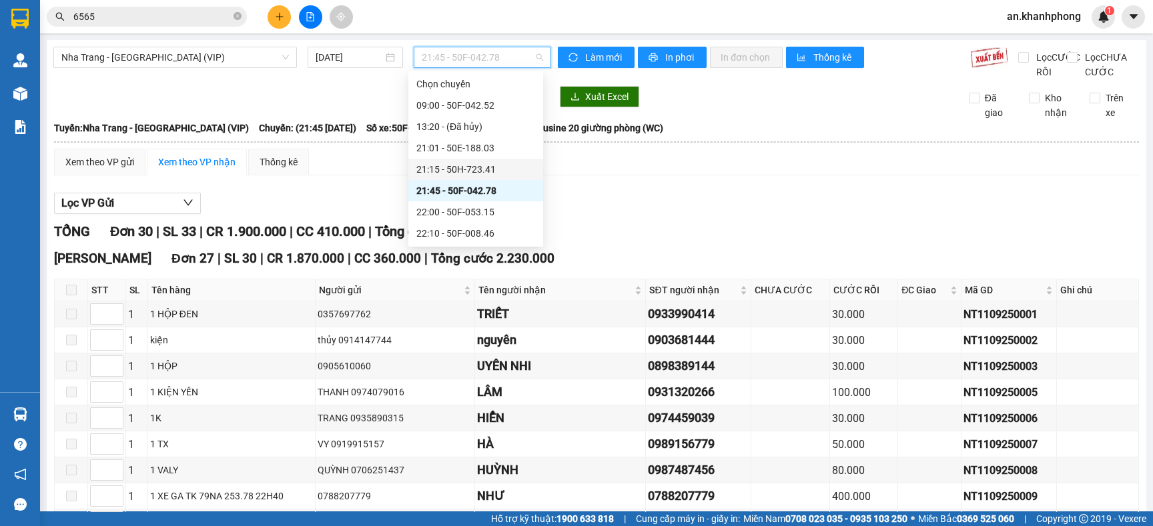
scroll to position [213, 0]
click at [506, 233] on div "23:05 (TC) - 50H-931.70" at bounding box center [475, 234] width 119 height 15
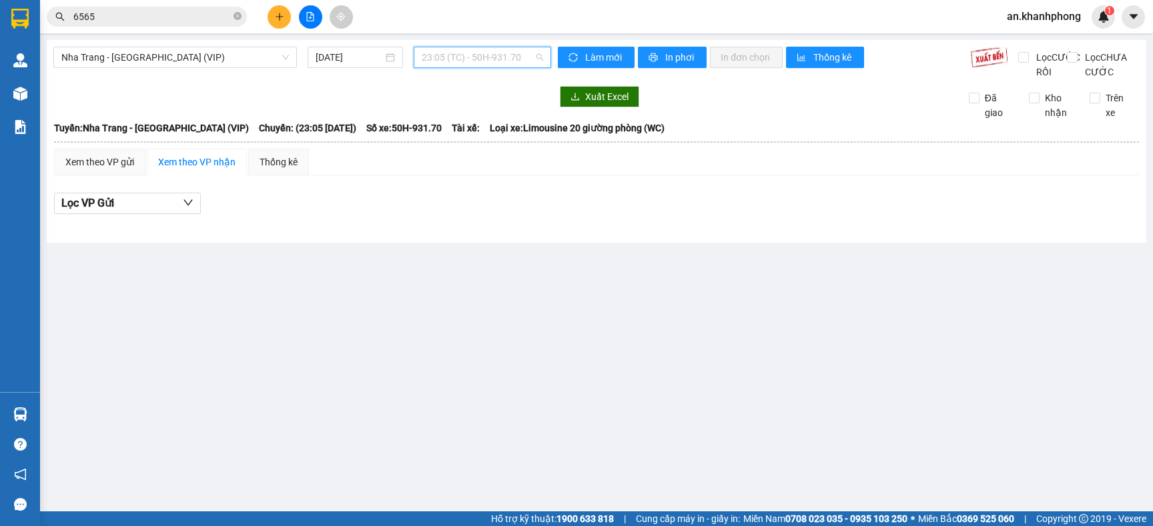
click at [503, 60] on span "23:05 (TC) - 50H-931.70" at bounding box center [482, 57] width 121 height 20
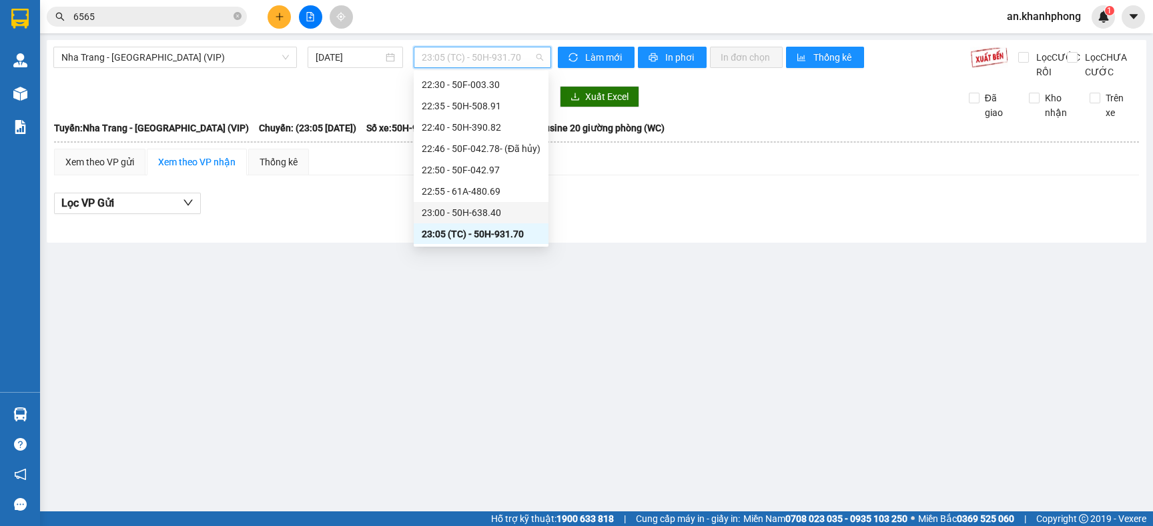
click at [474, 212] on div "23:00 - 50H-638.40" at bounding box center [481, 212] width 119 height 15
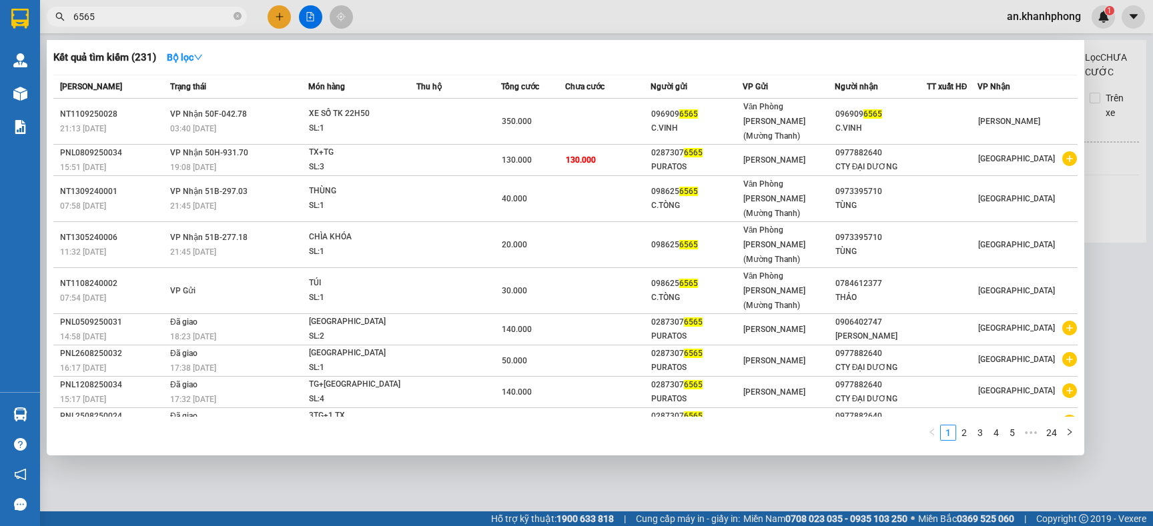
click at [169, 25] on span "6565" at bounding box center [147, 17] width 200 height 20
click at [167, 17] on input "6565" at bounding box center [151, 16] width 157 height 15
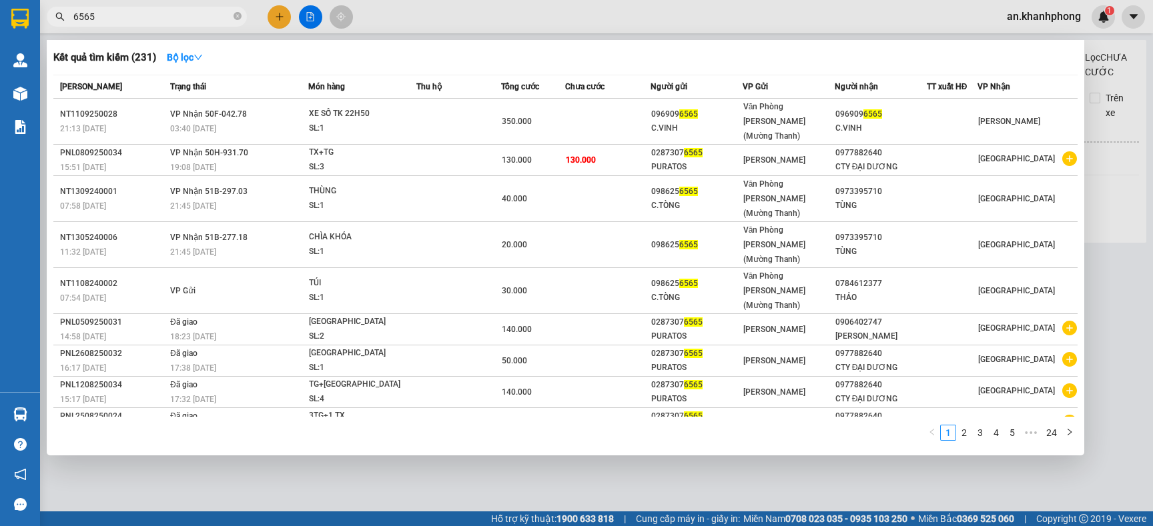
click at [167, 9] on input "6565" at bounding box center [151, 16] width 157 height 15
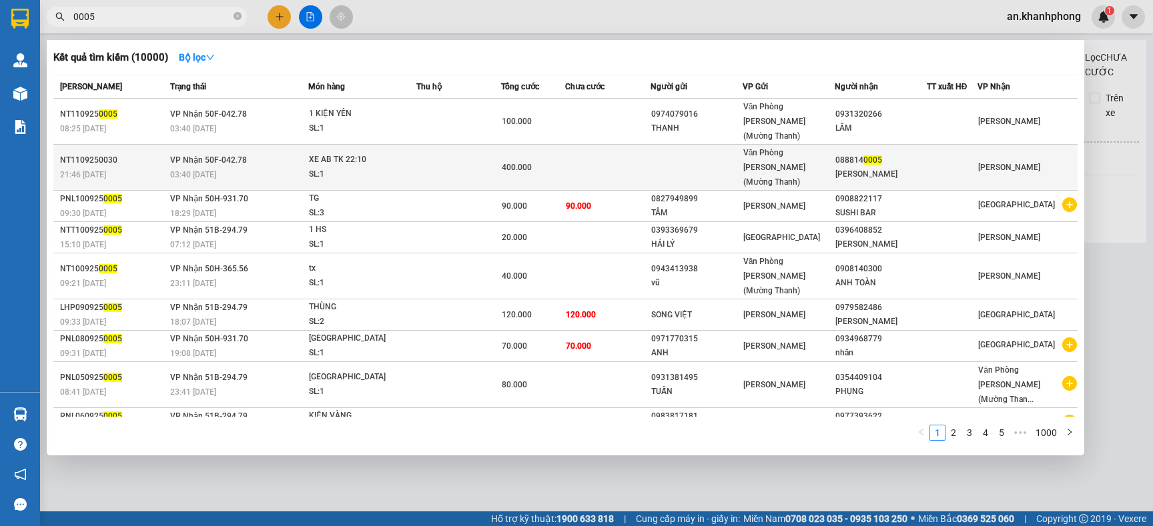
type input "0005"
click at [443, 145] on td at bounding box center [458, 168] width 85 height 46
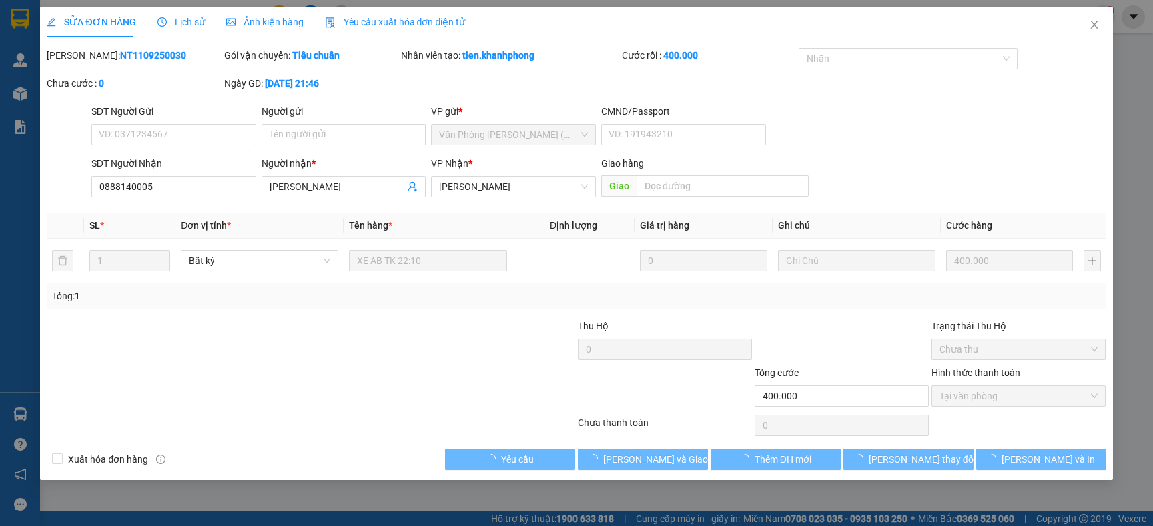
type input "0888140005"
type input "[PERSON_NAME]"
type input "400.000"
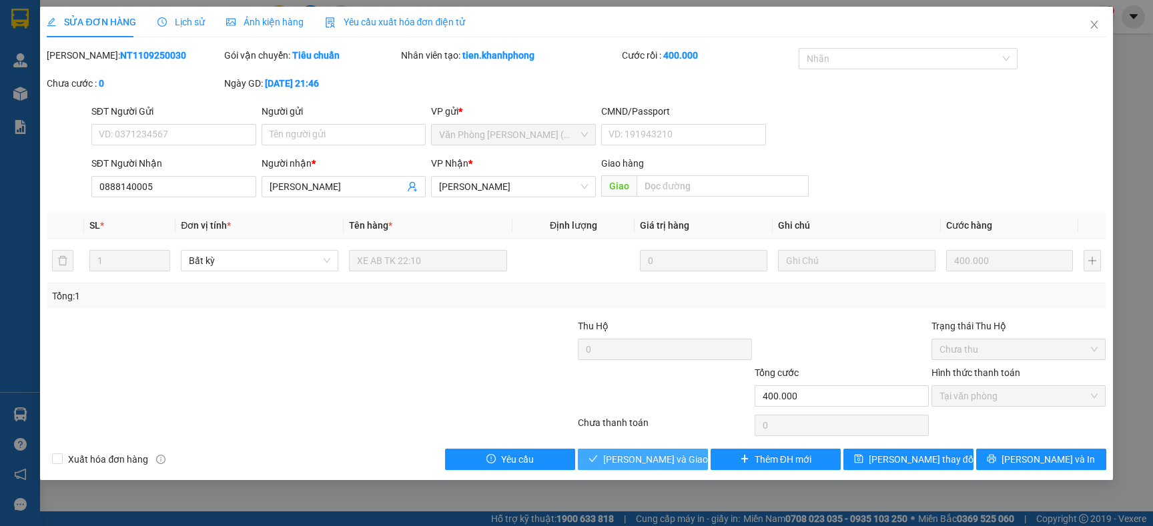
click at [628, 469] on button "[PERSON_NAME] và Giao hàng" at bounding box center [643, 459] width 130 height 21
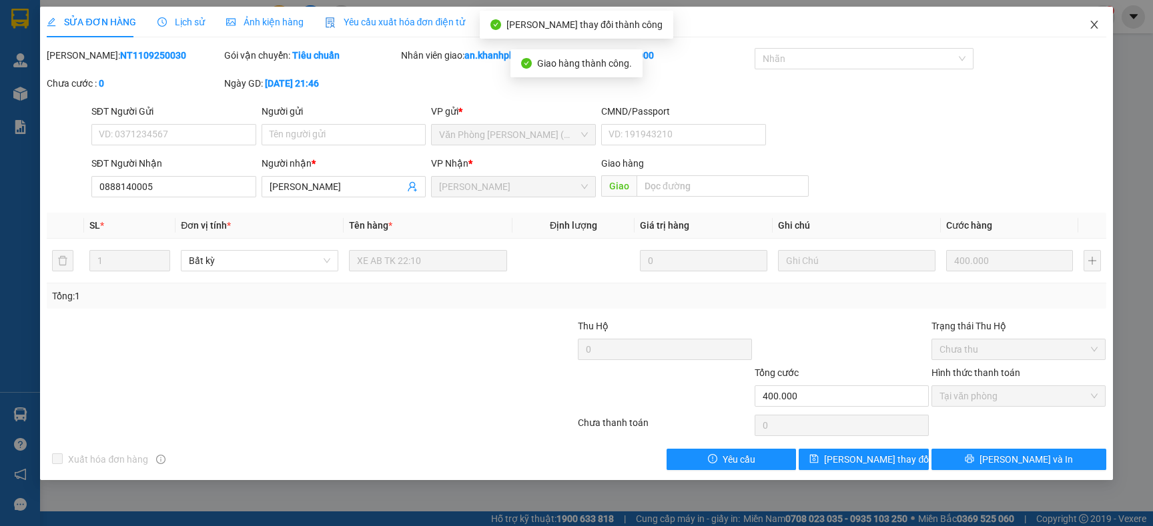
click at [1094, 24] on icon "close" at bounding box center [1094, 24] width 11 height 11
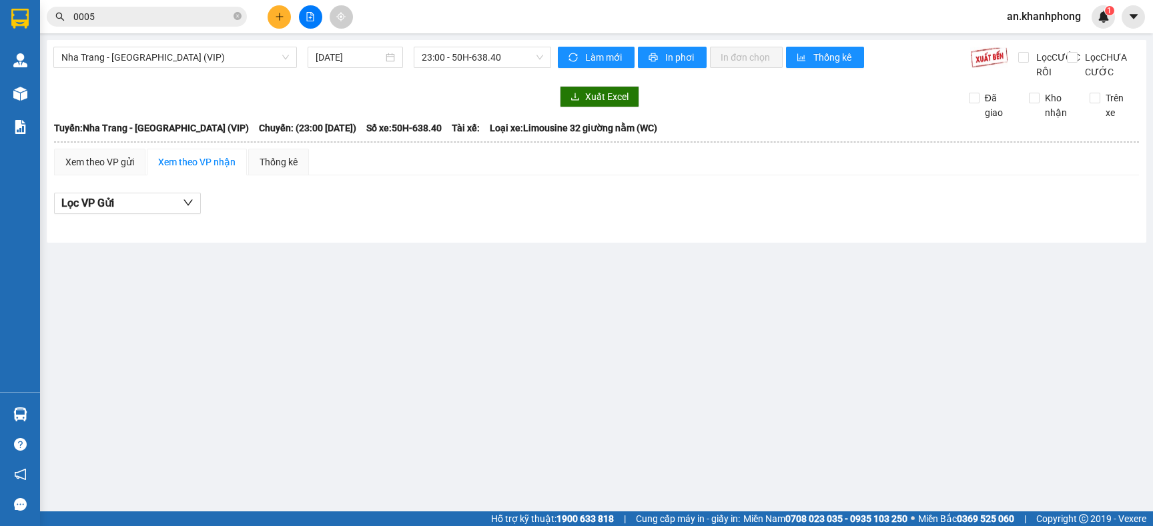
click at [175, 17] on input "0005" at bounding box center [151, 16] width 157 height 15
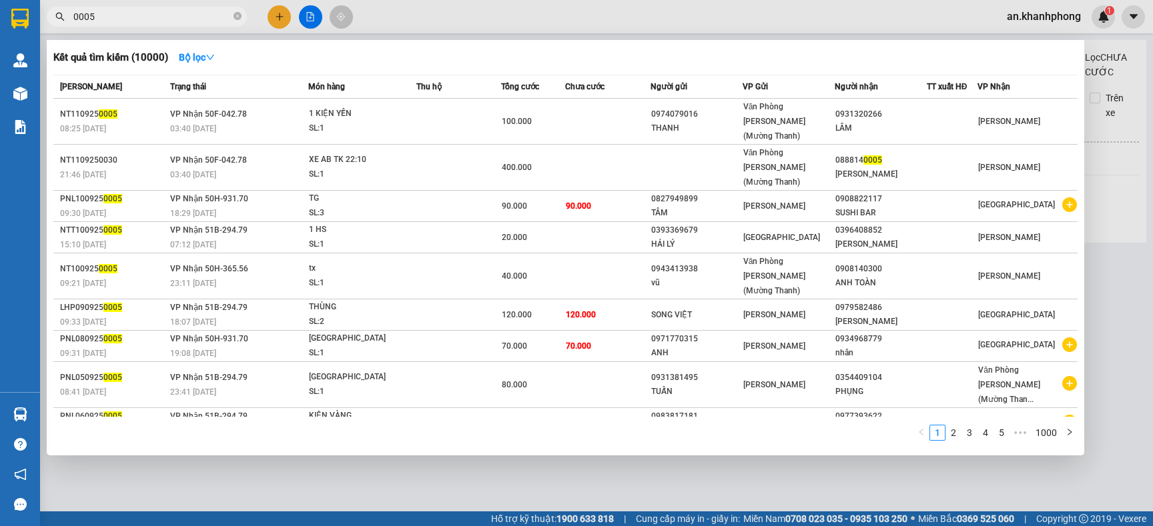
click at [175, 17] on input "0005" at bounding box center [151, 16] width 157 height 15
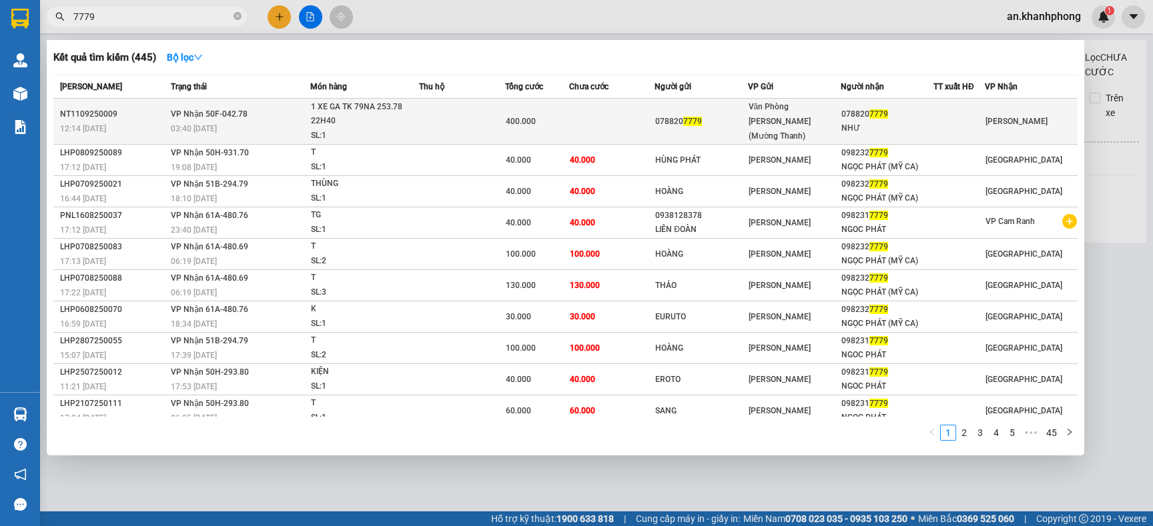
type input "7779"
click at [611, 121] on td at bounding box center [611, 122] width 85 height 46
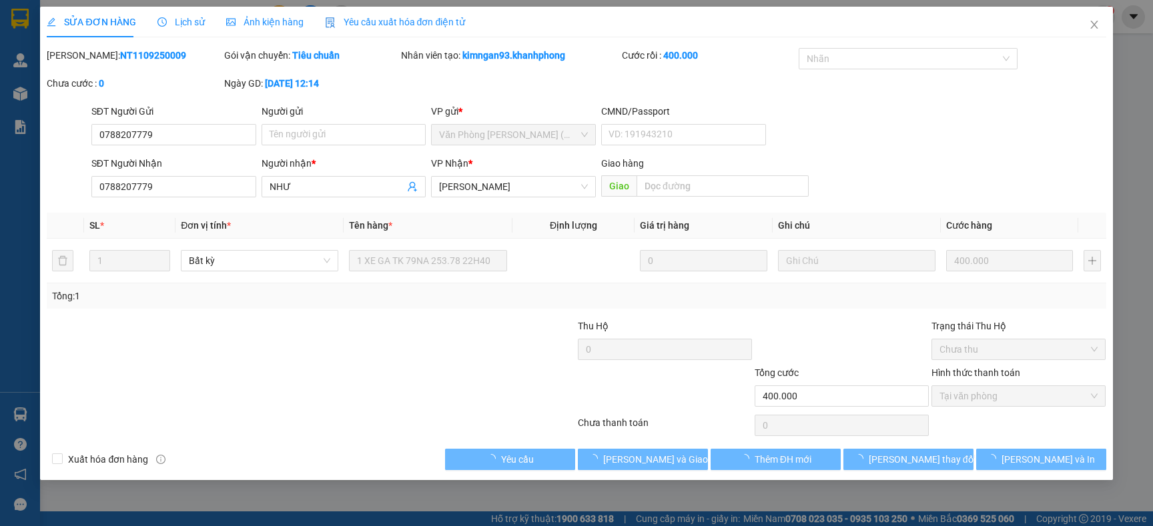
type input "0788207779"
type input "NHƯ"
type input "400.000"
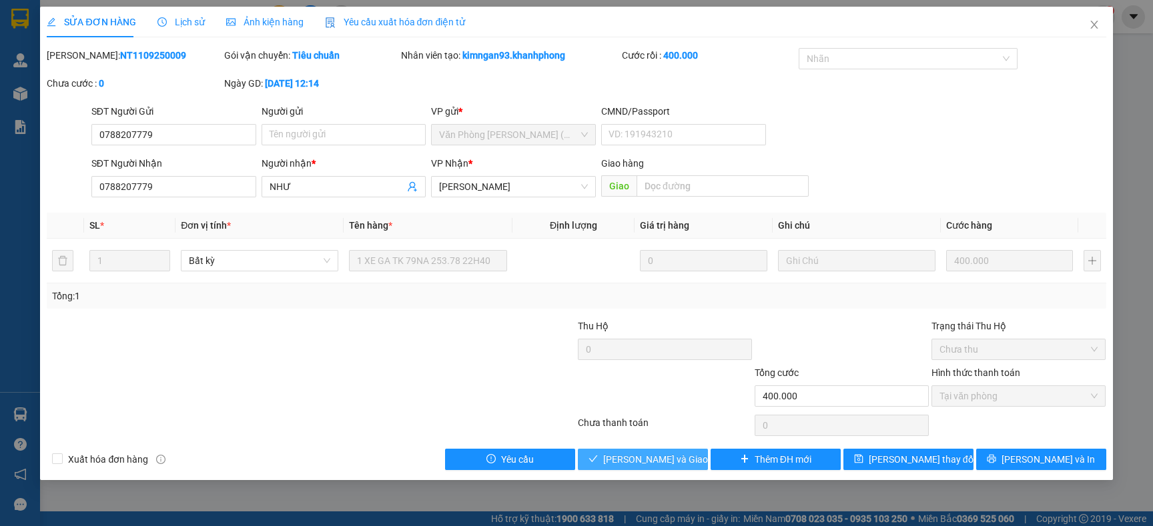
click at [686, 450] on button "[PERSON_NAME] và Giao hàng" at bounding box center [643, 459] width 130 height 21
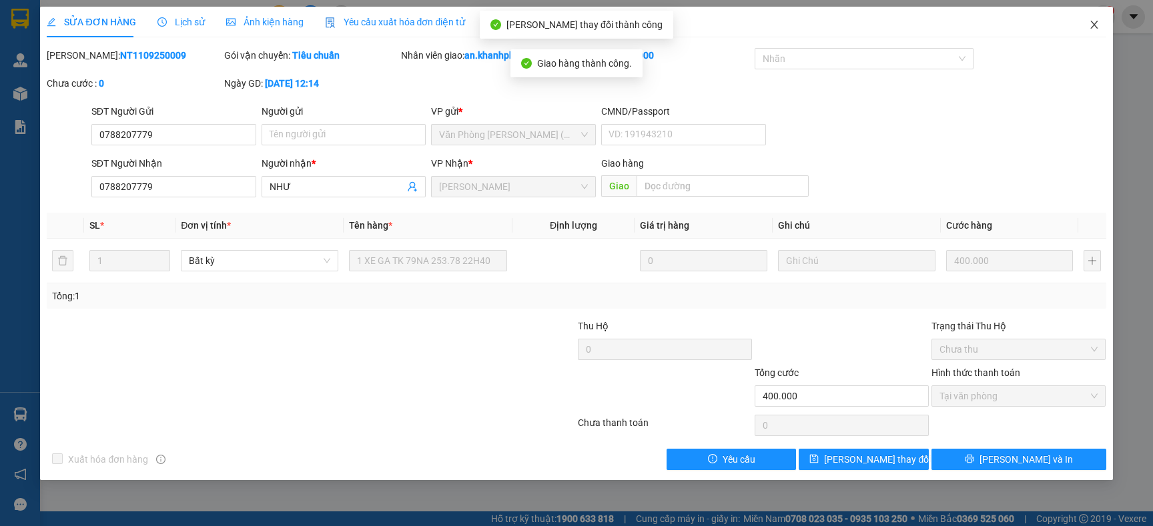
click at [1091, 18] on span "Close" at bounding box center [1093, 25] width 37 height 37
